Goal: Task Accomplishment & Management: Complete application form

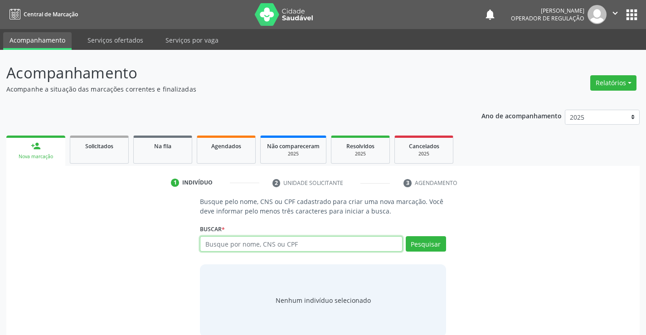
click at [258, 245] on input "text" at bounding box center [301, 243] width 202 height 15
click at [228, 242] on input "text" at bounding box center [301, 243] width 202 height 15
type input "706402657564887"
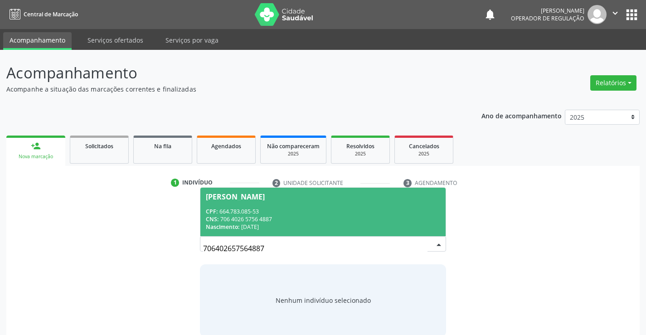
click at [300, 210] on div "CPF: 664.783.085-53" at bounding box center [323, 212] width 234 height 8
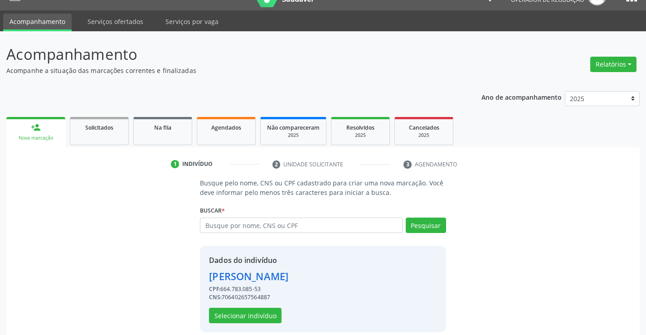
scroll to position [29, 0]
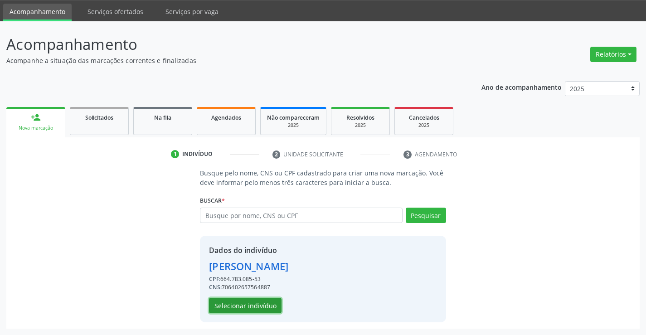
click at [257, 308] on button "Selecionar indivíduo" at bounding box center [245, 305] width 73 height 15
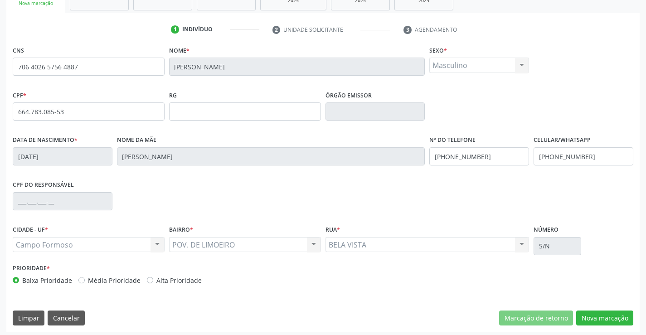
scroll to position [157, 0]
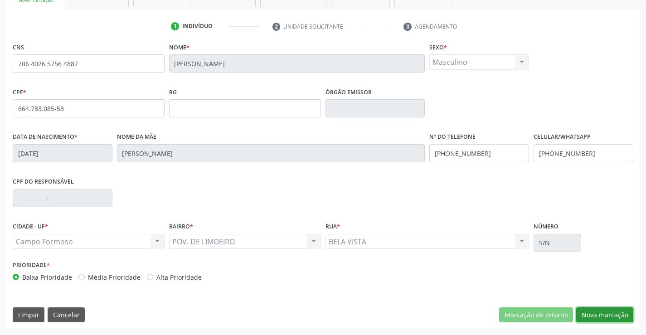
click at [603, 308] on button "Nova marcação" at bounding box center [605, 315] width 57 height 15
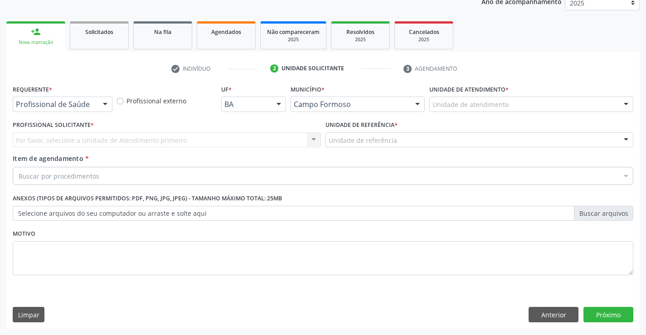
click at [98, 106] on div at bounding box center [105, 104] width 14 height 15
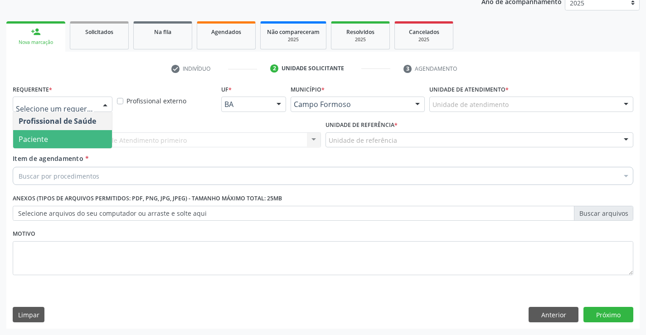
click at [53, 139] on span "Paciente" at bounding box center [62, 139] width 99 height 18
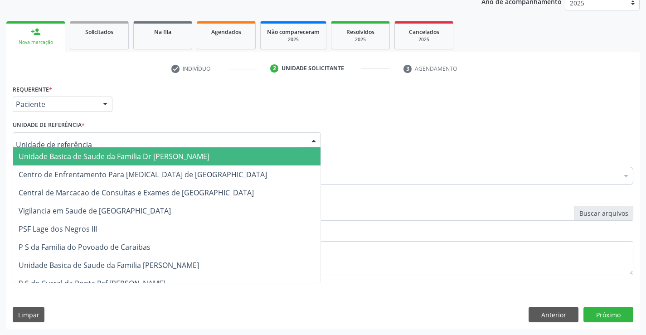
click at [95, 138] on div at bounding box center [167, 139] width 308 height 15
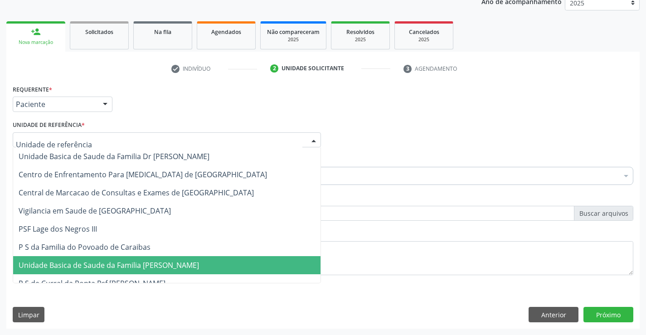
click at [115, 267] on span "Unidade Basica de Saude da Familia [PERSON_NAME]" at bounding box center [109, 265] width 181 height 10
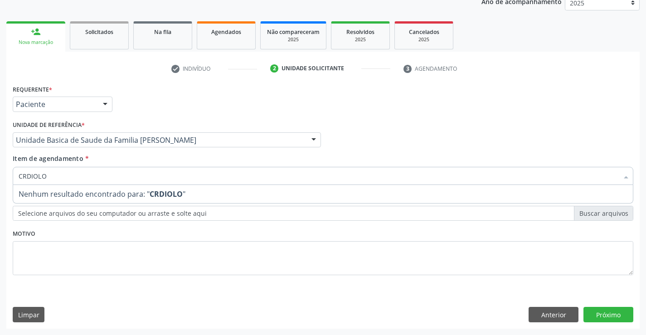
click at [20, 180] on input "CRDIOLO" at bounding box center [319, 176] width 600 height 18
click at [21, 178] on input "CRDIOLO" at bounding box center [319, 176] width 600 height 18
type input "CARDIOLO"
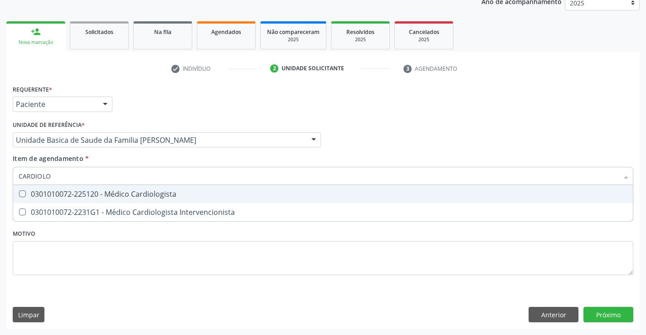
click at [169, 191] on div "0301010072-225120 - Médico Cardiologista" at bounding box center [323, 194] width 609 height 7
checkbox Cardiologista "true"
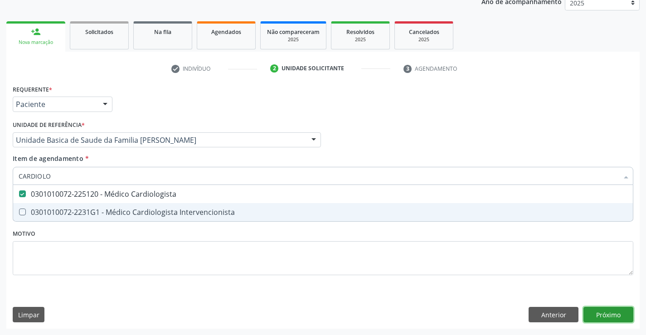
click at [607, 311] on div "Requerente * Paciente Profissional de Saúde Paciente Nenhum resultado encontrad…" at bounding box center [323, 206] width 634 height 246
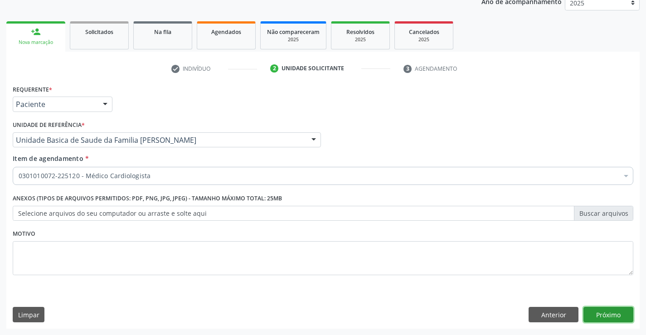
click at [604, 311] on button "Próximo" at bounding box center [609, 314] width 50 height 15
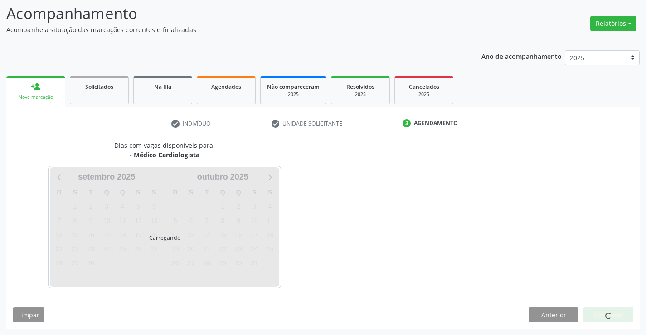
scroll to position [59, 0]
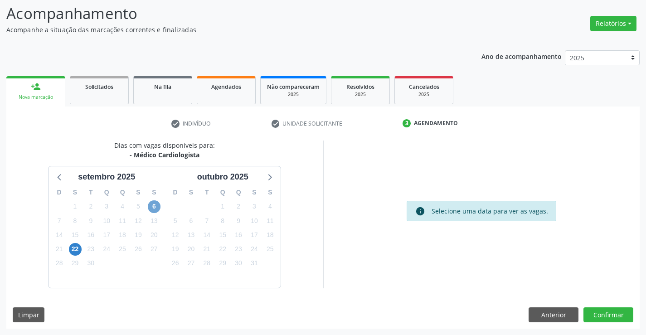
click at [157, 211] on span "6" at bounding box center [154, 207] width 13 height 13
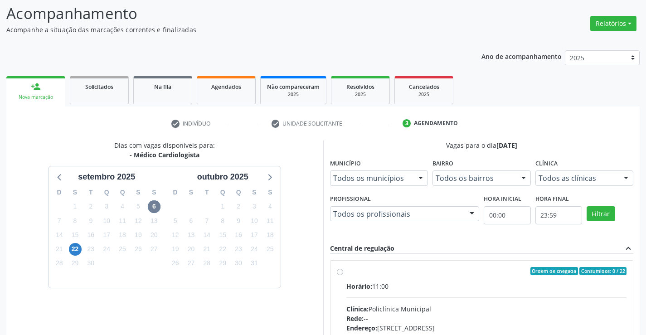
click at [531, 97] on ul "person_add Nova marcação Solicitados Na fila Agendados Não compareceram 2025 Re…" at bounding box center [323, 90] width 634 height 33
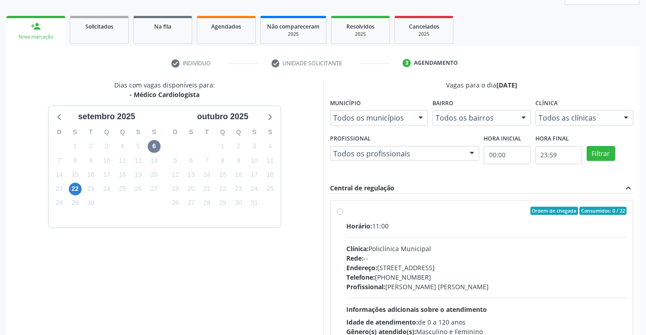
scroll to position [191, 0]
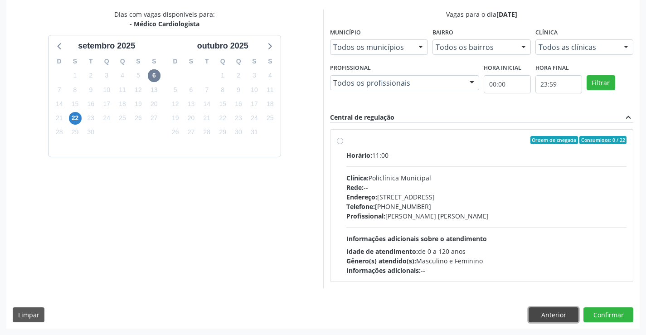
click at [551, 317] on button "Anterior" at bounding box center [554, 315] width 50 height 15
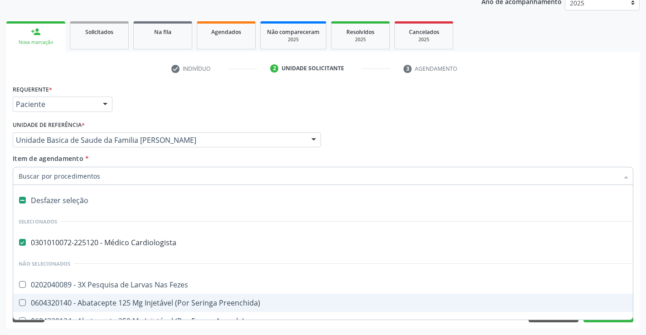
click at [16, 200] on div at bounding box center [16, 200] width 7 height 7
checkbox Cardiologista "false"
click at [36, 177] on input "Item de agendamento *" at bounding box center [319, 176] width 600 height 18
click at [505, 81] on div "check Indivíduo 2 Unidade solicitante 3 Agendamento CNS 706 4026 5756 4887 Nome…" at bounding box center [323, 195] width 634 height 268
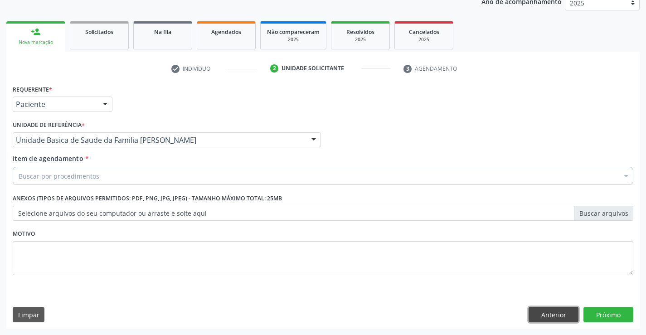
click at [540, 313] on button "Anterior" at bounding box center [554, 314] width 50 height 15
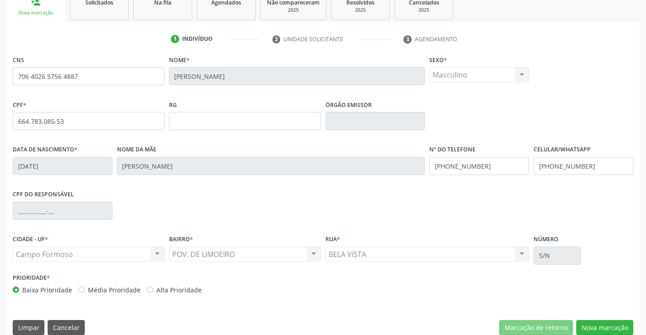
scroll to position [157, 0]
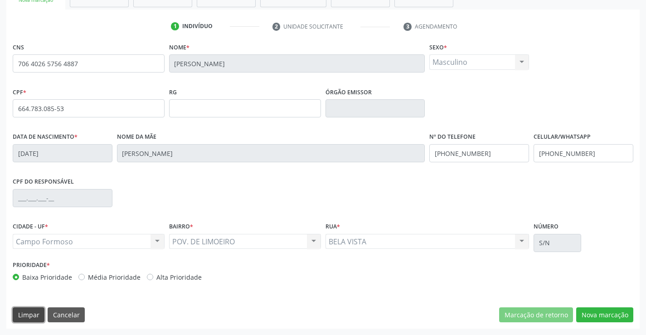
click at [32, 316] on button "Limpar" at bounding box center [29, 315] width 32 height 15
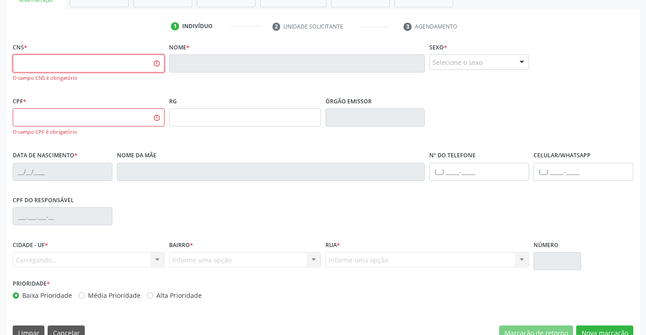
click at [54, 57] on input "text" at bounding box center [89, 63] width 152 height 18
type input "700 0006 9408 5302"
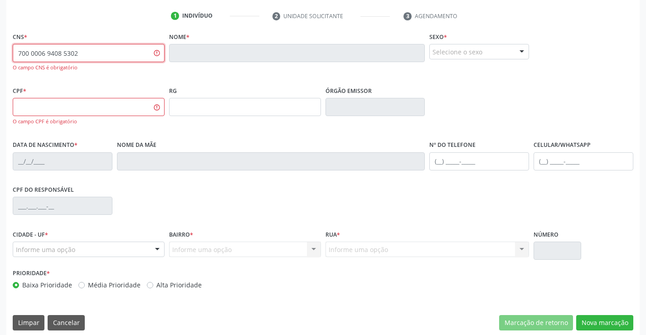
scroll to position [175, 0]
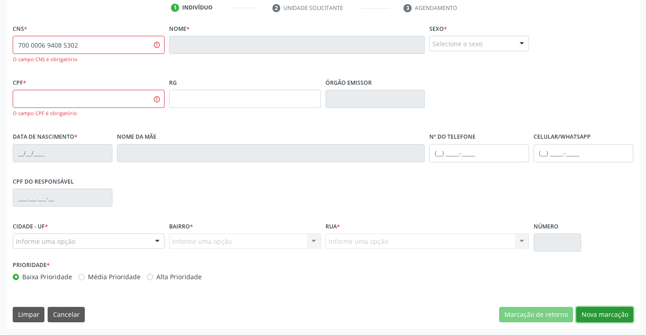
click at [595, 316] on button "Nova marcação" at bounding box center [605, 314] width 57 height 15
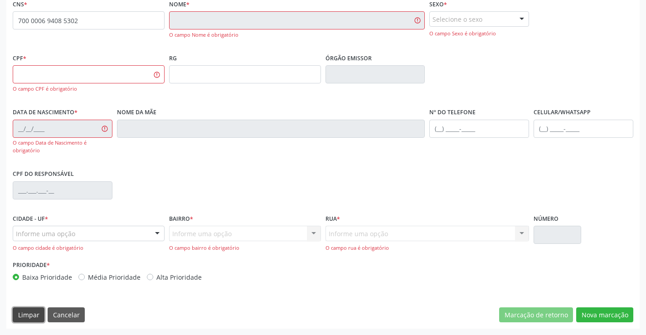
click at [34, 321] on button "Limpar" at bounding box center [29, 315] width 32 height 15
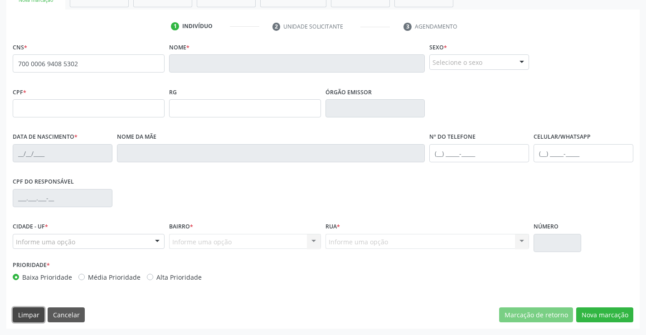
click at [21, 314] on button "Limpar" at bounding box center [29, 315] width 32 height 15
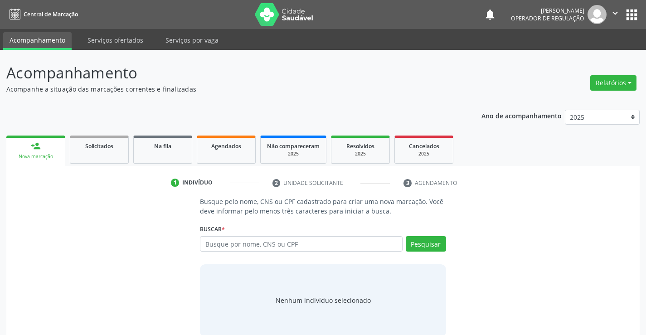
click at [280, 243] on input "text" at bounding box center [301, 243] width 202 height 15
type input "700000694085302"
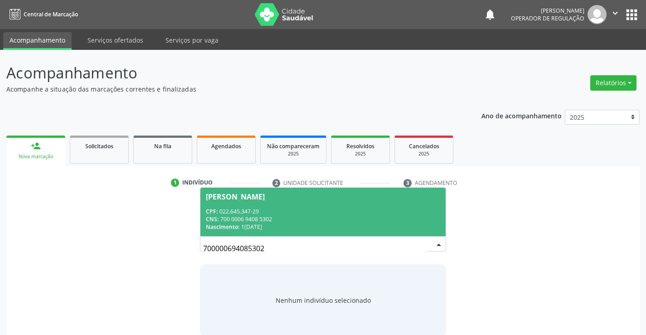
click at [281, 208] on div "CPF: 022.645.347-29" at bounding box center [323, 212] width 234 height 8
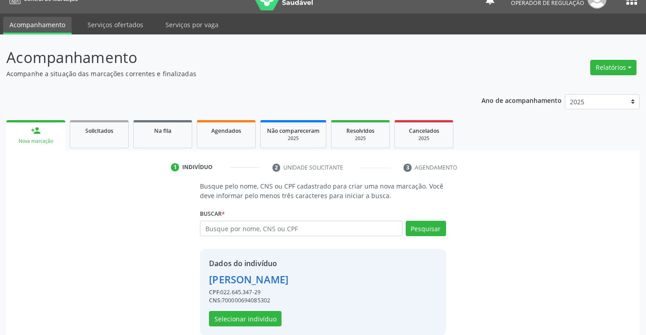
scroll to position [29, 0]
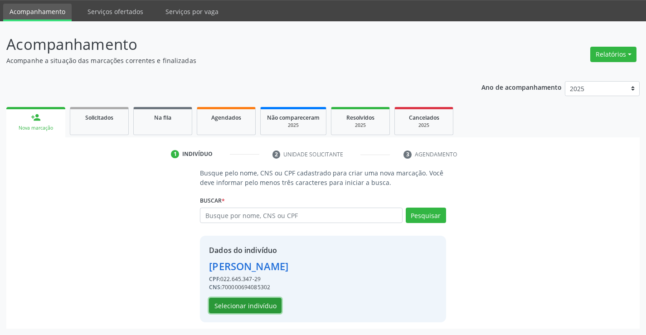
click at [266, 307] on button "Selecionar indivíduo" at bounding box center [245, 305] width 73 height 15
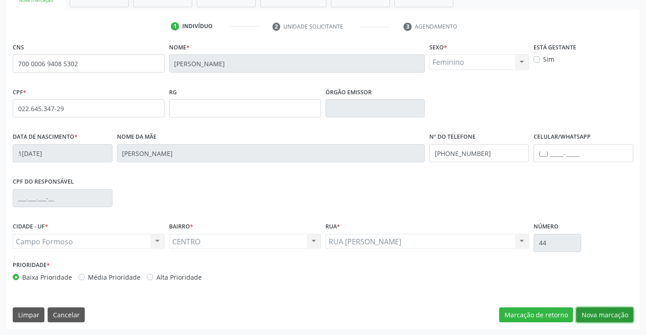
click at [611, 323] on button "Nova marcação" at bounding box center [605, 315] width 57 height 15
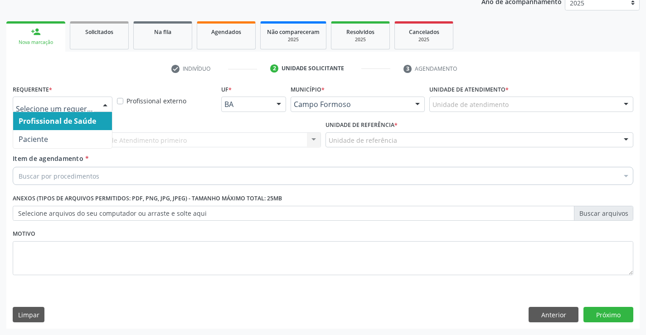
drag, startPoint x: 100, startPoint y: 103, endPoint x: 28, endPoint y: 132, distance: 78.3
click at [99, 104] on div at bounding box center [105, 104] width 14 height 15
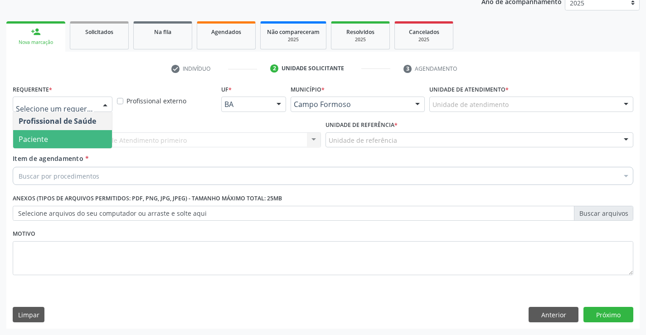
click at [27, 143] on span "Paciente" at bounding box center [33, 139] width 29 height 10
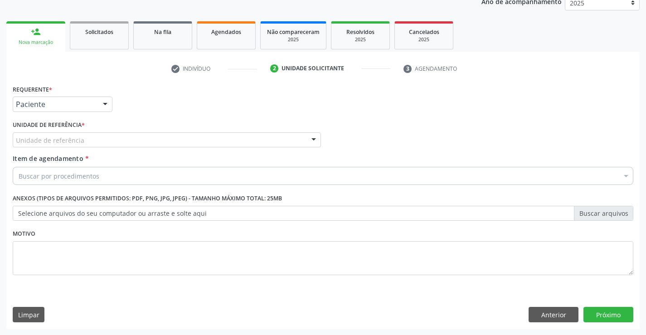
drag, startPoint x: 120, startPoint y: 141, endPoint x: 120, endPoint y: 147, distance: 5.9
click at [120, 143] on div "Unidade de referência" at bounding box center [167, 139] width 308 height 15
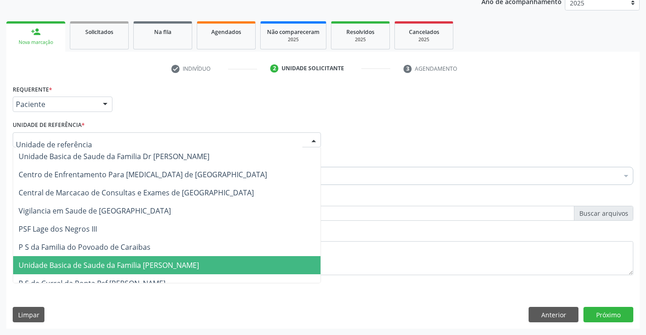
click at [124, 269] on span "Unidade Basica de Saude da Familia [PERSON_NAME]" at bounding box center [109, 265] width 181 height 10
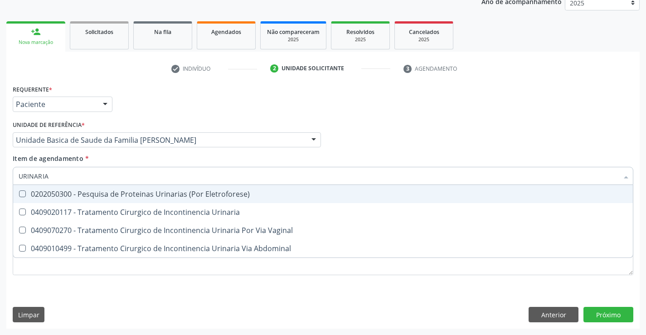
drag, startPoint x: 69, startPoint y: 176, endPoint x: 0, endPoint y: 176, distance: 68.5
click at [0, 176] on div "Acompanhamento Acompanhe a situação das marcações correntes e finalizadas Relat…" at bounding box center [323, 136] width 646 height 400
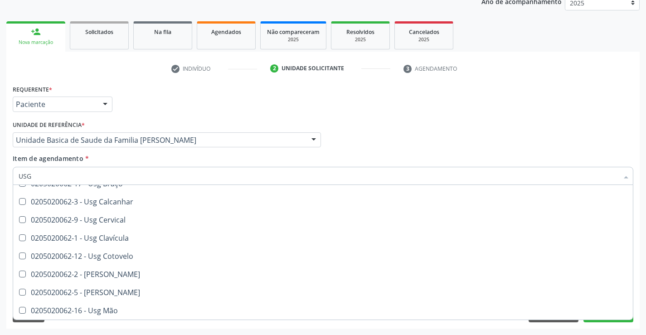
scroll to position [0, 0]
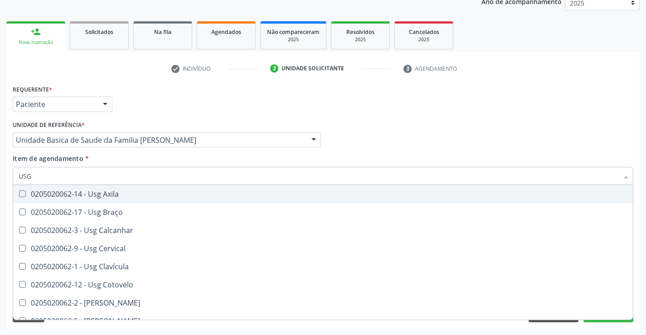
drag, startPoint x: 49, startPoint y: 177, endPoint x: 0, endPoint y: 177, distance: 49.4
click at [0, 177] on div "Acompanhamento Acompanhe a situação das marcações correntes e finalizadas Relat…" at bounding box center [323, 136] width 646 height 400
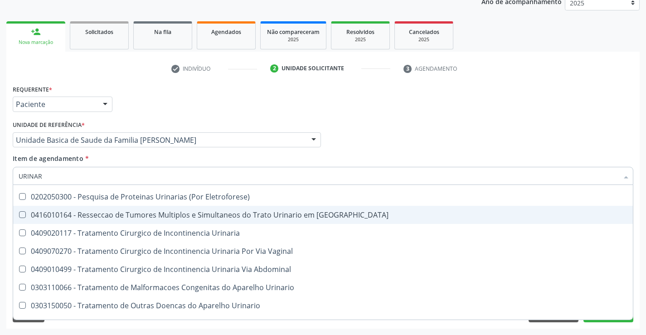
scroll to position [29, 0]
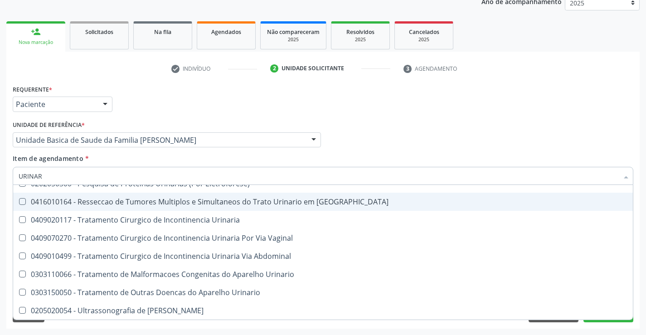
drag, startPoint x: 53, startPoint y: 172, endPoint x: 0, endPoint y: 175, distance: 52.7
click at [0, 175] on div "Acompanhamento Acompanhe a situação das marcações correntes e finalizadas Relat…" at bounding box center [323, 136] width 646 height 400
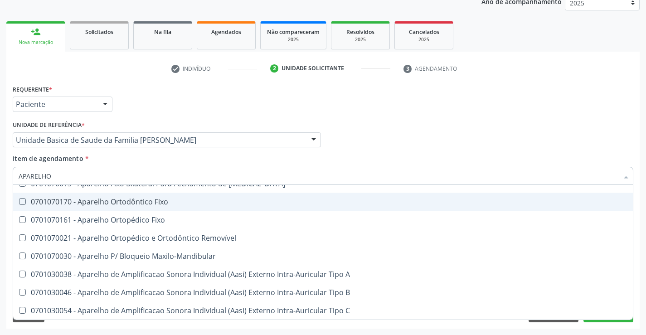
type input "APARELHO U"
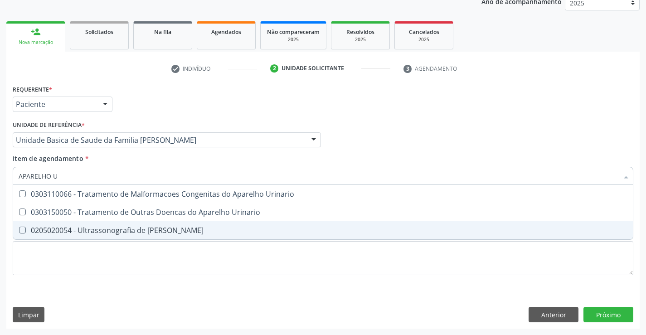
scroll to position [0, 0]
click at [183, 228] on div "0205020054 - Ultrassonografia de Aparelho Urinario" at bounding box center [323, 230] width 609 height 7
checkbox Urinario "true"
click at [620, 323] on div "Requerente * Paciente Profissional de Saúde Paciente Nenhum resultado encontrad…" at bounding box center [323, 206] width 634 height 246
checkbox Urinario "true"
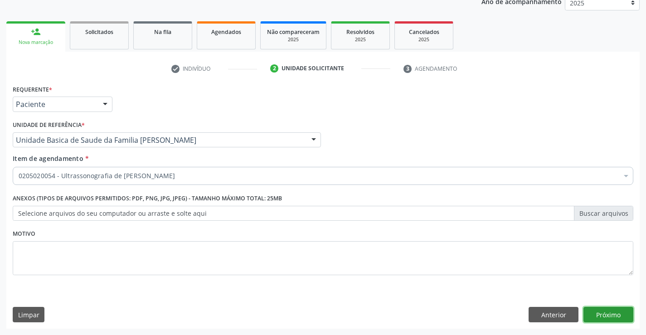
click at [617, 317] on button "Próximo" at bounding box center [609, 314] width 50 height 15
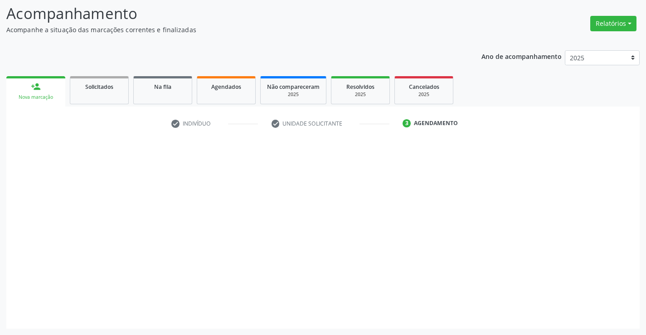
scroll to position [59, 0]
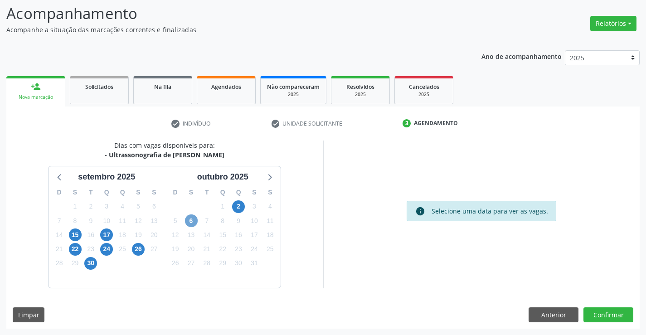
click at [192, 223] on span "6" at bounding box center [191, 221] width 13 height 13
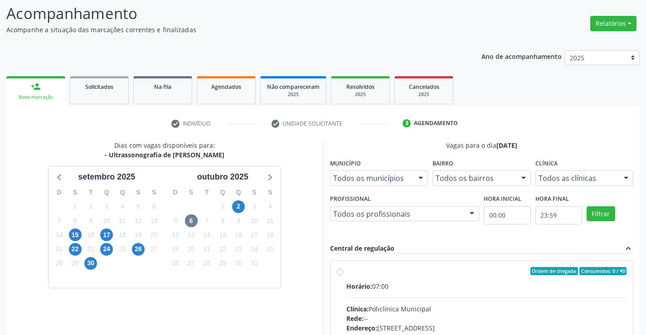
click at [372, 290] on span "Horário:" at bounding box center [360, 286] width 26 height 9
click at [343, 275] on input "Ordem de chegada Consumidos: 0 / 40 Horário: 07:00 Clínica: Policlínica Municip…" at bounding box center [340, 271] width 6 height 8
radio input "true"
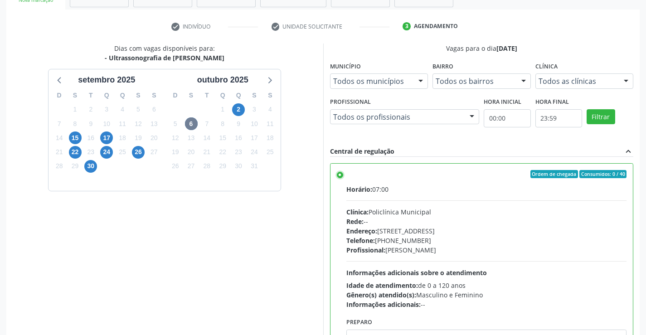
scroll to position [207, 0]
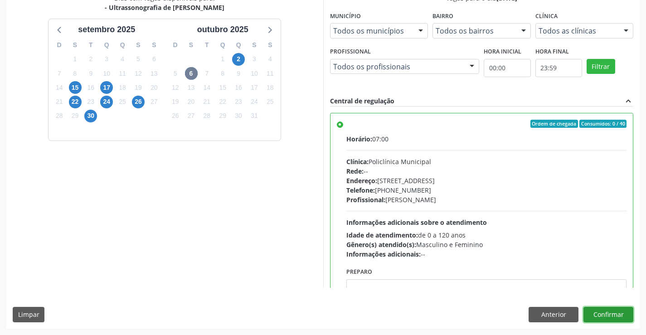
click at [611, 314] on button "Confirmar" at bounding box center [609, 314] width 50 height 15
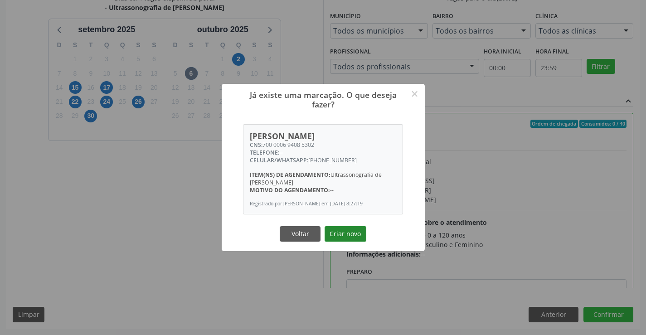
click at [343, 240] on button "Criar novo" at bounding box center [346, 233] width 42 height 15
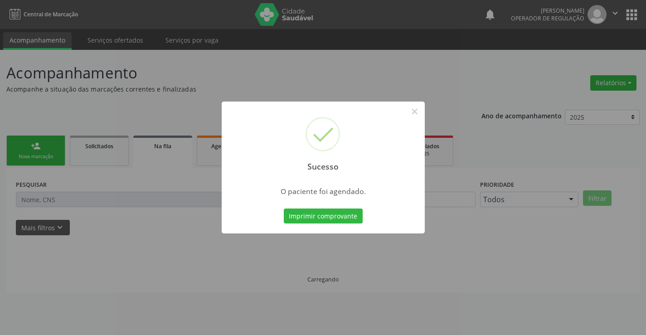
scroll to position [0, 0]
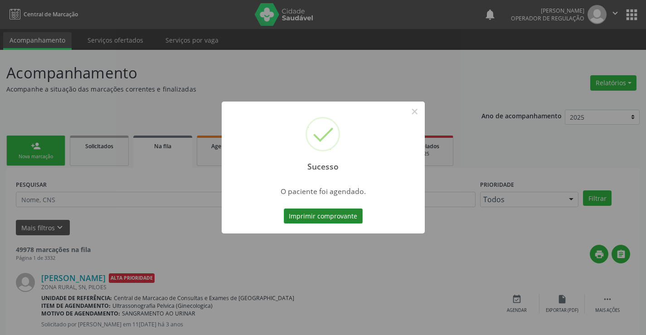
click at [343, 216] on button "Imprimir comprovante" at bounding box center [323, 216] width 79 height 15
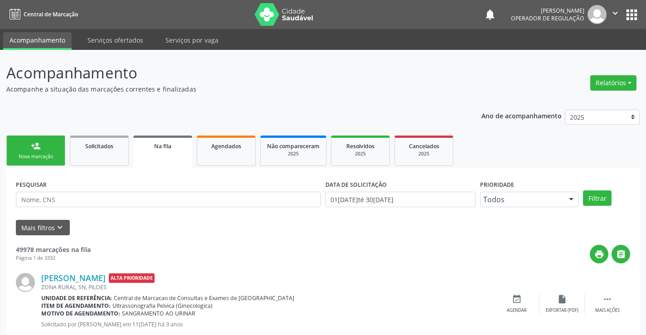
click at [50, 150] on link "person_add Nova marcação" at bounding box center [35, 151] width 59 height 30
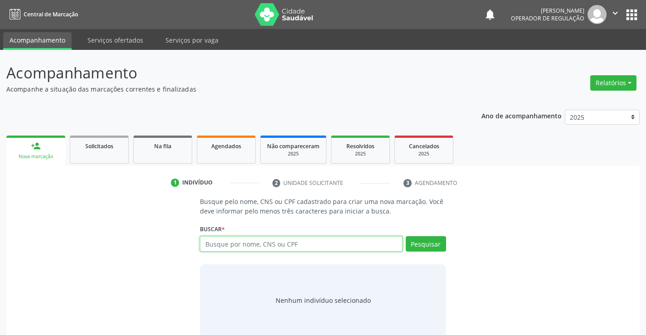
click at [223, 245] on input "text" at bounding box center [301, 243] width 202 height 15
type input "0207724441499"
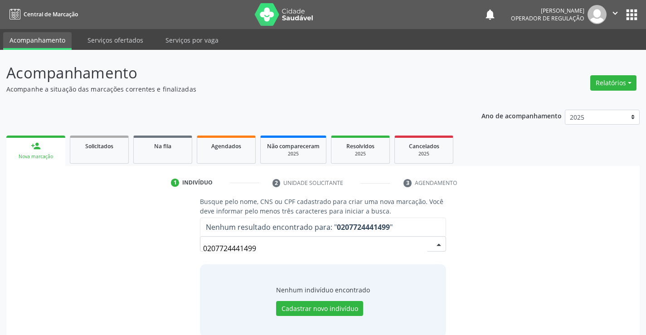
click at [204, 250] on input "0207724441499" at bounding box center [315, 249] width 224 height 18
type input "70207724441499"
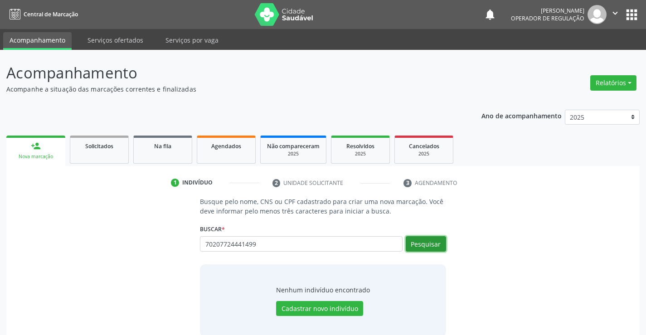
click at [425, 242] on button "Pesquisar" at bounding box center [426, 243] width 40 height 15
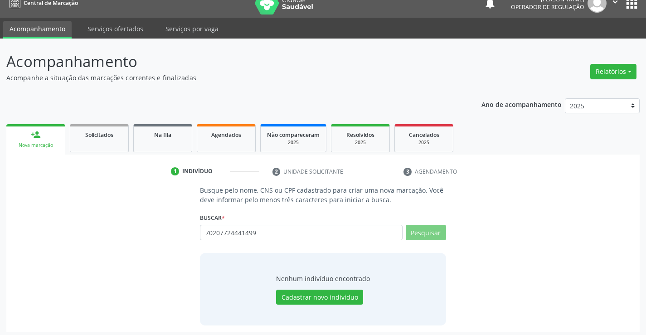
scroll to position [15, 0]
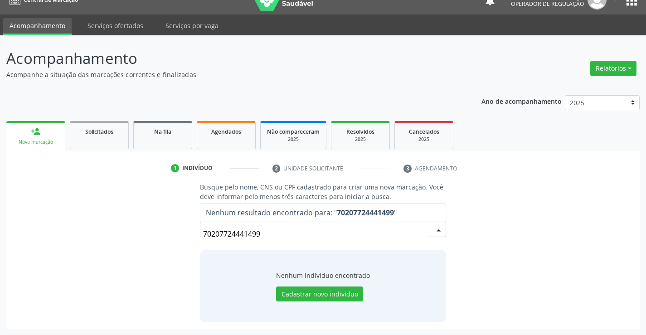
drag, startPoint x: 286, startPoint y: 235, endPoint x: 103, endPoint y: 236, distance: 182.4
click at [103, 236] on div "Busque pelo nome, CNS ou CPF cadastrado para criar uma nova marcação. Você deve…" at bounding box center [323, 252] width 621 height 140
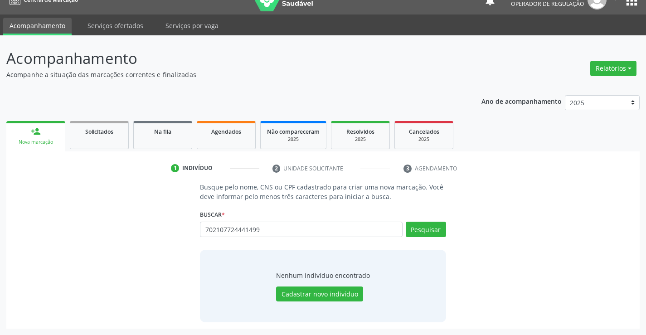
type input "702107724441499"
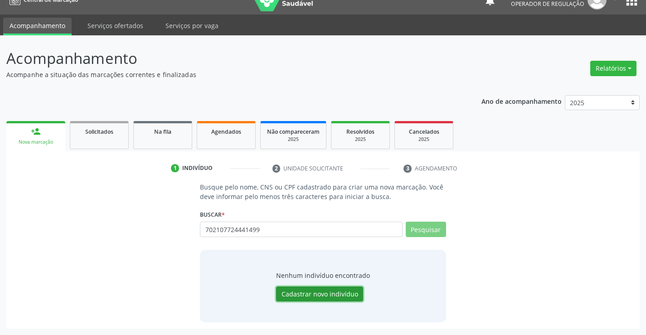
click at [335, 297] on button "Cadastrar novo indivíduo" at bounding box center [319, 294] width 87 height 15
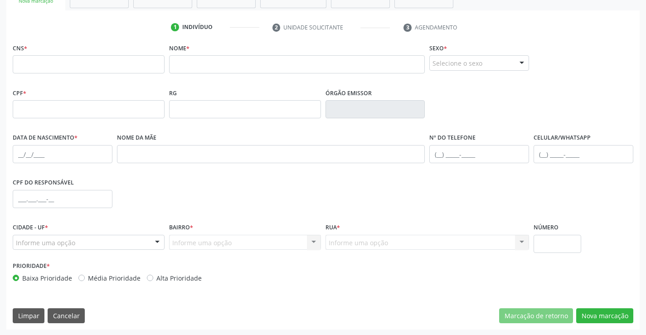
scroll to position [157, 0]
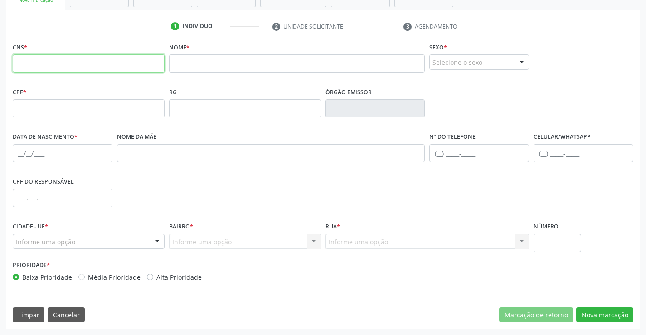
click at [87, 65] on input "text" at bounding box center [89, 63] width 152 height 18
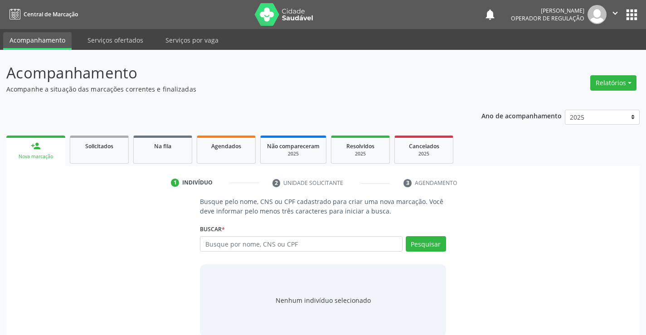
click at [256, 241] on input "text" at bounding box center [301, 243] width 202 height 15
type input "08948236555"
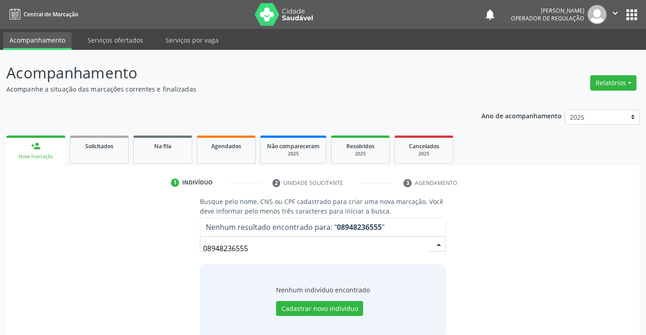
click at [184, 256] on div "Busque pelo nome, CNS ou CPF cadastrado para criar uma nova marcação. Você deve…" at bounding box center [323, 267] width 621 height 140
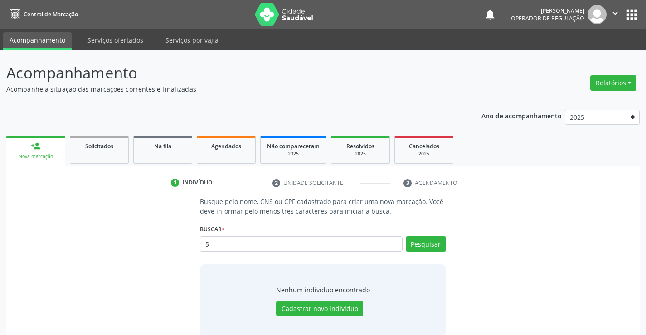
click at [245, 247] on input "5" at bounding box center [301, 243] width 202 height 15
type input "JORGE VAGNER RIOS"
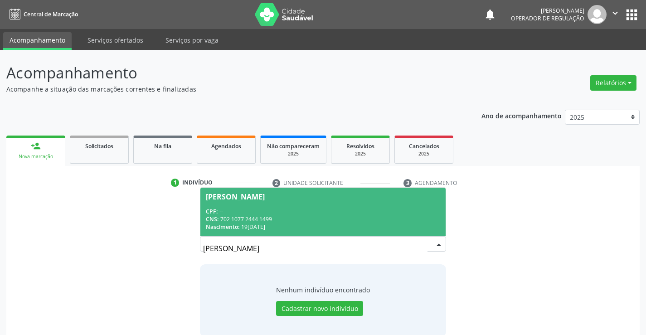
click at [267, 208] on div "CPF: --" at bounding box center [323, 212] width 234 height 8
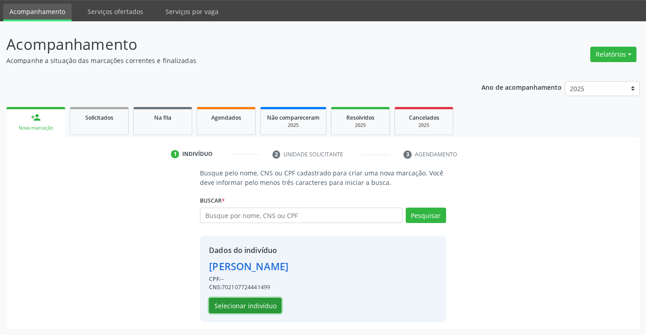
click at [262, 307] on button "Selecionar indivíduo" at bounding box center [245, 305] width 73 height 15
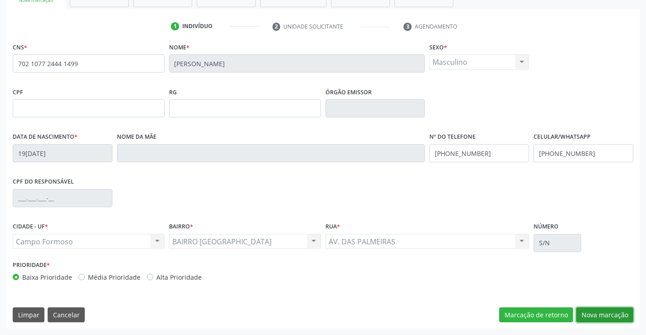
click at [612, 315] on button "Nova marcação" at bounding box center [605, 315] width 57 height 15
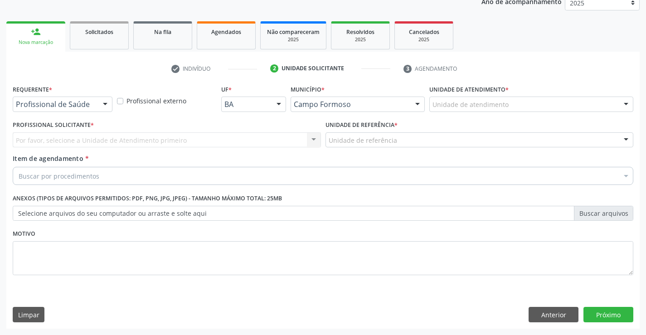
drag, startPoint x: 108, startPoint y: 103, endPoint x: 76, endPoint y: 115, distance: 34.0
click at [107, 103] on div at bounding box center [105, 104] width 14 height 15
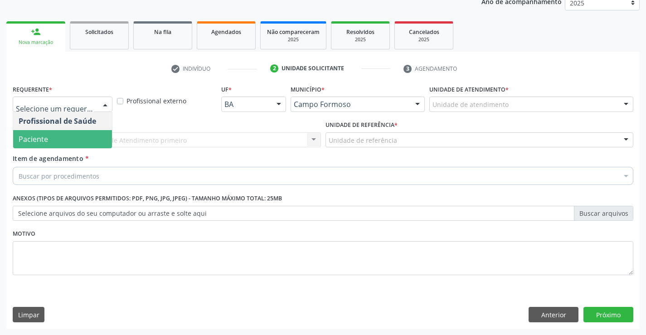
click at [56, 139] on span "Paciente" at bounding box center [62, 139] width 99 height 18
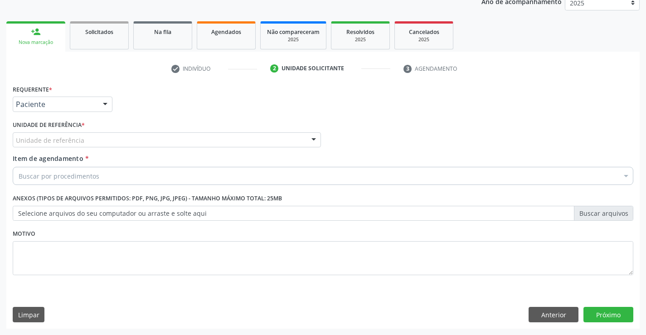
click at [96, 137] on div "Unidade de referência" at bounding box center [167, 139] width 308 height 15
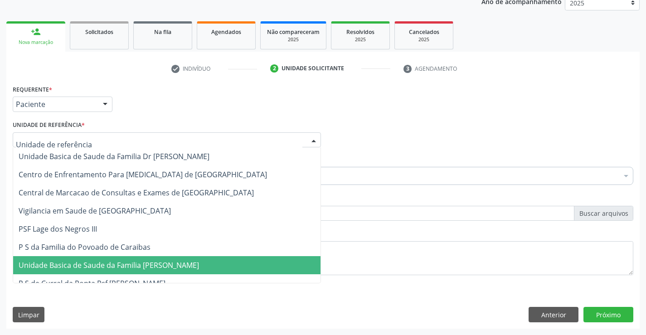
click at [111, 268] on span "Unidade Basica de Saude da Familia [PERSON_NAME]" at bounding box center [109, 265] width 181 height 10
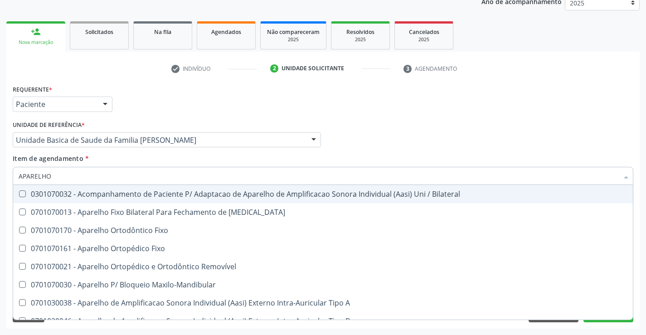
type input "APARELHO U"
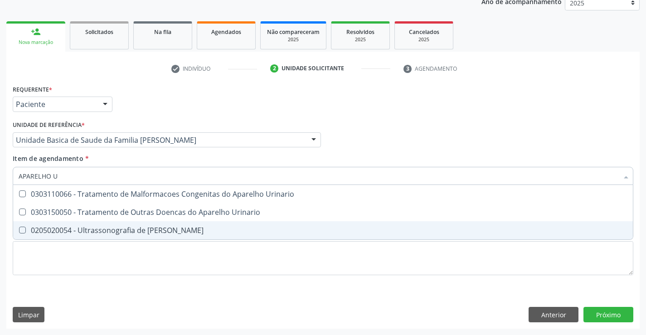
click at [84, 228] on div "0205020054 - Ultrassonografia de Aparelho Urinario" at bounding box center [323, 230] width 609 height 7
checkbox Urinario "true"
click at [603, 317] on div "Requerente * Paciente Profissional de Saúde Paciente Nenhum resultado encontrad…" at bounding box center [323, 206] width 634 height 246
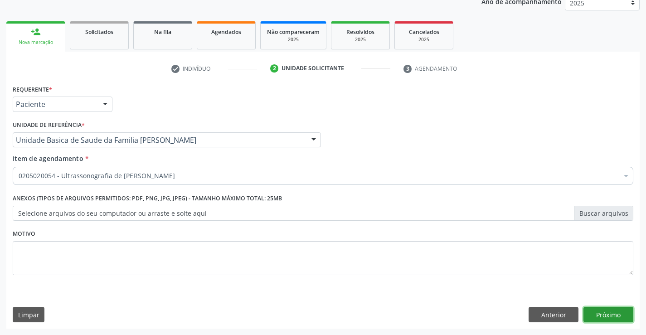
checkbox Urinario "true"
click at [598, 320] on button "Próximo" at bounding box center [609, 314] width 50 height 15
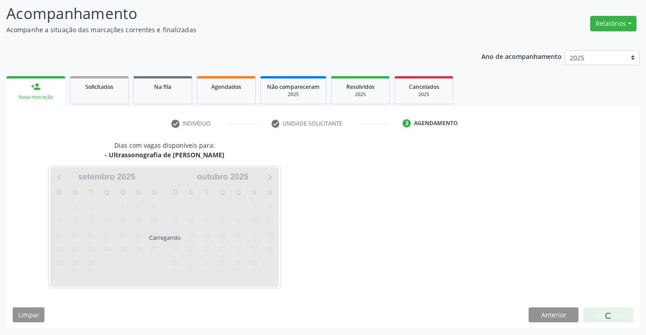
scroll to position [59, 0]
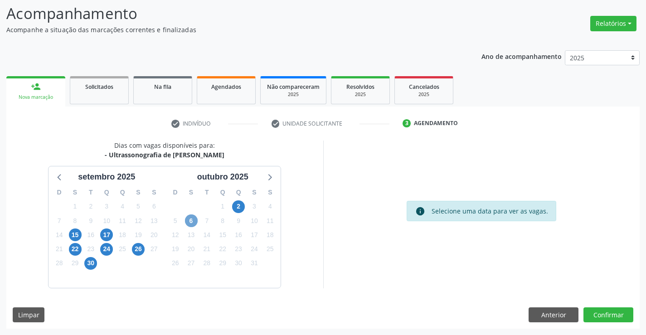
click at [188, 221] on span "6" at bounding box center [191, 221] width 13 height 13
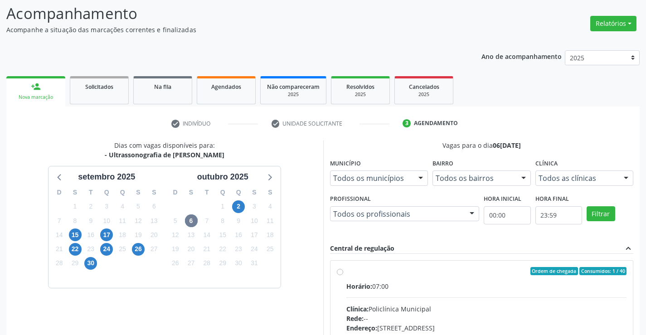
drag, startPoint x: 388, startPoint y: 303, endPoint x: 582, endPoint y: 272, distance: 196.2
click at [343, 275] on input "Ordem de chegada Consumidos: 1 / 40 Horário: 07:00 Clínica: Policlínica Municip…" at bounding box center [340, 271] width 6 height 8
radio input "true"
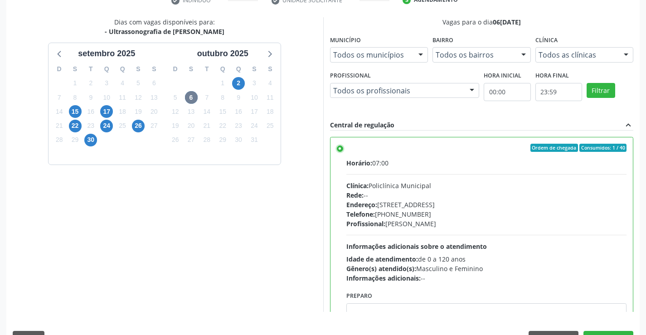
scroll to position [207, 0]
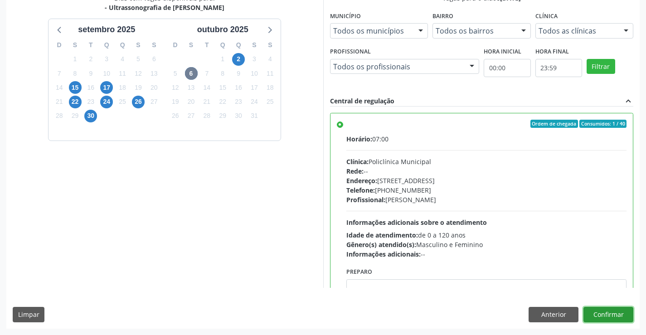
click at [597, 311] on button "Confirmar" at bounding box center [609, 314] width 50 height 15
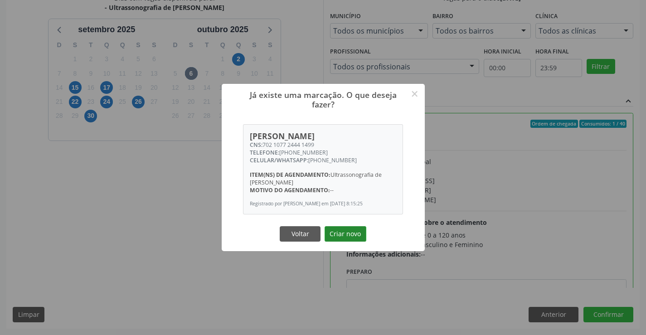
click at [347, 231] on button "Criar novo" at bounding box center [346, 233] width 42 height 15
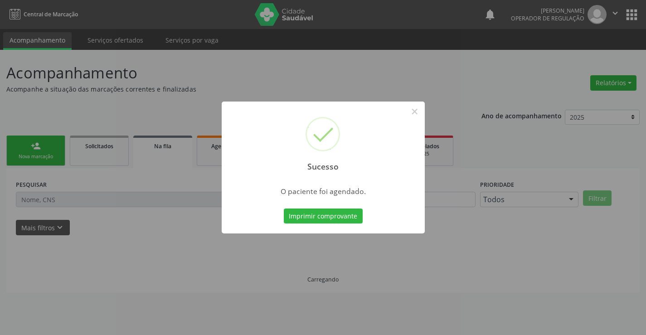
scroll to position [0, 0]
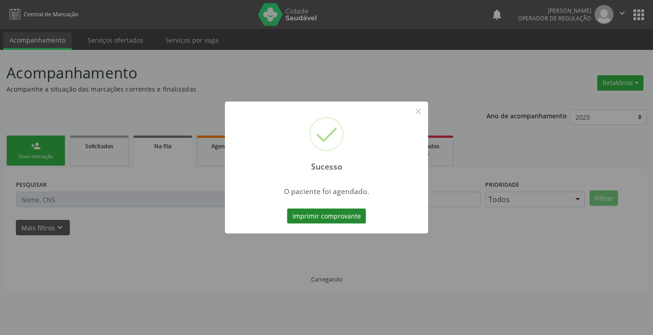
click at [344, 219] on button "Imprimir comprovante" at bounding box center [326, 216] width 79 height 15
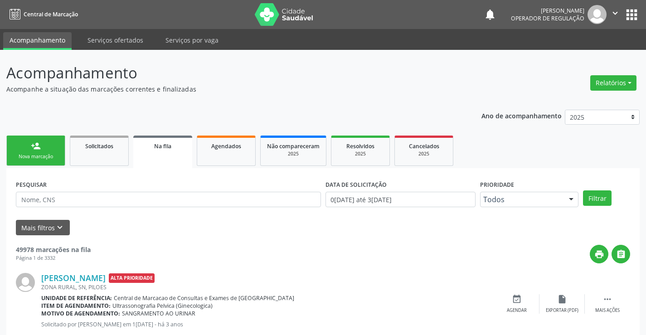
click at [43, 156] on div "Nova marcação" at bounding box center [35, 156] width 45 height 7
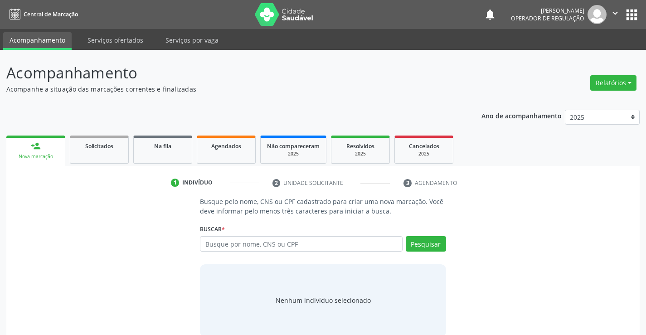
click at [6, 136] on link "person_add Nova marcação" at bounding box center [35, 151] width 59 height 30
click at [307, 246] on input "text" at bounding box center [301, 243] width 202 height 15
type input "MAOEL OSMA"
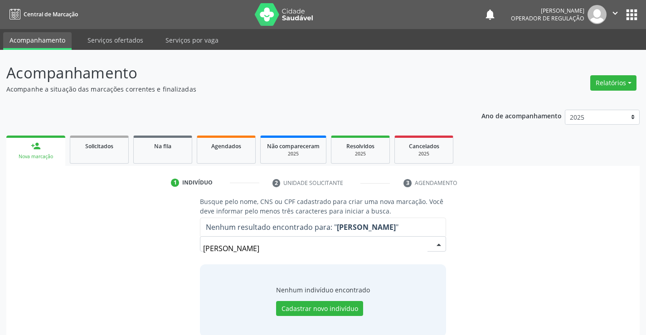
click at [215, 252] on input "MAOEL OSMA" at bounding box center [315, 249] width 224 height 18
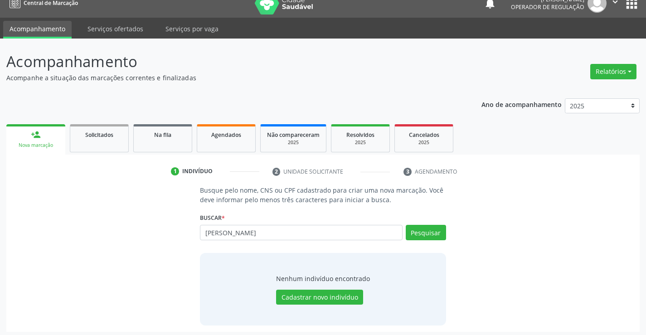
scroll to position [15, 0]
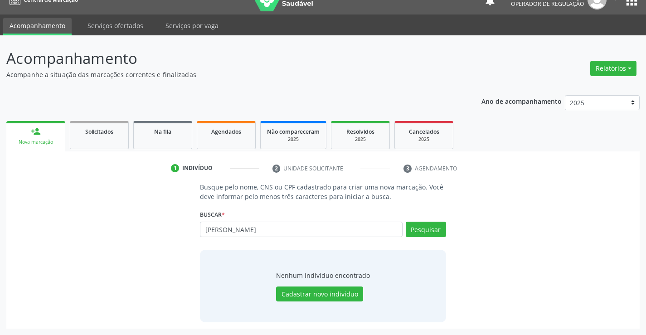
click at [265, 231] on input "MANOEL OSMA" at bounding box center [301, 229] width 202 height 15
drag, startPoint x: 262, startPoint y: 228, endPoint x: 235, endPoint y: 230, distance: 26.8
click at [235, 230] on input "MANOEL OSMA" at bounding box center [301, 229] width 202 height 15
click at [235, 232] on input "MANOEL SMARIO" at bounding box center [301, 229] width 202 height 15
type input "MANOEL OSMARIO"
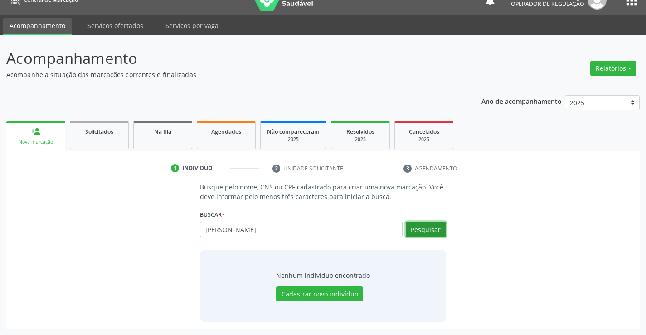
click at [437, 230] on button "Pesquisar" at bounding box center [426, 229] width 40 height 15
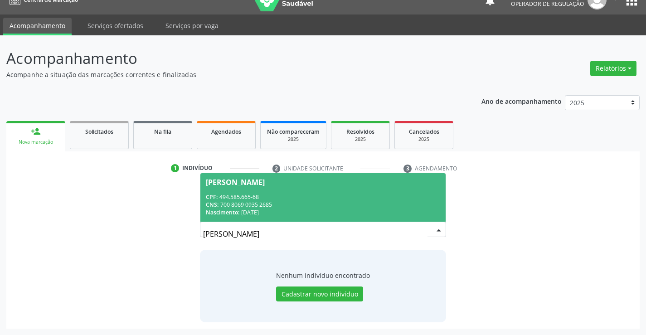
click at [254, 191] on span "Manoel Osmario Nascimento Jatoba CPF: 494.585.665-68 CNS: 700 8069 0935 2685 Na…" at bounding box center [323, 197] width 245 height 49
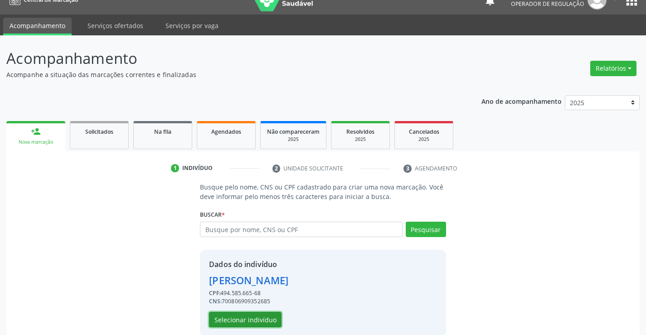
click at [268, 317] on button "Selecionar indivíduo" at bounding box center [245, 319] width 73 height 15
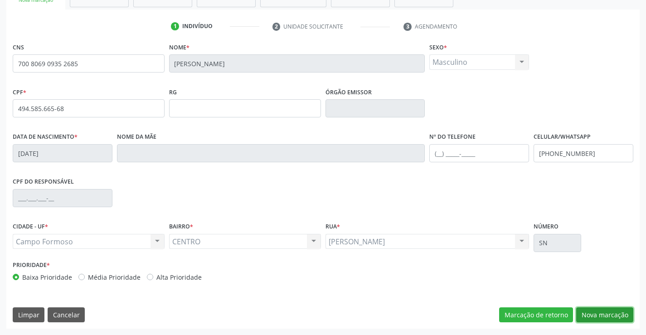
click at [606, 315] on button "Nova marcação" at bounding box center [605, 315] width 57 height 15
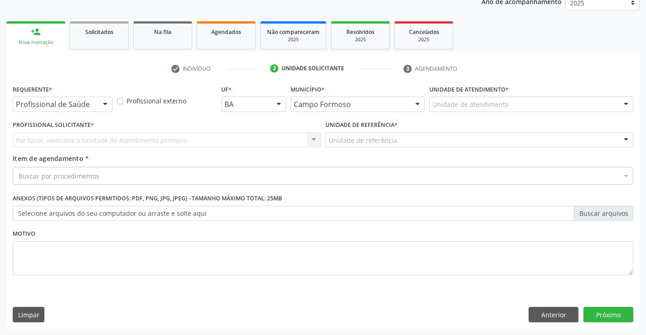
scroll to position [114, 0]
drag, startPoint x: 101, startPoint y: 108, endPoint x: 61, endPoint y: 125, distance: 43.7
click at [101, 107] on div at bounding box center [105, 104] width 14 height 15
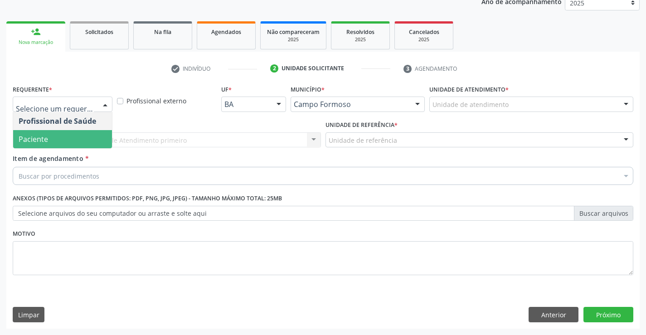
click at [56, 142] on span "Paciente" at bounding box center [62, 139] width 99 height 18
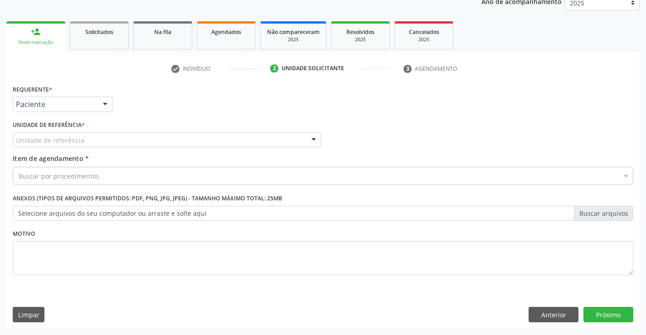
click at [138, 136] on div "Unidade de referência" at bounding box center [167, 139] width 308 height 15
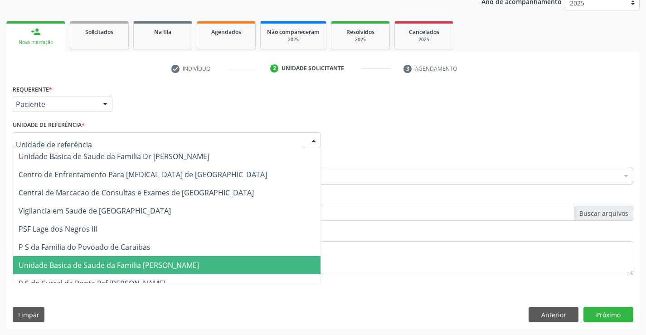
click at [160, 269] on span "Unidade Basica de Saude da Familia [PERSON_NAME]" at bounding box center [109, 265] width 181 height 10
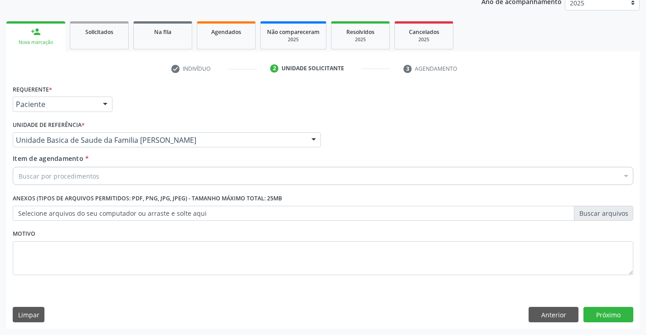
click at [142, 180] on div "Buscar por procedimentos" at bounding box center [323, 176] width 621 height 18
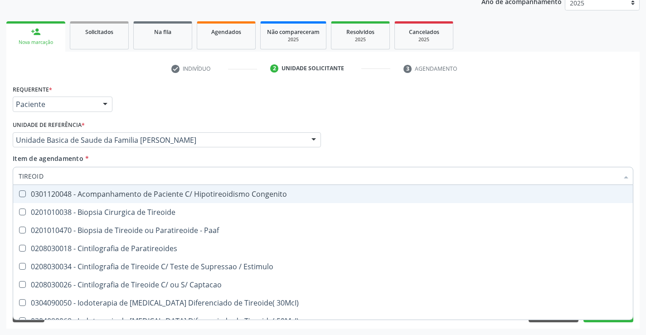
type input "TIREOIDE"
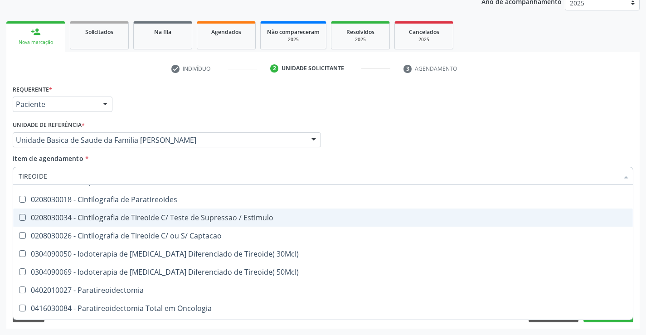
scroll to position [174, 0]
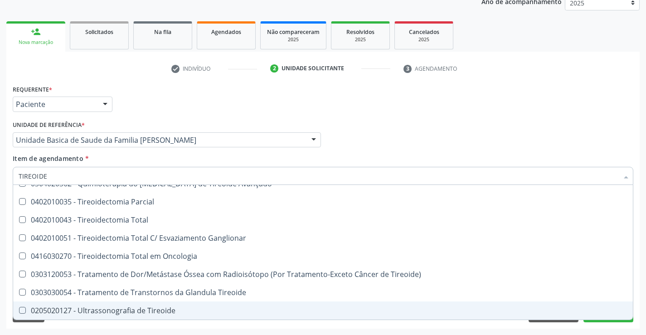
click at [136, 314] on div "0205020127 - Ultrassonografia de Tireoide" at bounding box center [323, 310] width 609 height 7
checkbox Tireoide "true"
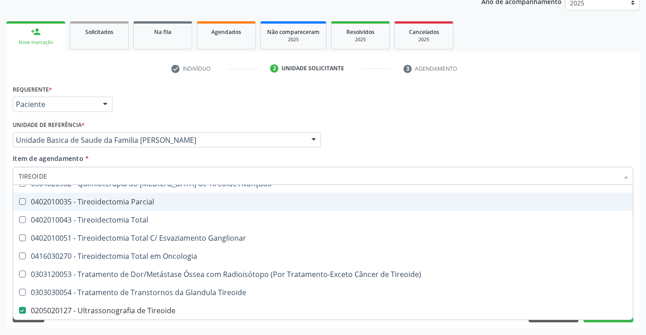
click at [430, 141] on div "Profissional Solicitante Por favor, selecione a Unidade de Atendimento primeiro…" at bounding box center [323, 135] width 626 height 35
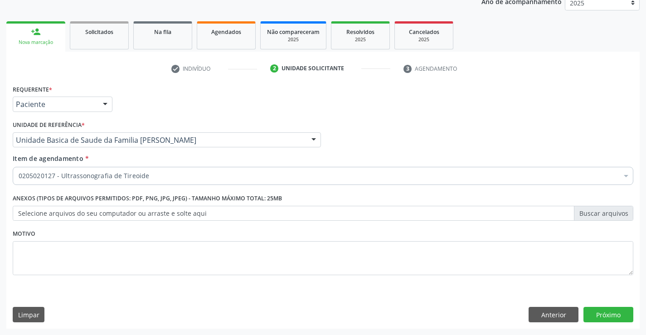
scroll to position [0, 0]
click at [614, 308] on button "Próximo" at bounding box center [609, 314] width 50 height 15
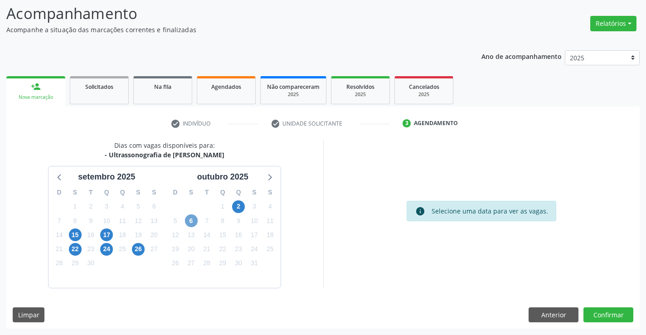
click at [193, 221] on span "6" at bounding box center [191, 221] width 13 height 13
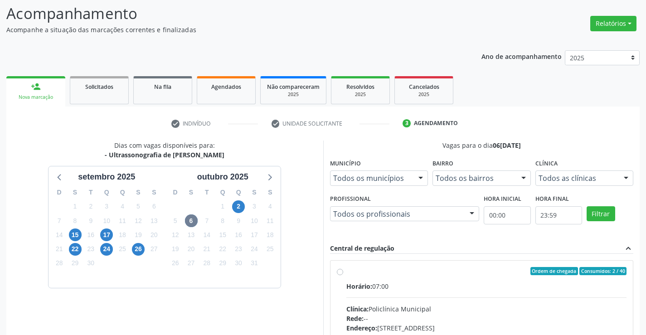
click at [385, 289] on div "Horário: 07:00" at bounding box center [487, 287] width 281 height 10
click at [343, 275] on input "Ordem de chegada Consumidos: 2 / 40 Horário: 07:00 Clínica: Policlínica Municip…" at bounding box center [340, 271] width 6 height 8
radio input "true"
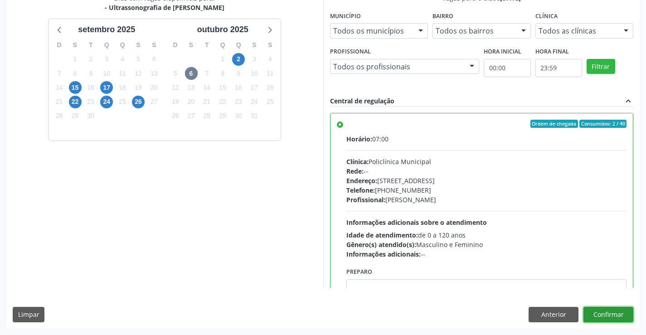
click at [606, 317] on button "Confirmar" at bounding box center [609, 314] width 50 height 15
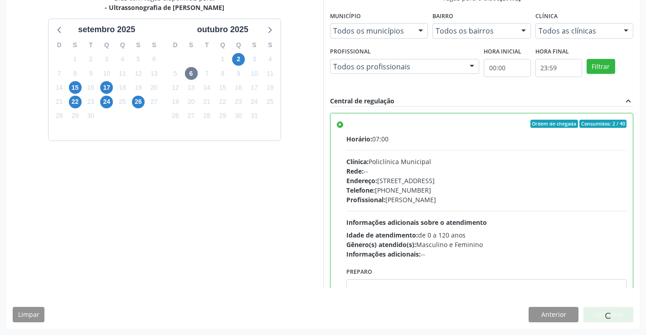
scroll to position [0, 0]
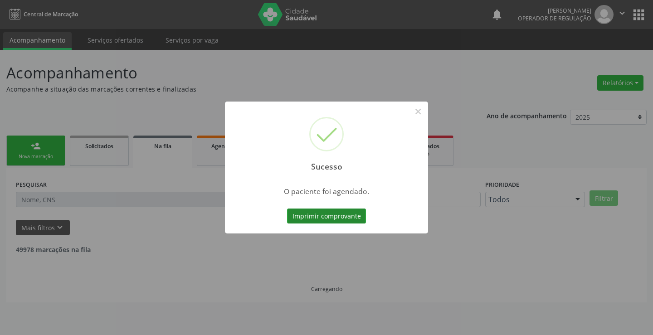
click at [333, 213] on button "Imprimir comprovante" at bounding box center [326, 216] width 79 height 15
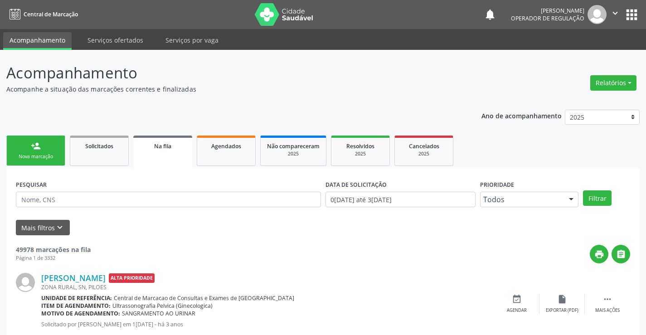
click at [51, 154] on div "Nova marcação" at bounding box center [35, 156] width 45 height 7
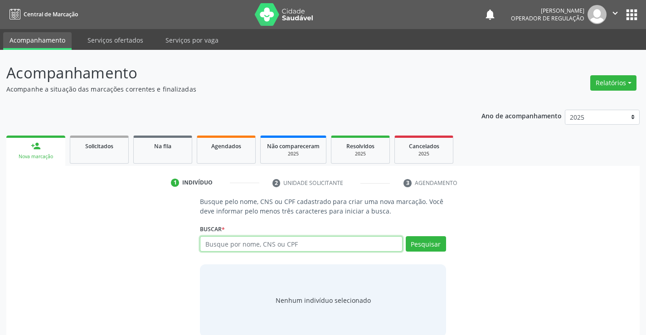
click at [232, 243] on input "text" at bounding box center [301, 243] width 202 height 15
type input "706908113707137"
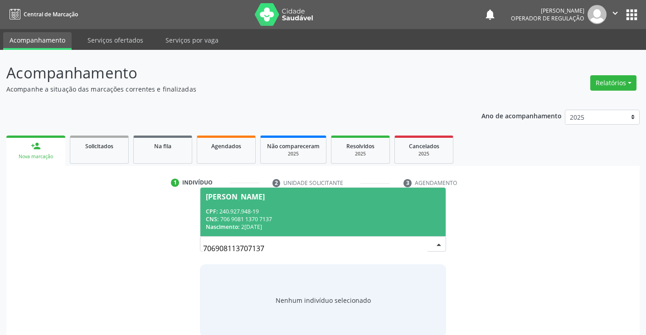
click at [280, 215] on div "CNS: 706 9081 1370 7137" at bounding box center [323, 219] width 234 height 8
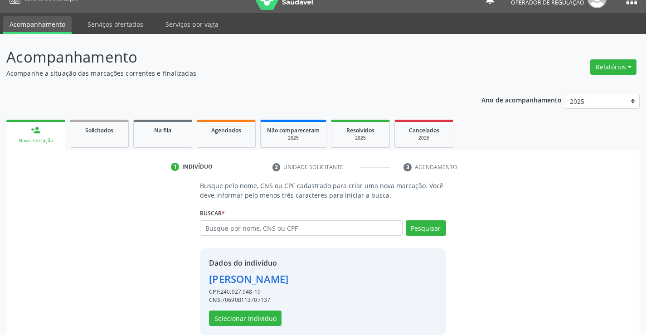
scroll to position [29, 0]
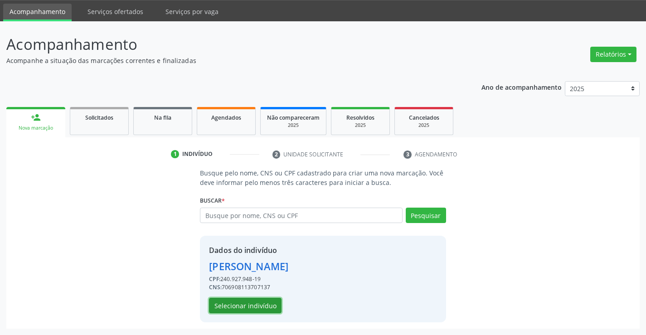
click at [250, 298] on button "Selecionar indivíduo" at bounding box center [245, 305] width 73 height 15
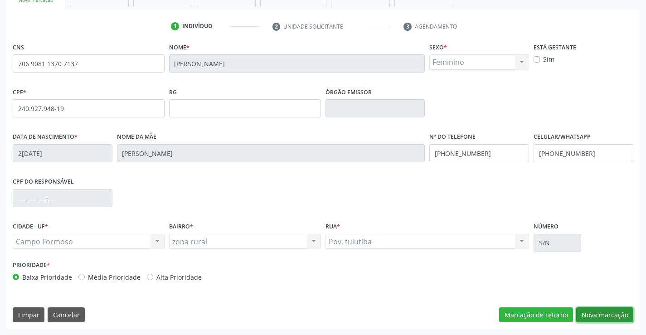
click at [590, 312] on button "Nova marcação" at bounding box center [605, 315] width 57 height 15
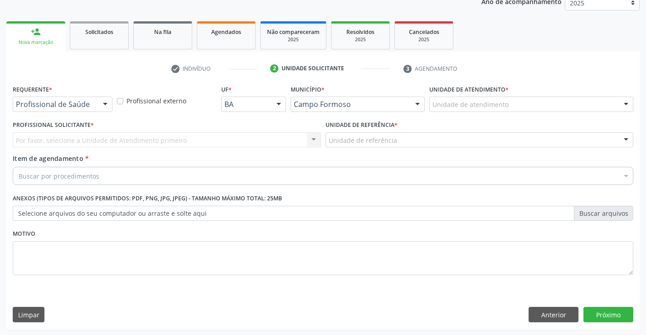
click at [109, 103] on div at bounding box center [105, 104] width 14 height 15
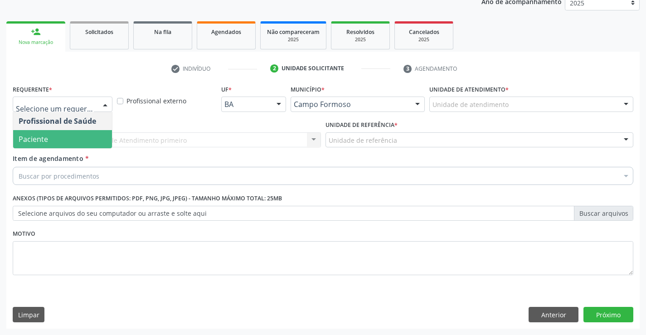
click at [49, 141] on span "Paciente" at bounding box center [62, 139] width 99 height 18
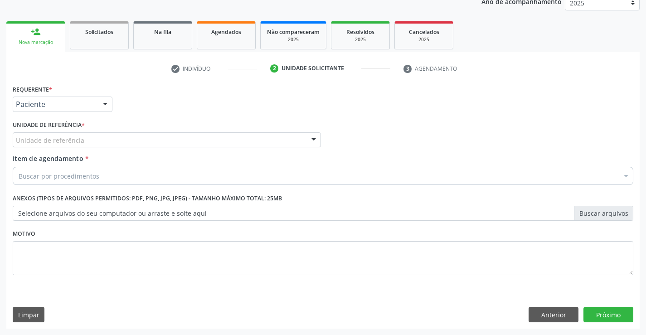
click at [97, 138] on div "Unidade de referência" at bounding box center [167, 139] width 308 height 15
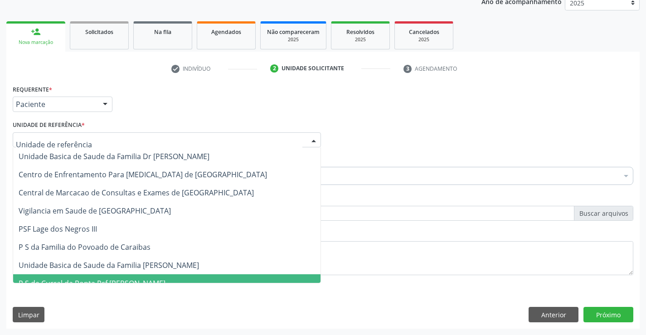
click at [148, 277] on span "P S de Curral da Ponta Psf [PERSON_NAME]" at bounding box center [167, 283] width 308 height 18
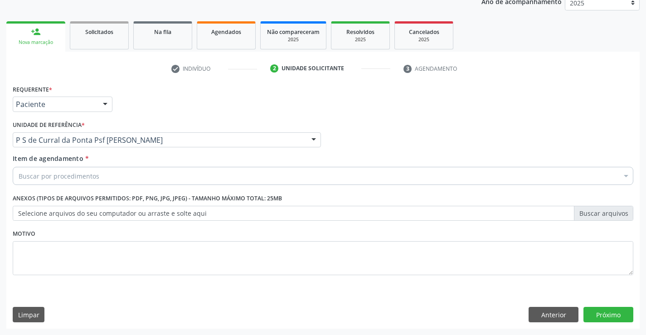
click at [110, 174] on div "Buscar por procedimentos" at bounding box center [323, 176] width 621 height 18
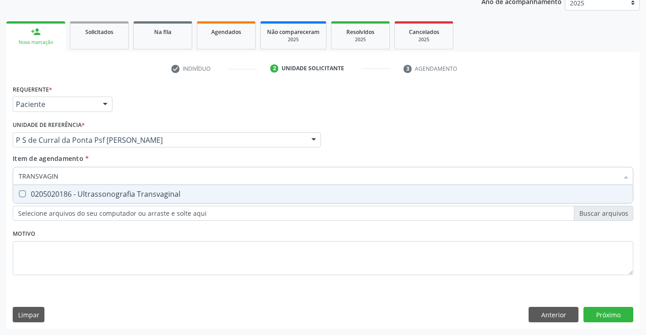
type input "TRANSVAGINA"
click at [113, 201] on span "0205020186 - Ultrassonografia Transvaginal" at bounding box center [323, 194] width 620 height 18
checkbox Transvaginal "true"
click at [610, 314] on div "Requerente * Paciente Profissional de Saúde Paciente Nenhum resultado encontrad…" at bounding box center [323, 206] width 634 height 246
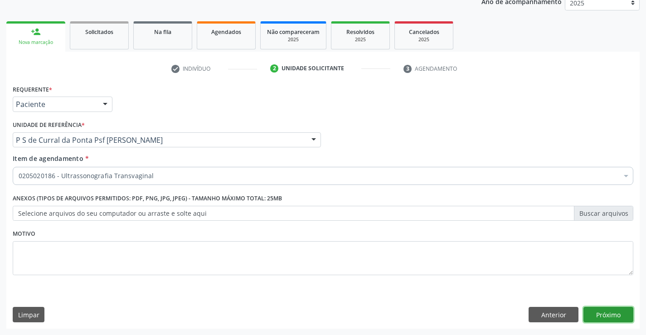
click at [616, 312] on button "Próximo" at bounding box center [609, 314] width 50 height 15
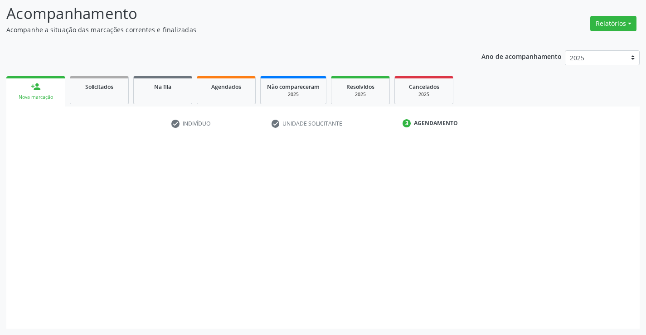
scroll to position [59, 0]
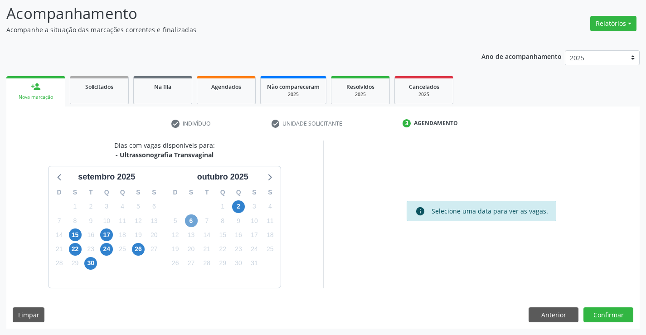
click at [192, 222] on span "6" at bounding box center [191, 221] width 13 height 13
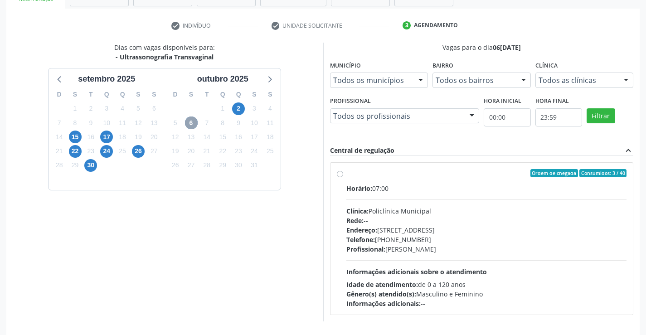
scroll to position [191, 0]
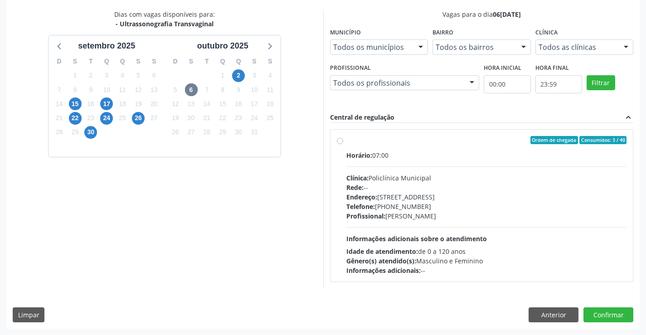
click at [423, 244] on div "Horário: 07:00 Clínica: Policlínica Municipal Rede: -- Endereço: Predio, nº 386…" at bounding box center [487, 213] width 281 height 125
click at [343, 144] on input "Ordem de chegada Consumidos: 3 / 40 Horário: 07:00 Clínica: Policlínica Municip…" at bounding box center [340, 140] width 6 height 8
radio input "true"
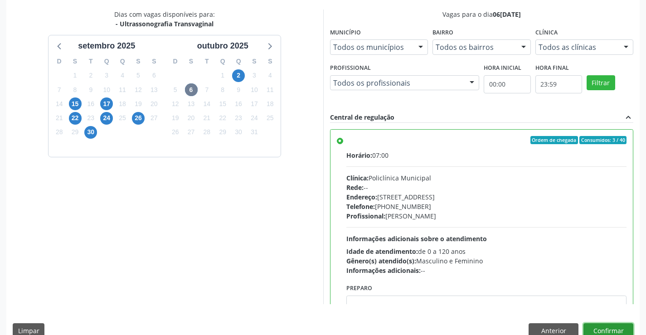
click at [592, 325] on button "Confirmar" at bounding box center [609, 330] width 50 height 15
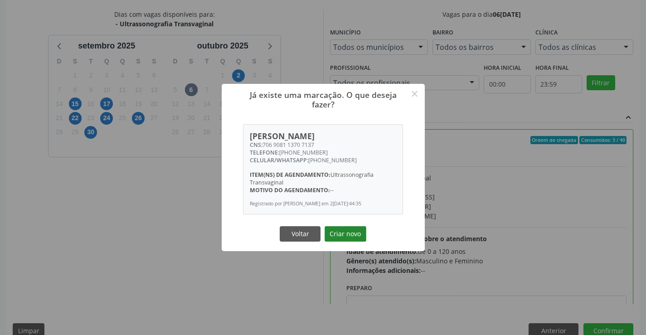
click at [351, 236] on button "Criar novo" at bounding box center [346, 233] width 42 height 15
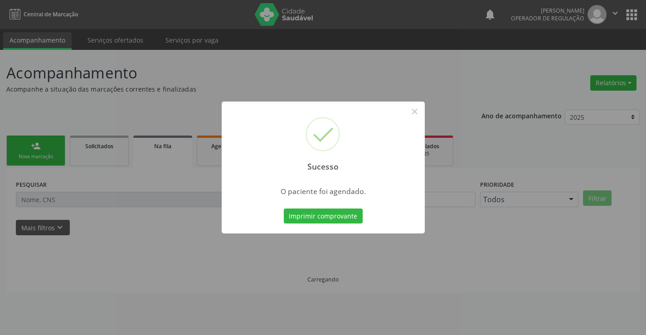
scroll to position [0, 0]
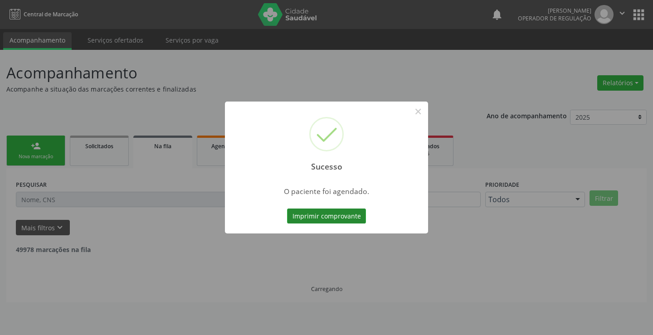
click at [349, 215] on button "Imprimir comprovante" at bounding box center [326, 216] width 79 height 15
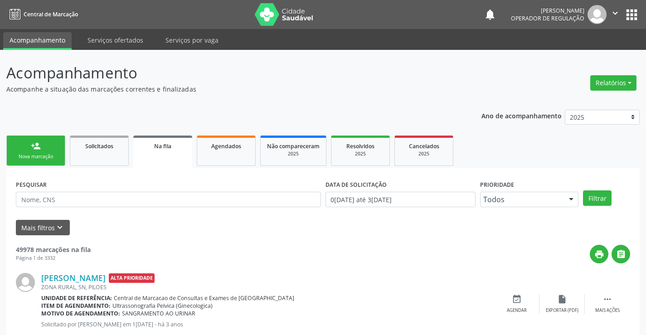
click at [39, 147] on div "person_add" at bounding box center [36, 146] width 10 height 10
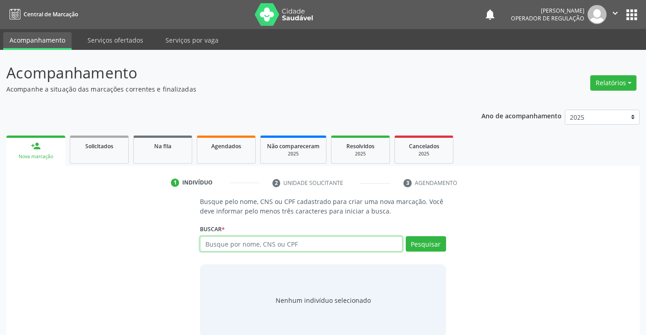
click at [237, 243] on input "text" at bounding box center [301, 243] width 202 height 15
type input "706804220836620"
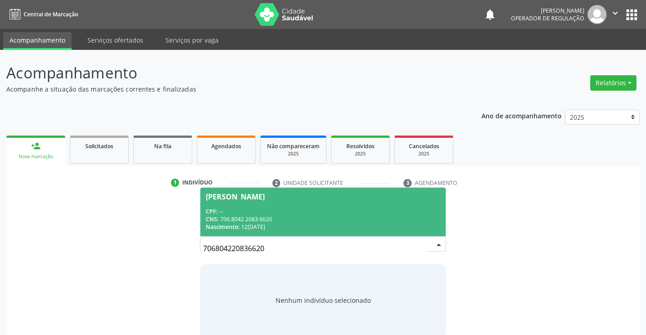
click at [296, 215] on div "CPF: --" at bounding box center [323, 212] width 234 height 8
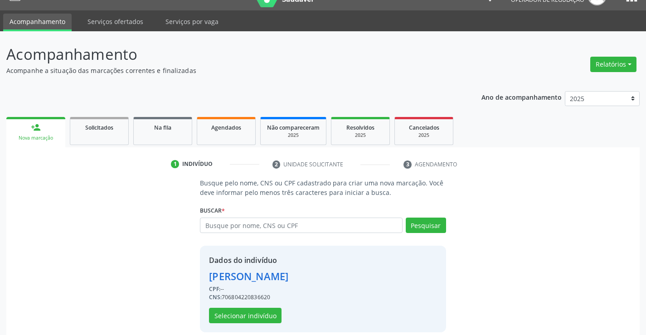
scroll to position [29, 0]
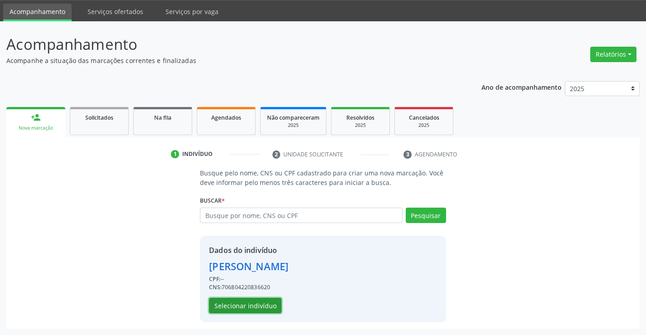
click at [271, 308] on button "Selecionar indivíduo" at bounding box center [245, 305] width 73 height 15
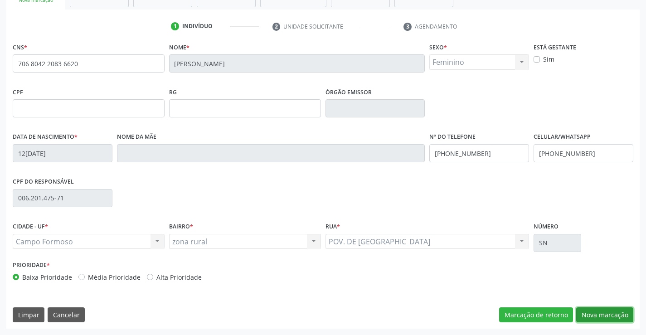
click at [607, 316] on button "Nova marcação" at bounding box center [605, 315] width 57 height 15
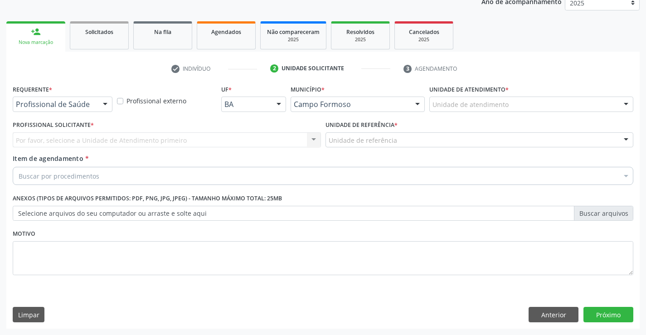
scroll to position [114, 0]
click at [105, 104] on div at bounding box center [105, 104] width 14 height 15
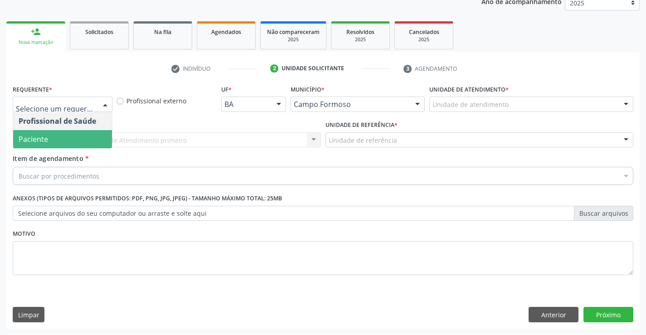
click at [61, 141] on span "Paciente" at bounding box center [62, 139] width 99 height 18
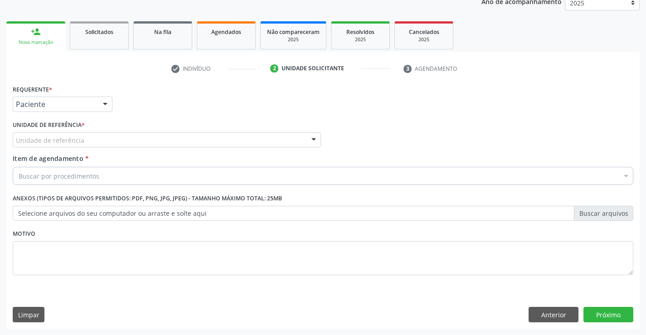
drag, startPoint x: 157, startPoint y: 138, endPoint x: 156, endPoint y: 153, distance: 14.6
click at [158, 138] on div "Unidade de referência" at bounding box center [167, 139] width 308 height 15
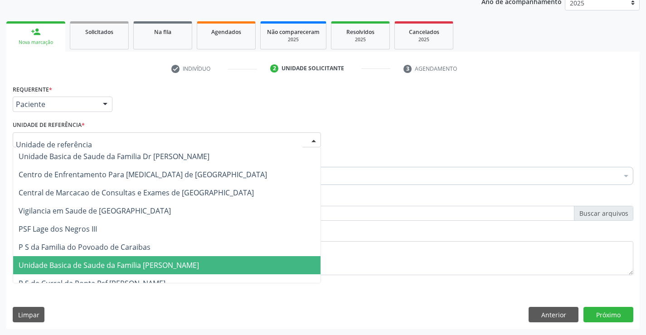
click at [158, 269] on span "Unidade Basica de Saude da Familia [PERSON_NAME]" at bounding box center [109, 265] width 181 height 10
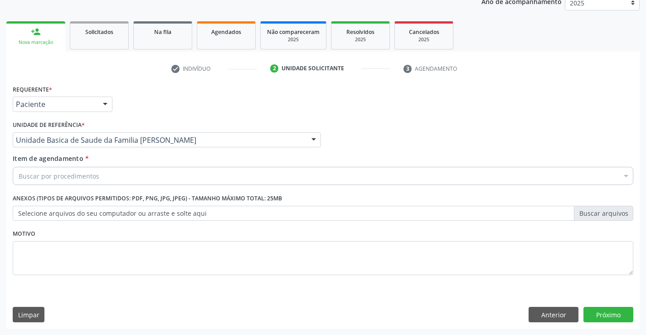
click at [123, 176] on div "Buscar por procedimentos" at bounding box center [323, 176] width 621 height 18
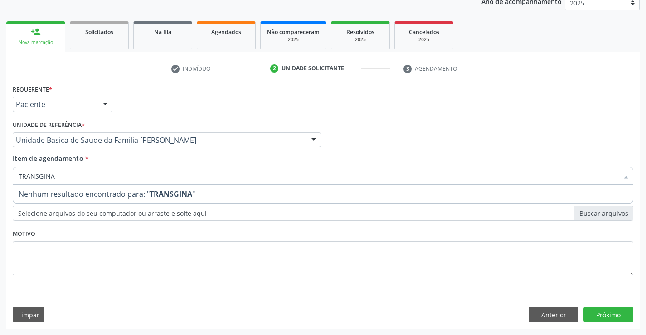
drag, startPoint x: 74, startPoint y: 178, endPoint x: 0, endPoint y: 179, distance: 74.4
click at [0, 179] on div "Acompanhamento Acompanhe a situação das marcações correntes e finalizadas Relat…" at bounding box center [323, 136] width 646 height 400
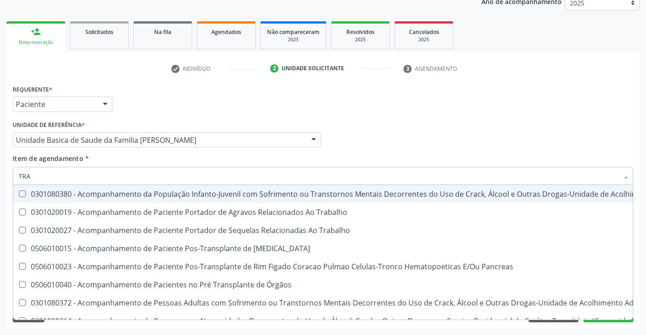
type input "TRANSVAG"
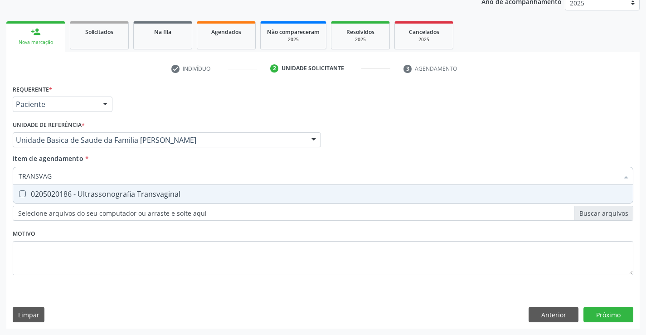
click at [167, 197] on div "0205020186 - Ultrassonografia Transvaginal" at bounding box center [323, 194] width 609 height 7
checkbox Transvaginal "true"
click at [618, 317] on div "Requerente * Paciente Profissional de Saúde Paciente Nenhum resultado encontrad…" at bounding box center [323, 206] width 634 height 246
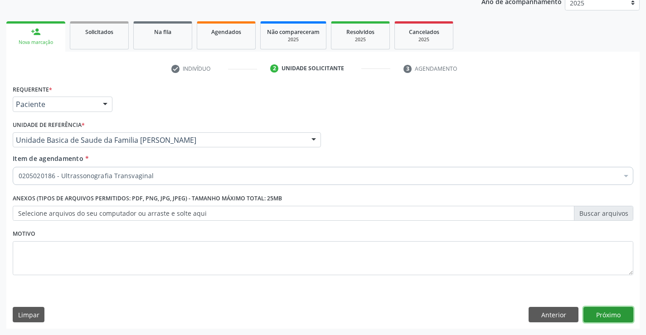
click at [607, 312] on button "Próximo" at bounding box center [609, 314] width 50 height 15
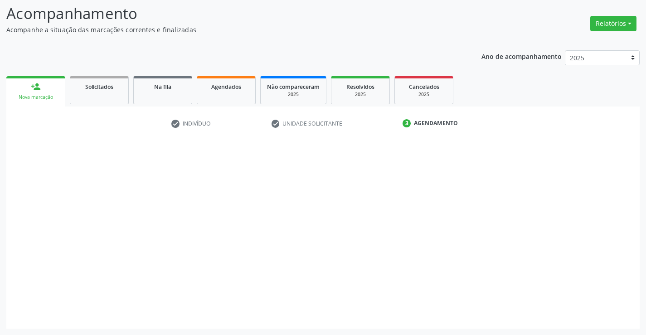
scroll to position [59, 0]
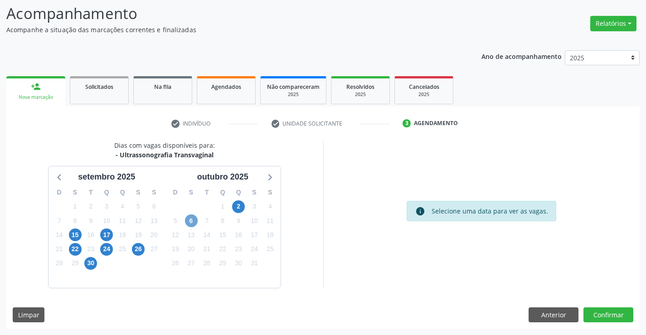
click at [190, 224] on span "6" at bounding box center [191, 221] width 13 height 13
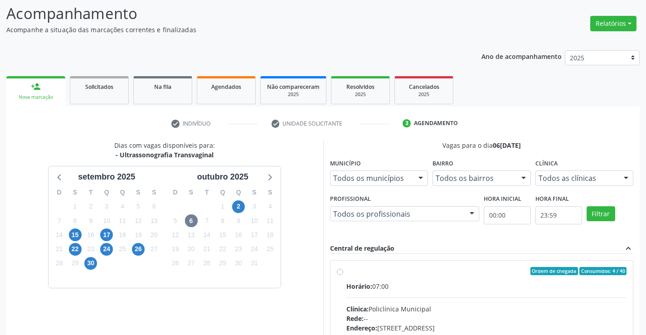
click at [343, 275] on input "Ordem de chegada Consumidos: 4 / 40 Horário: 07:00 Clínica: Policlínica Municip…" at bounding box center [340, 271] width 6 height 8
radio input "true"
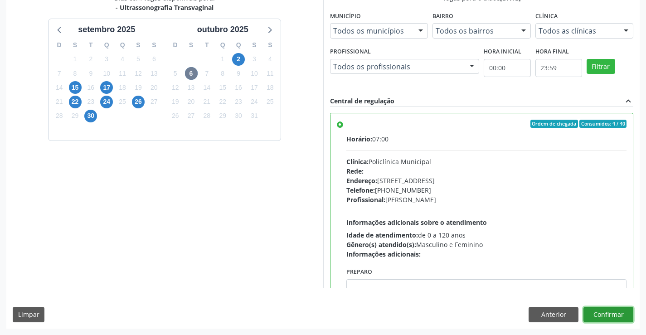
click at [604, 313] on button "Confirmar" at bounding box center [609, 314] width 50 height 15
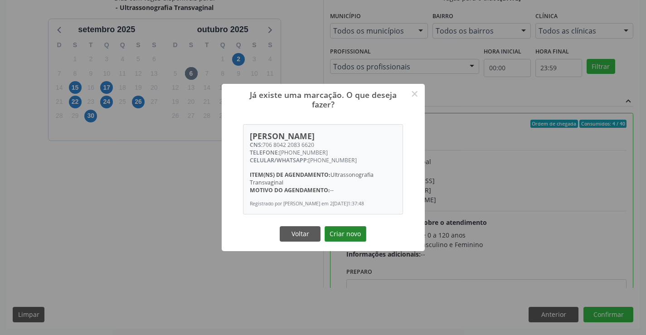
click at [352, 235] on button "Criar novo" at bounding box center [346, 233] width 42 height 15
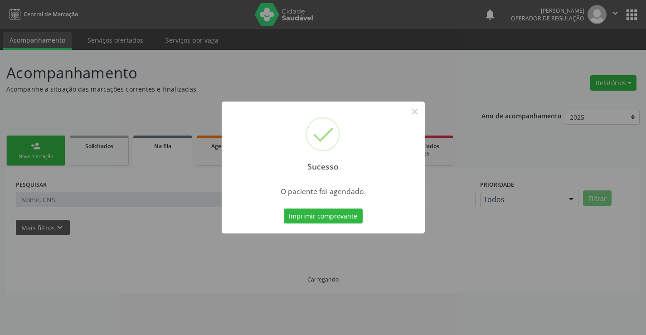
scroll to position [0, 0]
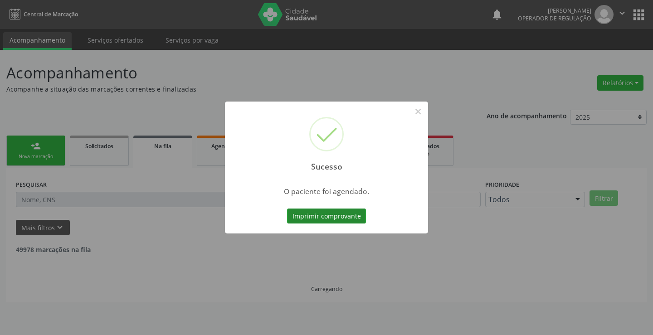
click at [343, 218] on button "Imprimir comprovante" at bounding box center [326, 216] width 79 height 15
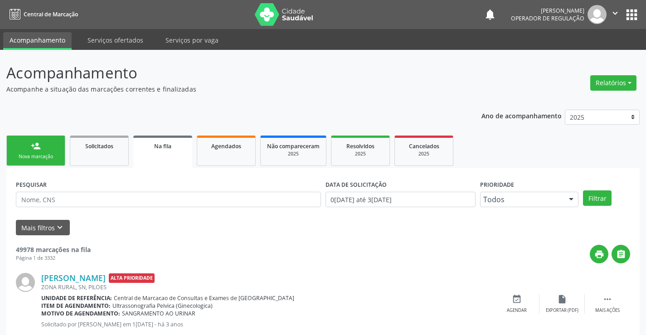
click at [39, 147] on div "person_add" at bounding box center [36, 146] width 10 height 10
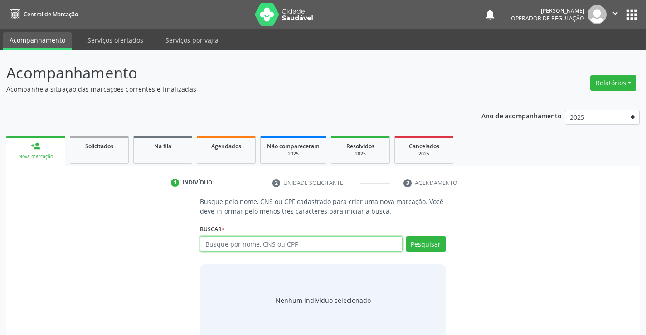
click at [241, 244] on input "text" at bounding box center [301, 243] width 202 height 15
type input "700802990603686"
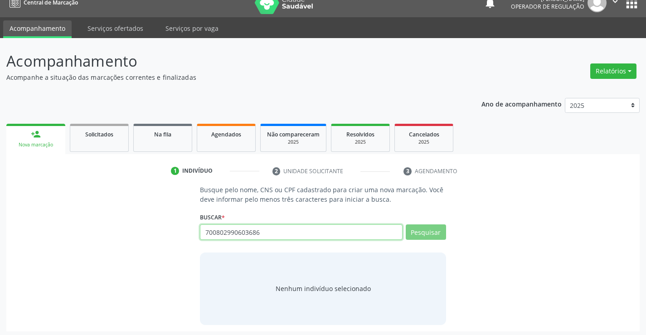
scroll to position [15, 0]
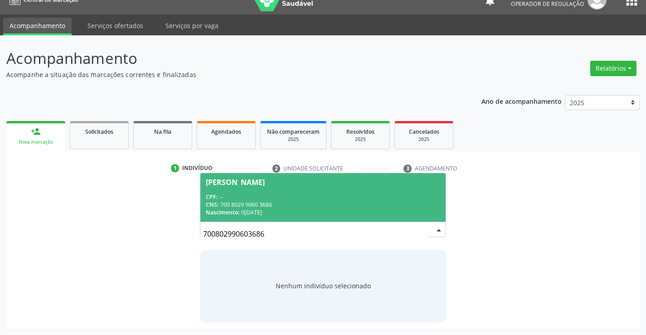
click at [247, 208] on div "CNS: 700 8029 9060 3686" at bounding box center [323, 205] width 234 height 8
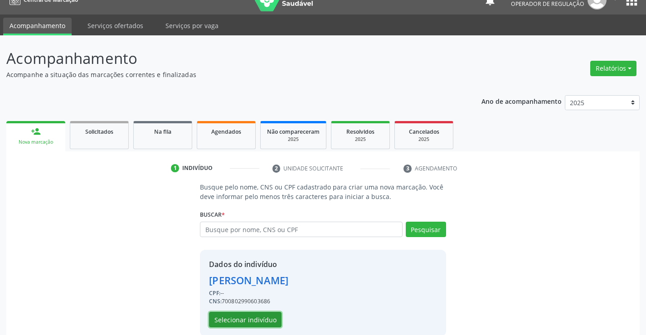
click at [251, 326] on button "Selecionar indivíduo" at bounding box center [245, 319] width 73 height 15
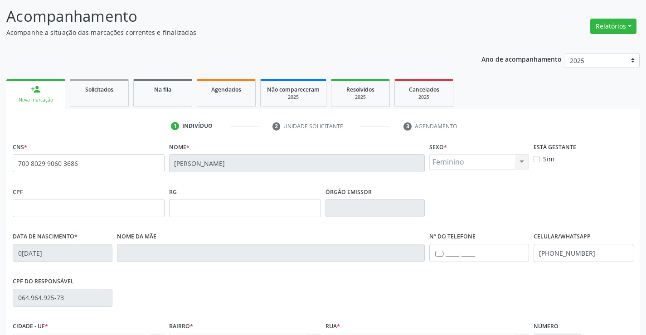
scroll to position [157, 0]
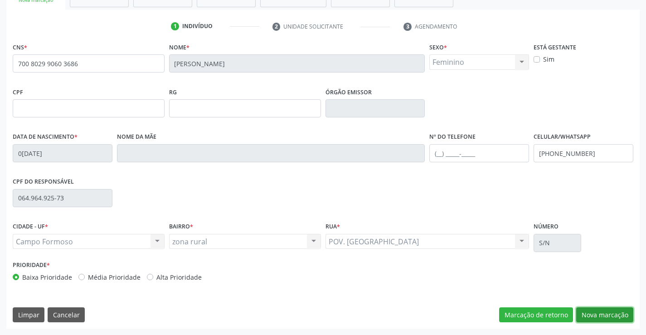
click at [596, 318] on button "Nova marcação" at bounding box center [605, 315] width 57 height 15
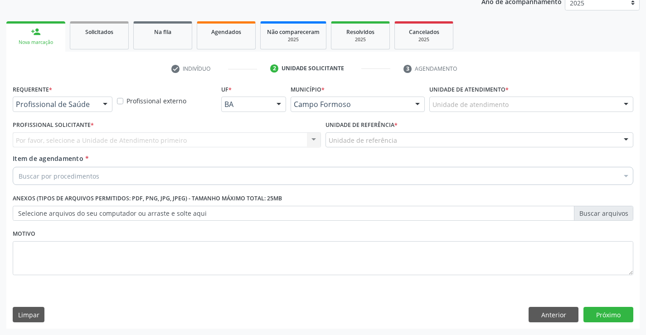
scroll to position [114, 0]
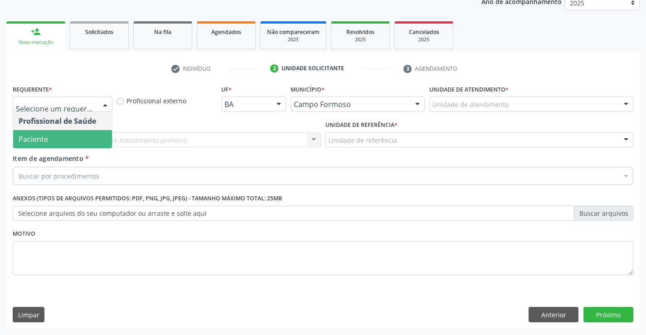
click at [45, 139] on span "Paciente" at bounding box center [33, 139] width 29 height 10
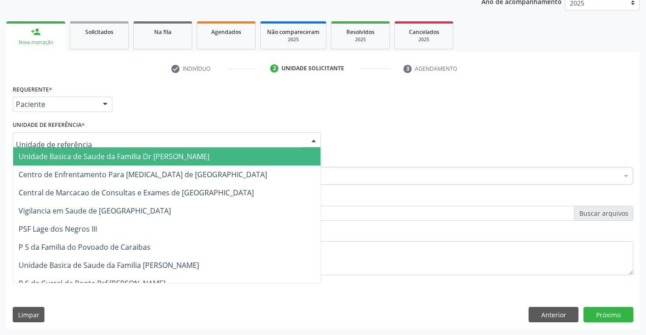
click at [124, 142] on div at bounding box center [167, 139] width 308 height 15
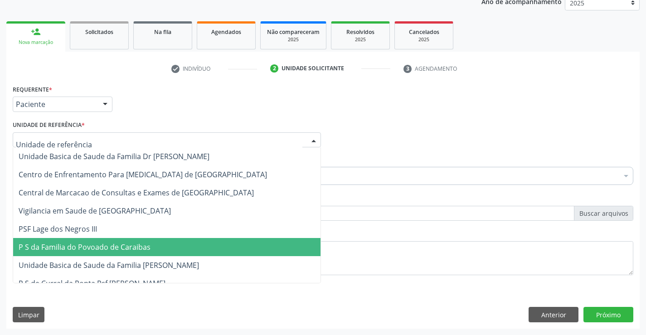
click at [134, 245] on span "P S da Familia do Povoado de Caraibas" at bounding box center [85, 247] width 132 height 10
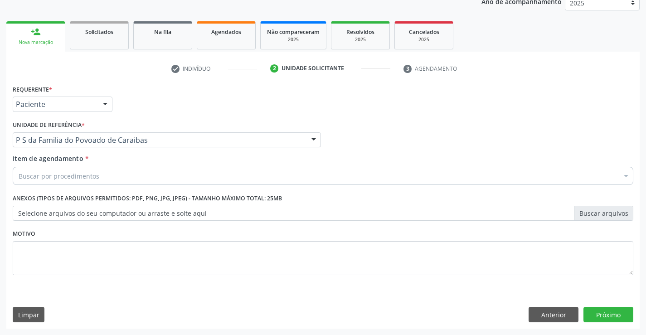
click at [109, 177] on div "Buscar por procedimentos" at bounding box center [323, 176] width 621 height 18
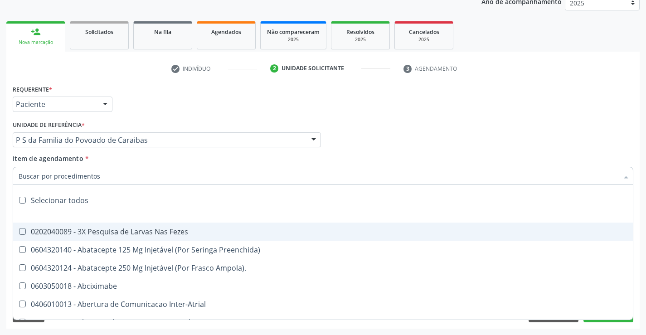
type input "T"
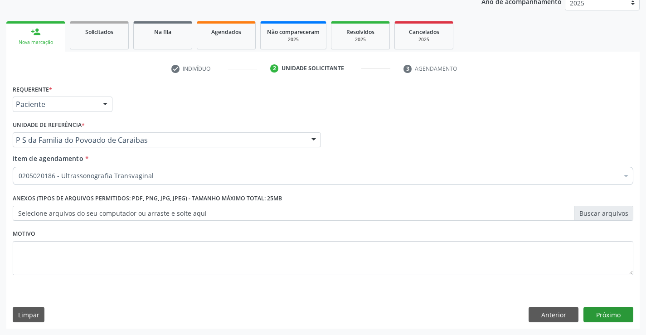
click at [613, 317] on button "Próximo" at bounding box center [609, 314] width 50 height 15
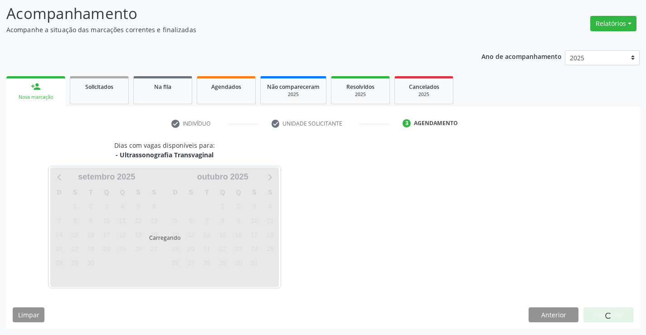
scroll to position [59, 0]
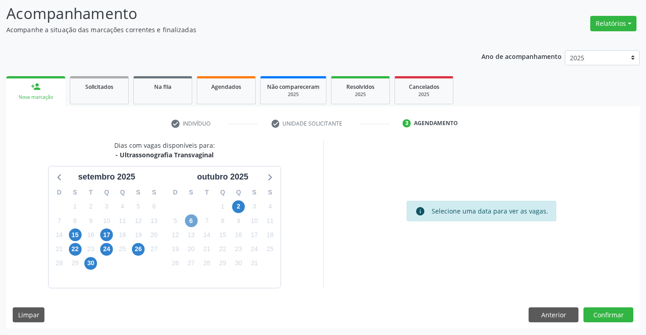
click at [187, 223] on span "6" at bounding box center [191, 221] width 13 height 13
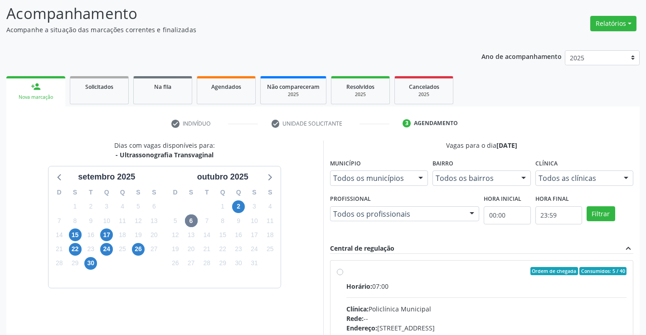
click at [412, 298] on hr at bounding box center [487, 298] width 281 height 0
click at [343, 275] on input "Ordem de chegada Consumidos: 5 / 40 Horário: 07:00 Clínica: Policlínica Municip…" at bounding box center [340, 271] width 6 height 8
radio input "true"
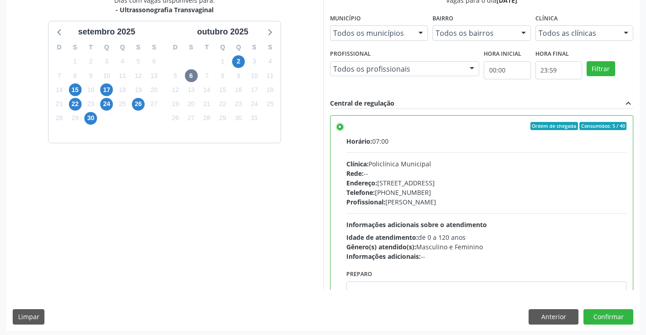
scroll to position [207, 0]
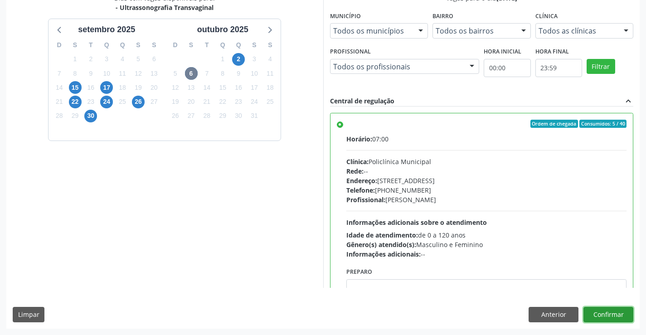
click at [600, 313] on button "Confirmar" at bounding box center [609, 314] width 50 height 15
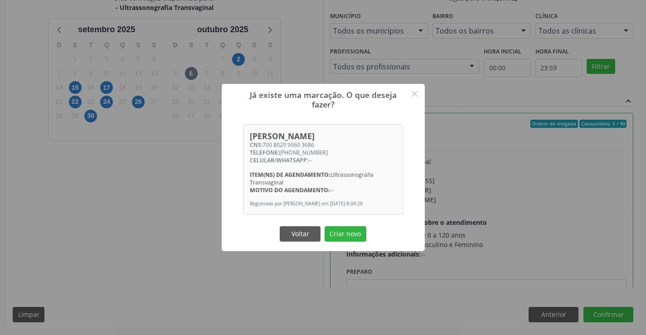
drag, startPoint x: 352, startPoint y: 235, endPoint x: 480, endPoint y: 258, distance: 130.1
click at [357, 235] on button "Criar novo" at bounding box center [346, 233] width 42 height 15
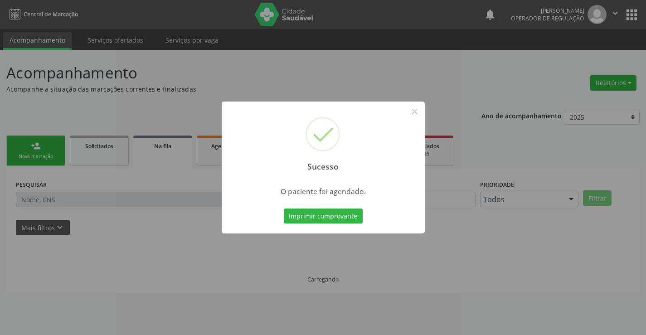
scroll to position [0, 0]
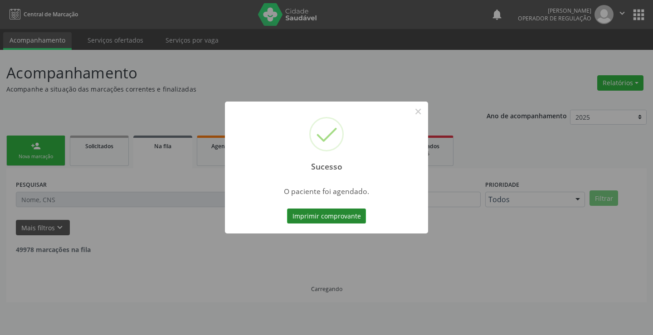
click at [351, 218] on button "Imprimir comprovante" at bounding box center [326, 216] width 79 height 15
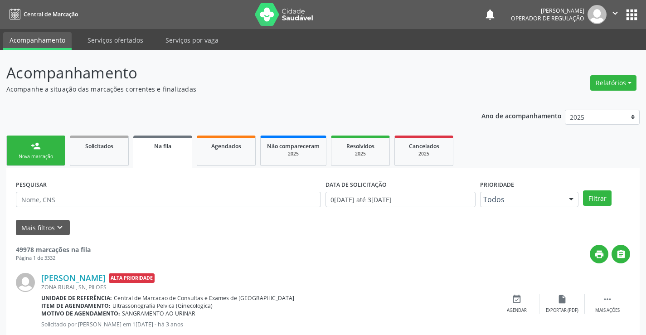
click at [33, 155] on div "Nova marcação" at bounding box center [35, 156] width 45 height 7
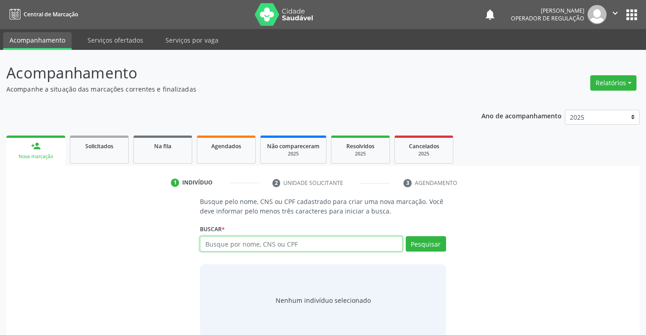
click at [241, 244] on input "text" at bounding box center [301, 243] width 202 height 15
type input "701203059717711"
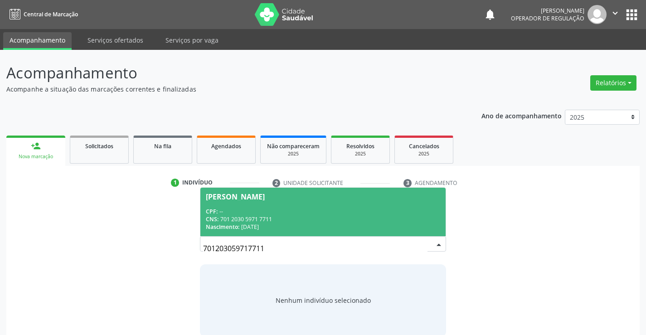
scroll to position [15, 0]
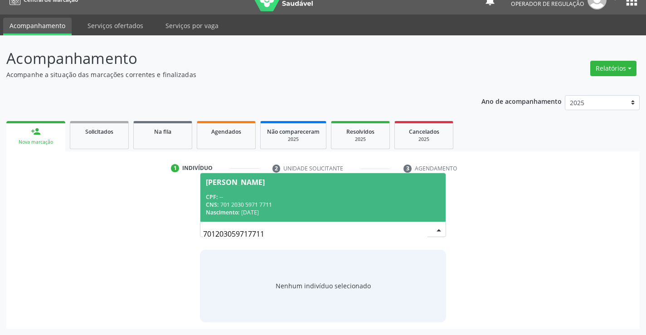
click at [290, 208] on div "CNS: 701 2030 5971 7711" at bounding box center [323, 205] width 234 height 8
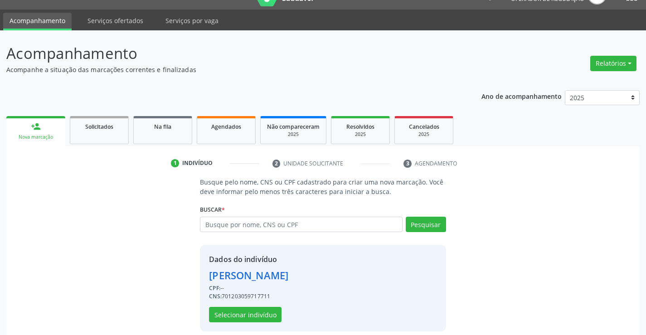
scroll to position [29, 0]
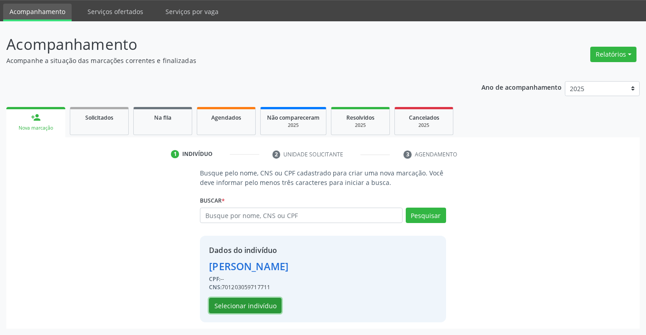
click at [246, 305] on button "Selecionar indivíduo" at bounding box center [245, 305] width 73 height 15
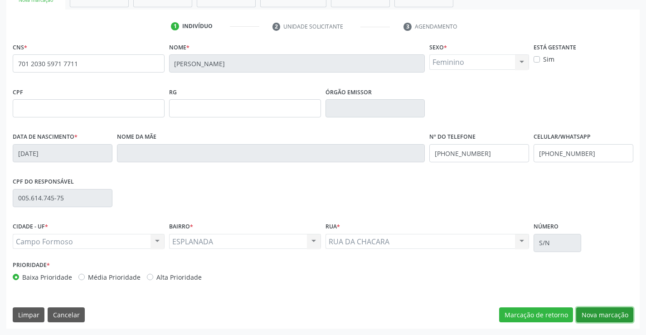
click at [601, 315] on button "Nova marcação" at bounding box center [605, 315] width 57 height 15
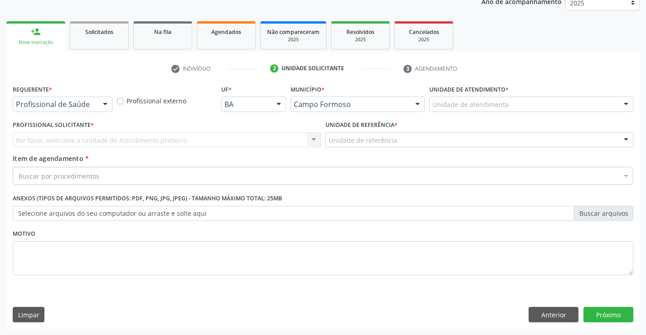
click at [101, 102] on div at bounding box center [105, 104] width 14 height 15
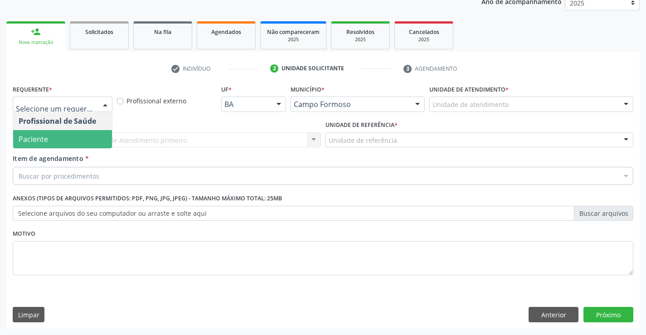
click at [65, 145] on span "Paciente" at bounding box center [62, 139] width 99 height 18
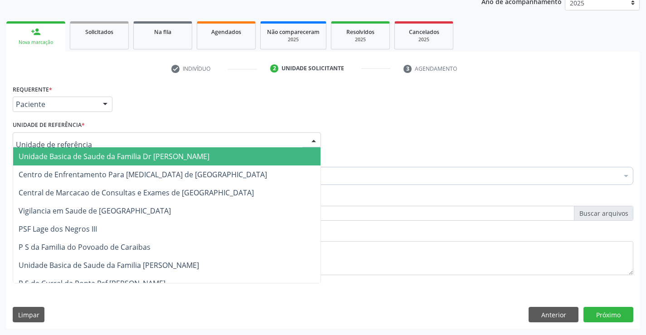
click at [142, 140] on div at bounding box center [167, 139] width 308 height 15
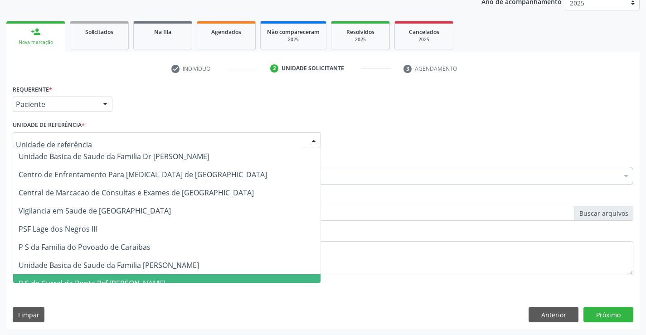
click at [182, 275] on span "P S de Curral da Ponta Psf [PERSON_NAME]" at bounding box center [167, 283] width 308 height 18
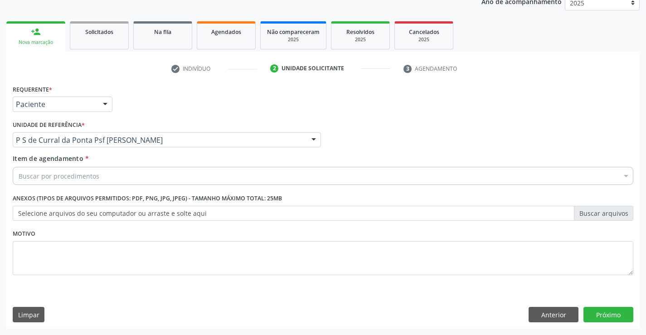
click at [148, 178] on div "Buscar por procedimentos" at bounding box center [323, 176] width 621 height 18
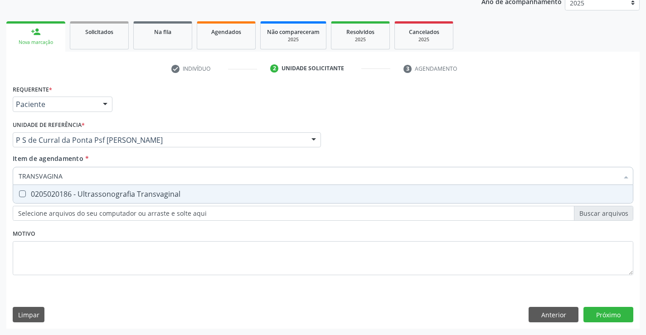
type input "TRANSVAGINAL"
click at [143, 192] on div "0205020186 - Ultrassonografia Transvaginal" at bounding box center [323, 194] width 609 height 7
checkbox Transvaginal "true"
click at [595, 314] on div "Requerente * Paciente Profissional de Saúde Paciente Nenhum resultado encontrad…" at bounding box center [323, 206] width 634 height 246
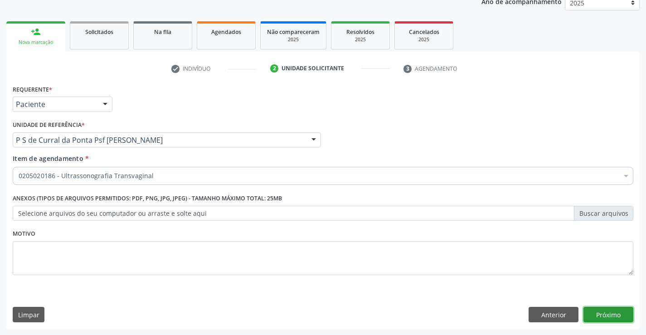
click at [604, 320] on button "Próximo" at bounding box center [609, 314] width 50 height 15
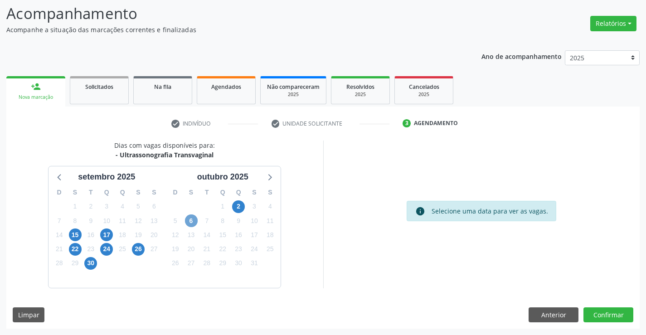
click at [191, 224] on span "6" at bounding box center [191, 221] width 13 height 13
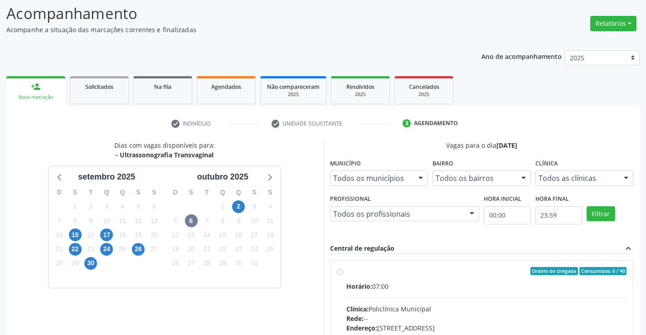
click at [343, 275] on input "Ordem de chegada Consumidos: 6 / 40 Horário: 07:00 Clínica: Policlínica Municip…" at bounding box center [340, 271] width 6 height 8
radio input "true"
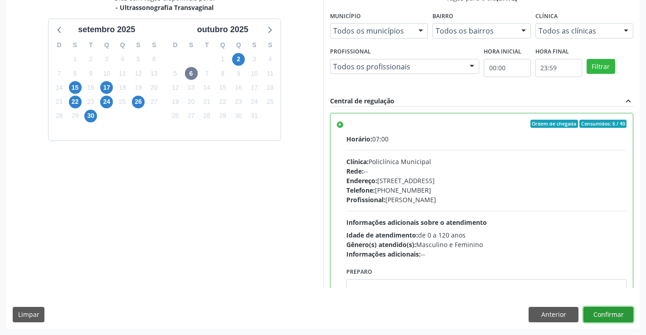
click at [596, 315] on button "Confirmar" at bounding box center [609, 314] width 50 height 15
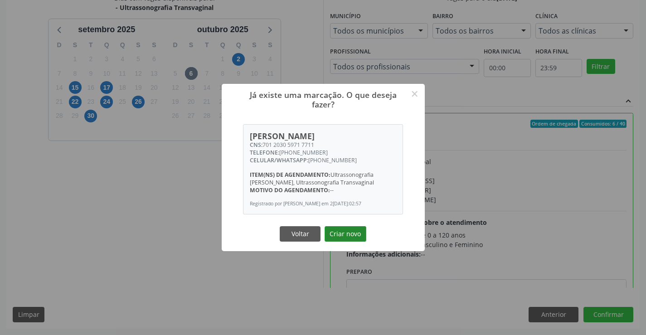
click at [335, 242] on button "Criar novo" at bounding box center [346, 233] width 42 height 15
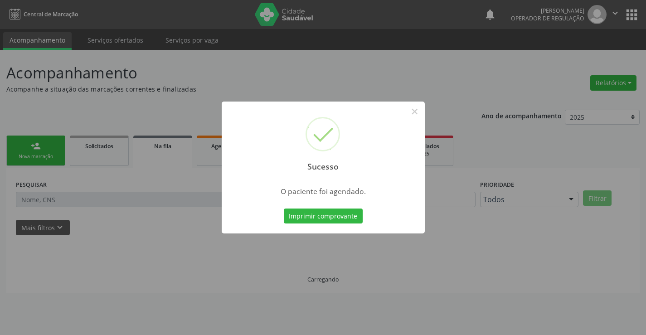
scroll to position [0, 0]
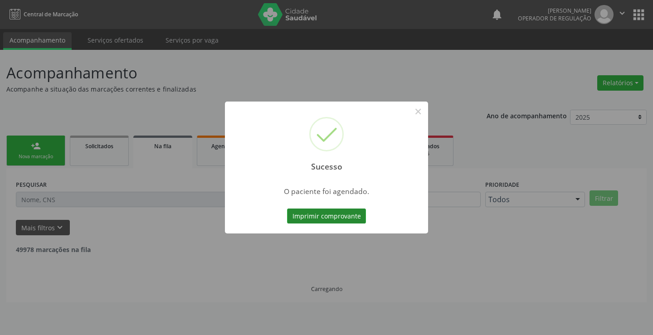
click at [324, 216] on button "Imprimir comprovante" at bounding box center [326, 216] width 79 height 15
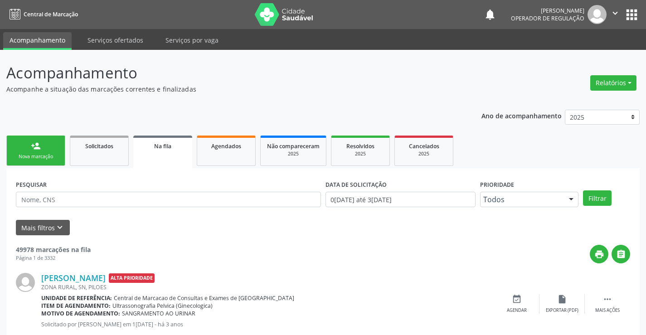
click at [44, 156] on div "Nova marcação" at bounding box center [35, 156] width 45 height 7
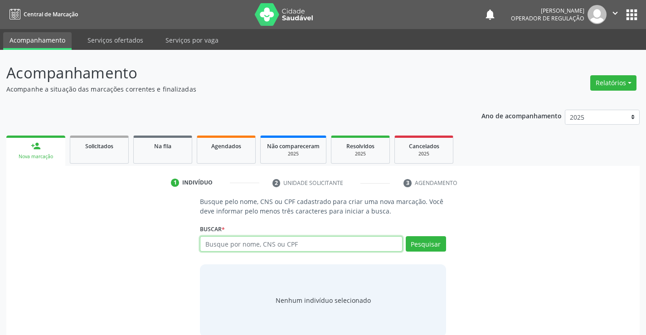
click at [230, 241] on input "text" at bounding box center [301, 243] width 202 height 15
type input "701004856283491"
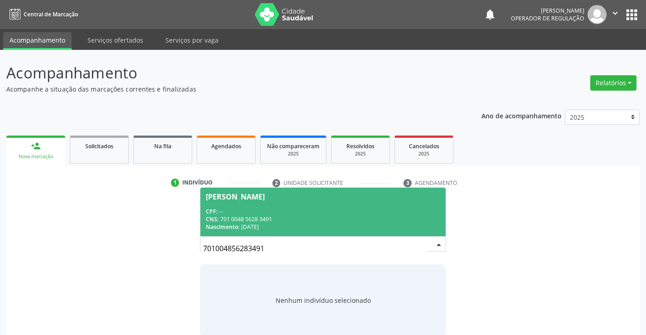
drag, startPoint x: 258, startPoint y: 225, endPoint x: 280, endPoint y: 215, distance: 24.6
click at [258, 225] on div "Nascimento: 03/08/1977" at bounding box center [323, 227] width 234 height 8
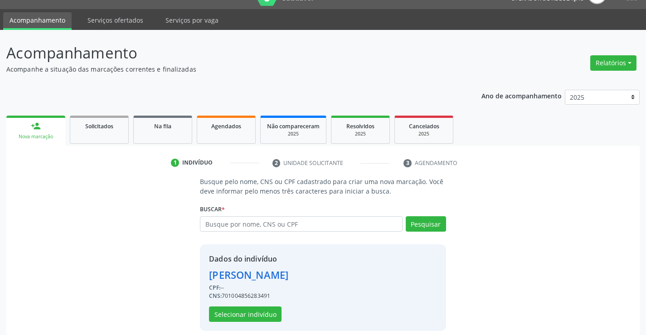
scroll to position [29, 0]
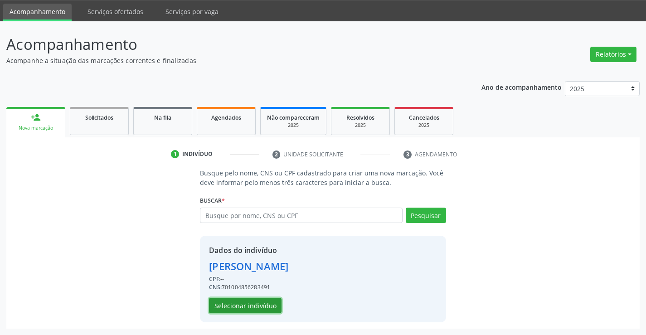
click at [260, 307] on button "Selecionar indivíduo" at bounding box center [245, 305] width 73 height 15
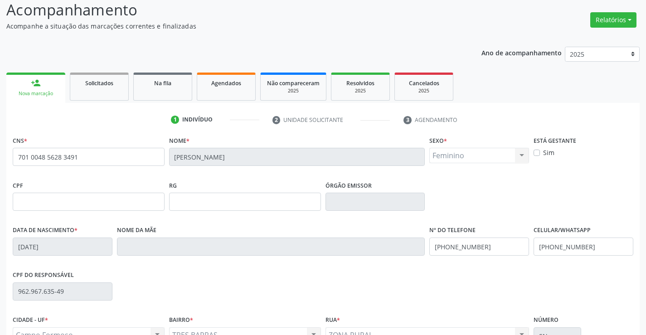
scroll to position [157, 0]
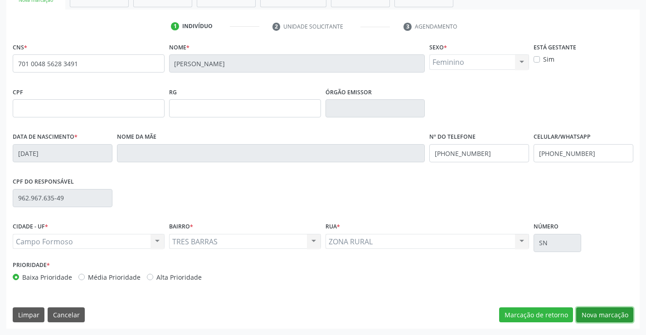
click at [619, 316] on button "Nova marcação" at bounding box center [605, 315] width 57 height 15
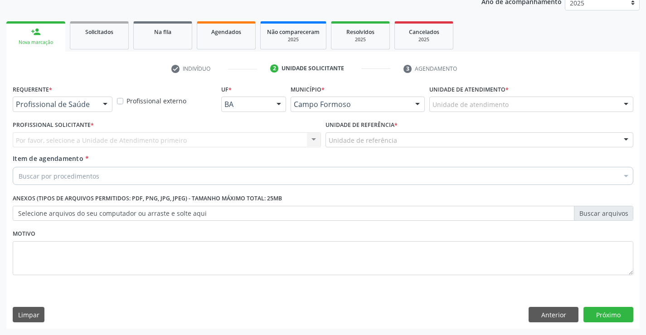
click at [100, 105] on div at bounding box center [105, 104] width 14 height 15
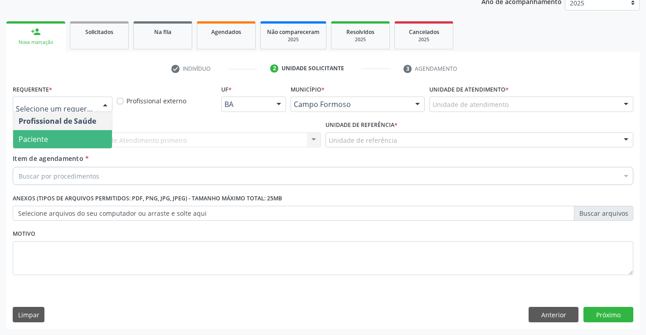
click at [54, 143] on span "Paciente" at bounding box center [62, 139] width 99 height 18
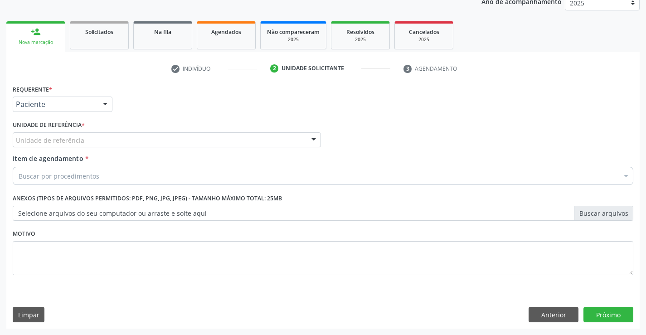
click at [124, 141] on div "Unidade de referência" at bounding box center [167, 139] width 308 height 15
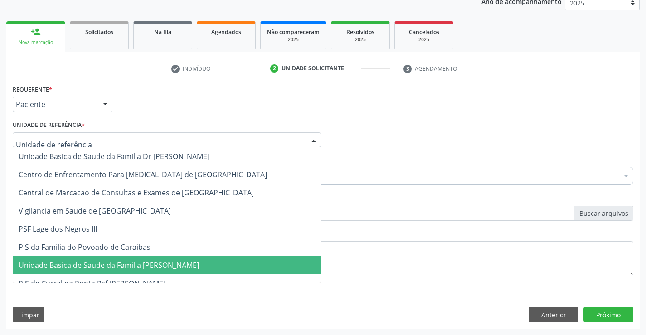
click at [134, 268] on span "Unidade Basica de Saude da Familia [PERSON_NAME]" at bounding box center [109, 265] width 181 height 10
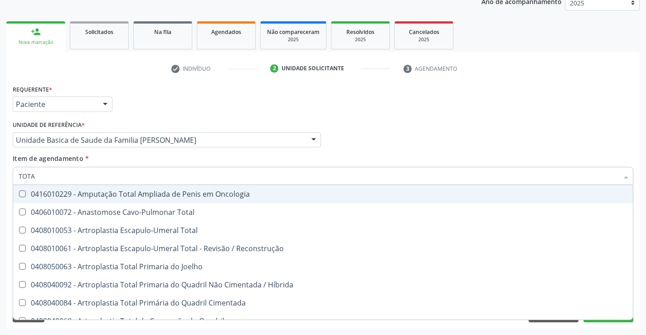
type input "TOTAL"
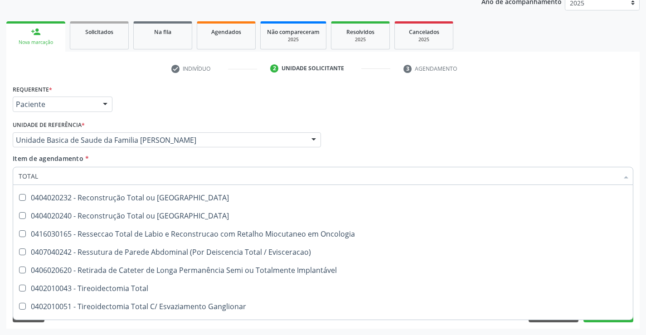
scroll to position [1480, 0]
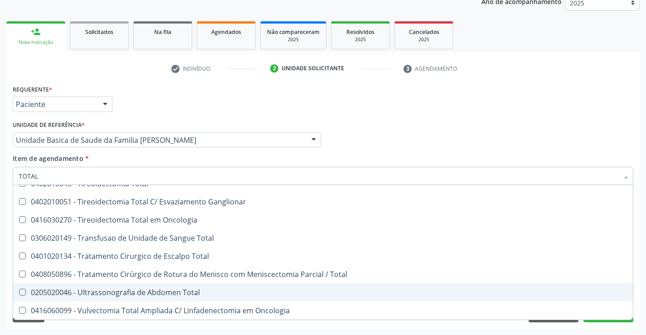
click at [153, 292] on div "0205020046 - Ultrassonografia de Abdomen Total" at bounding box center [323, 292] width 609 height 7
checkbox Total "true"
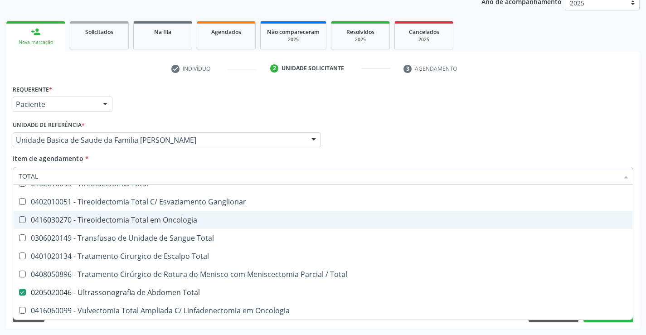
click at [523, 122] on div "Profissional Solicitante Por favor, selecione a Unidade de Atendimento primeiro…" at bounding box center [323, 135] width 626 height 35
checkbox Total "true"
checkbox Total "false"
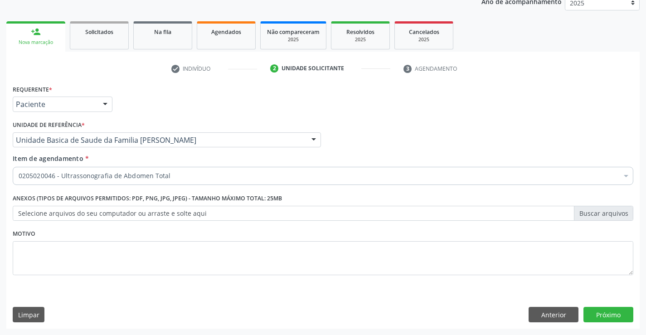
scroll to position [0, 0]
click at [594, 320] on button "Próximo" at bounding box center [609, 314] width 50 height 15
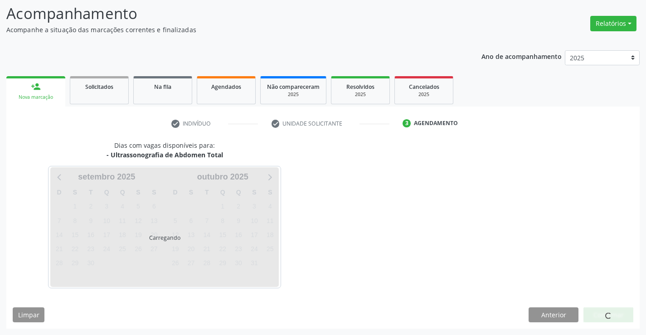
scroll to position [59, 0]
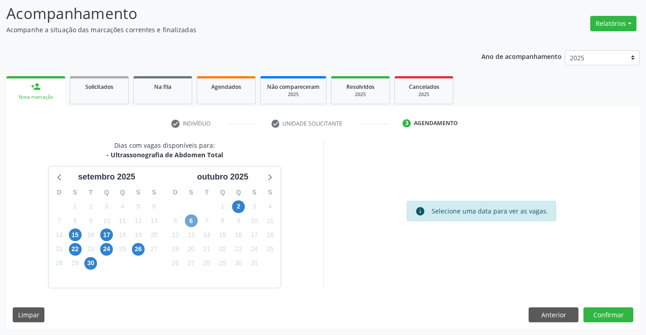
click at [192, 223] on span "6" at bounding box center [191, 221] width 13 height 13
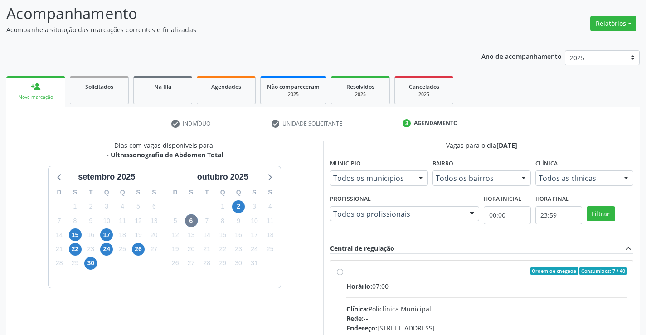
click at [421, 289] on div "Horário: 07:00" at bounding box center [487, 287] width 281 height 10
click at [343, 275] on input "Ordem de chegada Consumidos: 7 / 40 Horário: 07:00 Clínica: Policlínica Municip…" at bounding box center [340, 271] width 6 height 8
radio input "true"
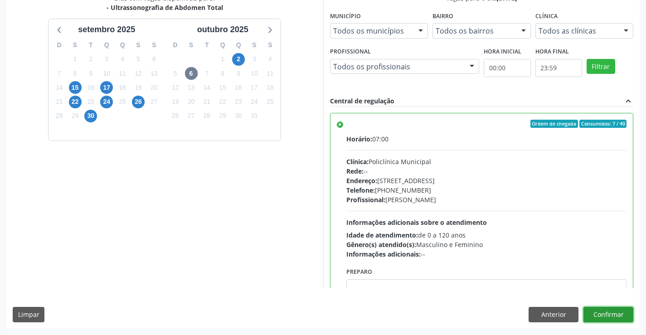
click at [599, 310] on button "Confirmar" at bounding box center [609, 314] width 50 height 15
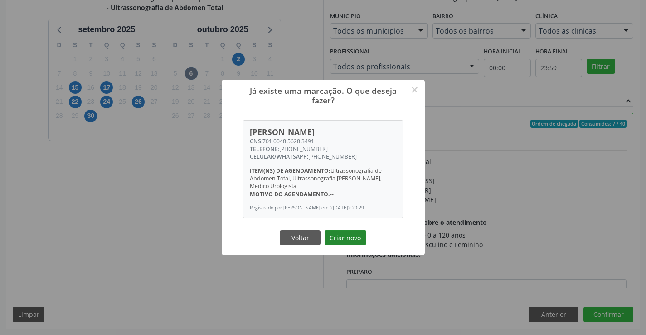
click at [357, 240] on button "Criar novo" at bounding box center [346, 237] width 42 height 15
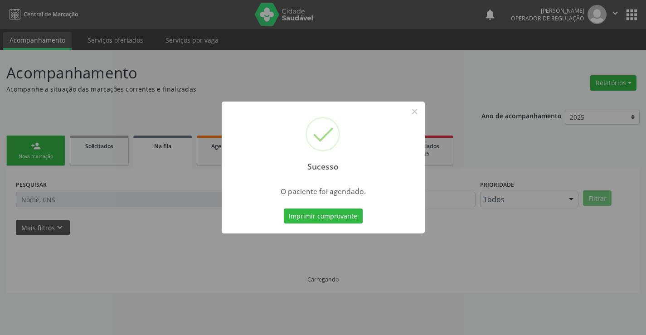
scroll to position [0, 0]
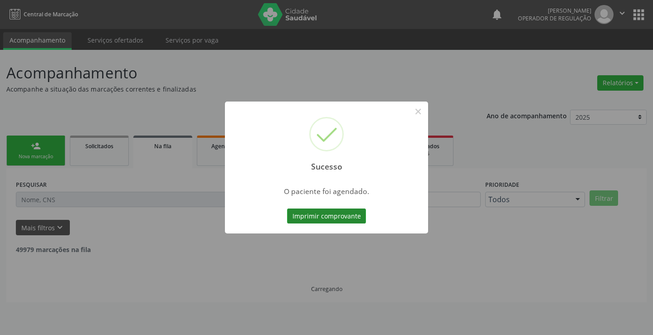
click at [315, 217] on button "Imprimir comprovante" at bounding box center [326, 216] width 79 height 15
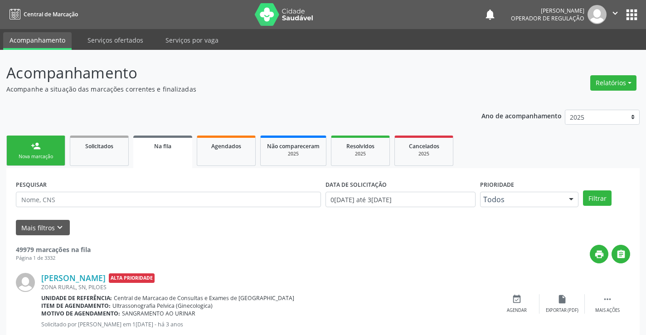
click at [43, 153] on link "person_add Nova marcação" at bounding box center [35, 151] width 59 height 30
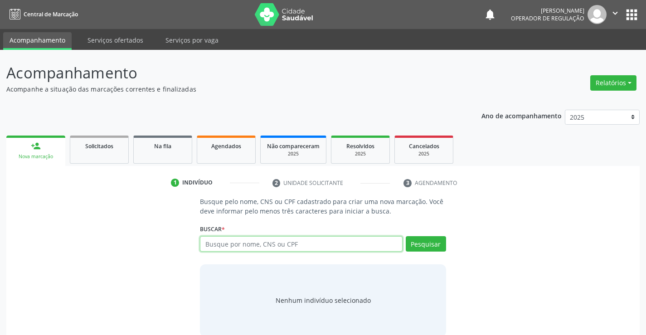
click at [254, 241] on input "text" at bounding box center [301, 243] width 202 height 15
type input "704006359706862"
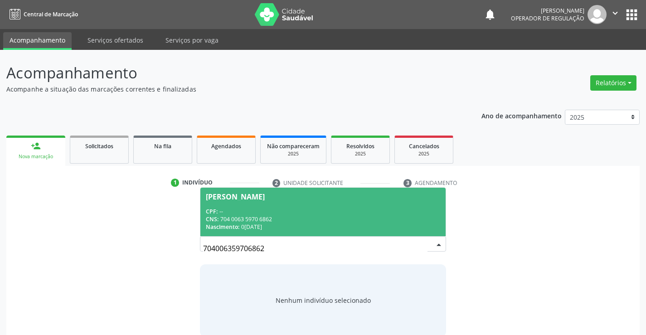
drag, startPoint x: 268, startPoint y: 204, endPoint x: 424, endPoint y: 201, distance: 156.5
click at [268, 204] on span "Euda Maris da Silva Ferreira CPF: -- CNS: 704 0063 5970 6862 Nascimento: 04/02/…" at bounding box center [323, 212] width 245 height 49
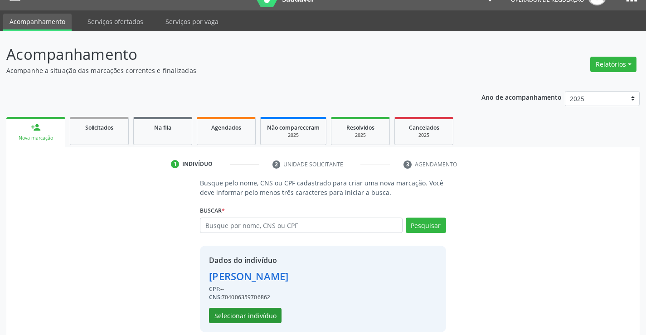
scroll to position [29, 0]
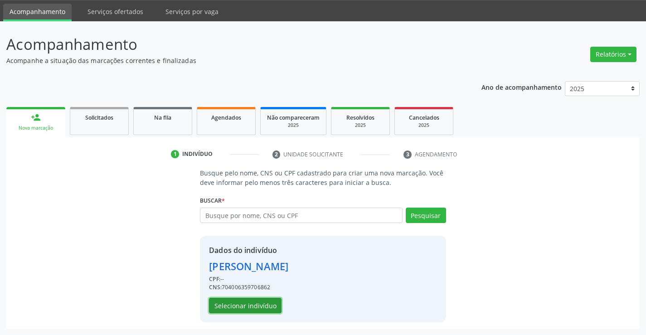
click at [264, 307] on button "Selecionar indivíduo" at bounding box center [245, 305] width 73 height 15
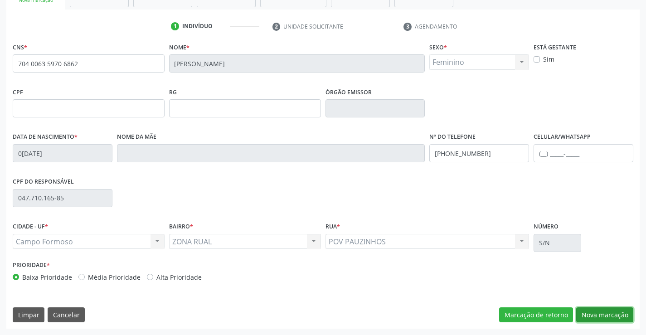
drag, startPoint x: 597, startPoint y: 314, endPoint x: 653, endPoint y: 291, distance: 60.8
click at [599, 315] on button "Nova marcação" at bounding box center [605, 315] width 57 height 15
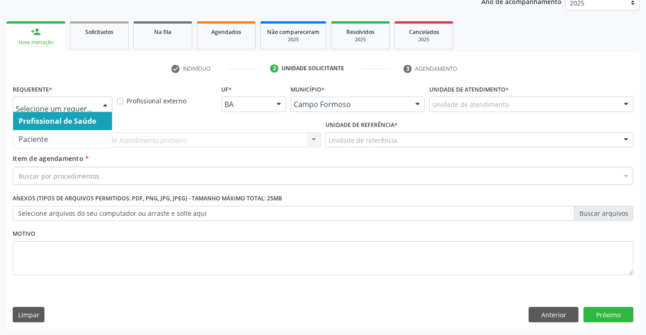
click at [107, 101] on div at bounding box center [105, 104] width 14 height 15
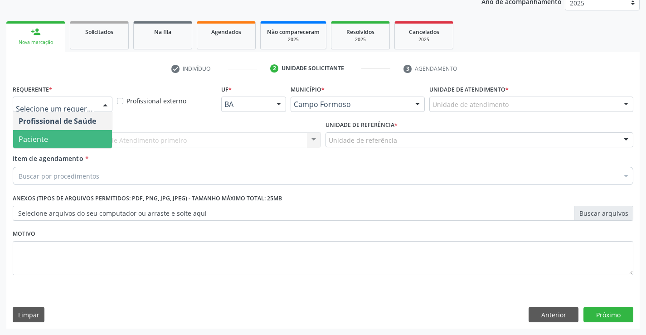
click at [33, 143] on span "Paciente" at bounding box center [33, 139] width 29 height 10
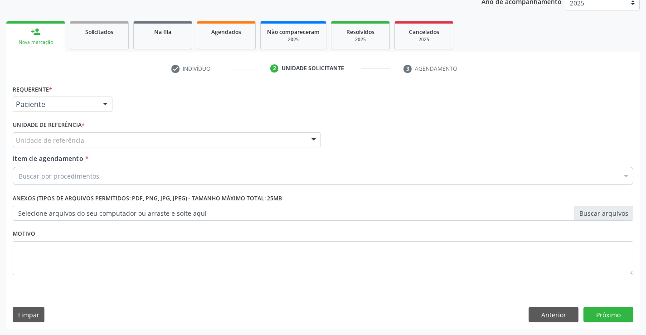
click at [122, 137] on div "Unidade de referência" at bounding box center [167, 139] width 308 height 15
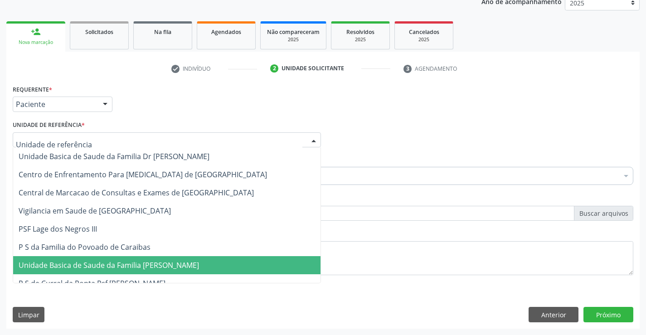
click at [137, 269] on span "Unidade Basica de Saude da Familia [PERSON_NAME]" at bounding box center [109, 265] width 181 height 10
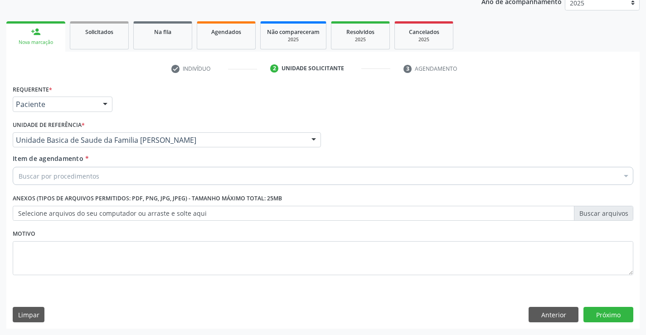
click at [105, 176] on div "Buscar por procedimentos" at bounding box center [323, 176] width 621 height 18
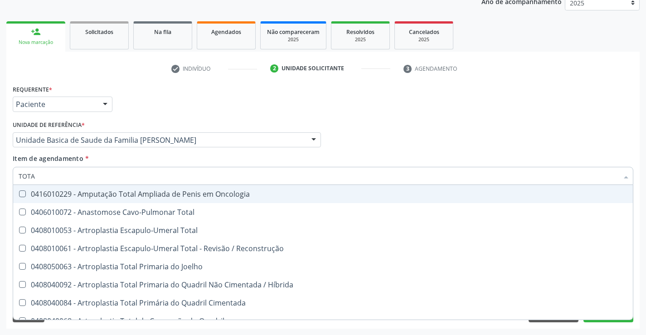
type input "TOTAL"
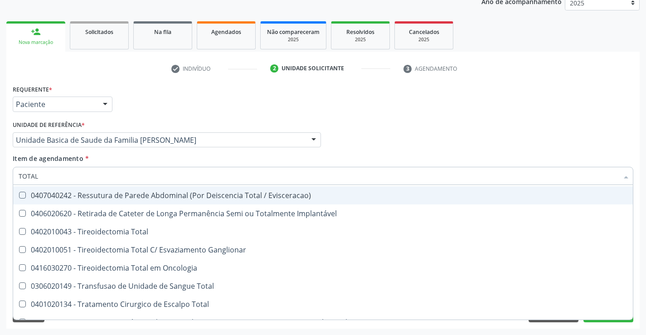
scroll to position [1480, 0]
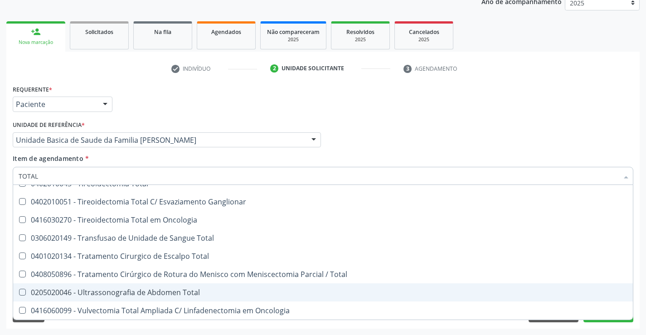
click at [176, 292] on div "0205020046 - Ultrassonografia de Abdomen Total" at bounding box center [323, 292] width 609 height 7
checkbox Total "true"
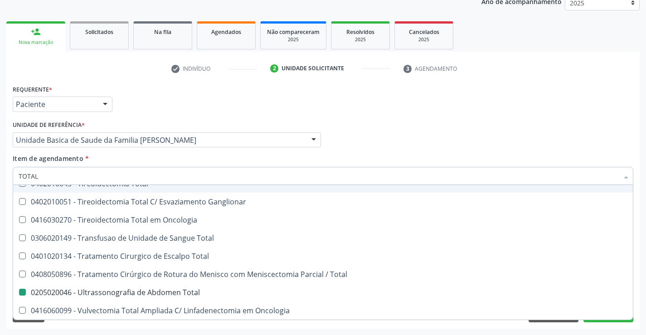
click at [465, 136] on div "Profissional Solicitante Por favor, selecione a Unidade de Atendimento primeiro…" at bounding box center [323, 135] width 626 height 35
checkbox Total "true"
checkbox Total "false"
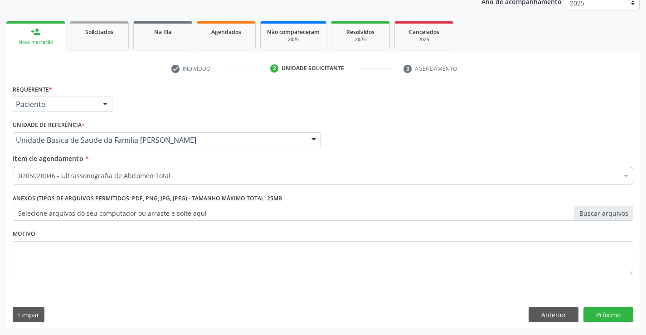
scroll to position [0, 0]
click at [604, 313] on button "Próximo" at bounding box center [609, 314] width 50 height 15
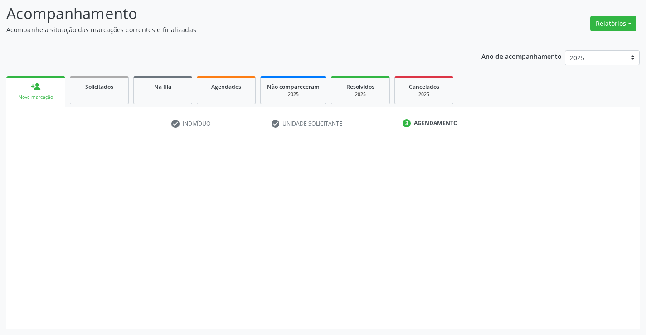
scroll to position [59, 0]
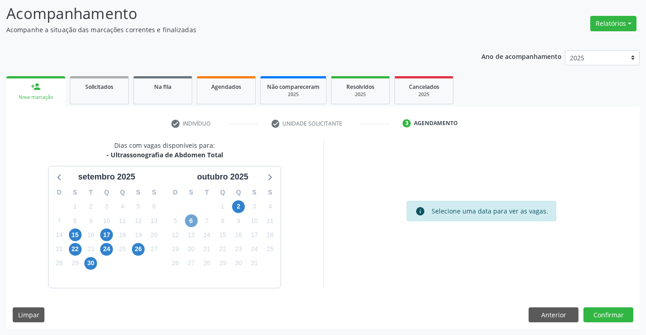
click at [194, 223] on span "6" at bounding box center [191, 221] width 13 height 13
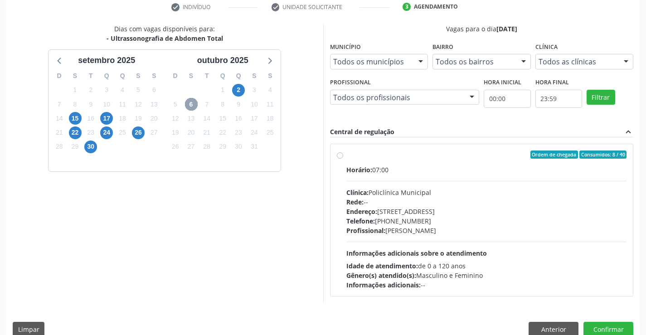
scroll to position [191, 0]
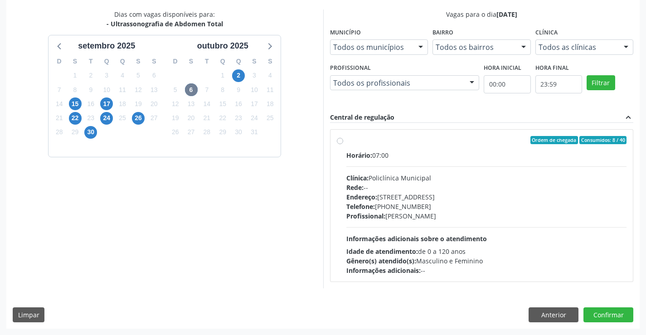
click at [365, 200] on span "Endereço:" at bounding box center [362, 197] width 31 height 9
click at [343, 144] on input "Ordem de chegada Consumidos: 8 / 40 Horário: 07:00 Clínica: Policlínica Municip…" at bounding box center [340, 140] width 6 height 8
radio input "true"
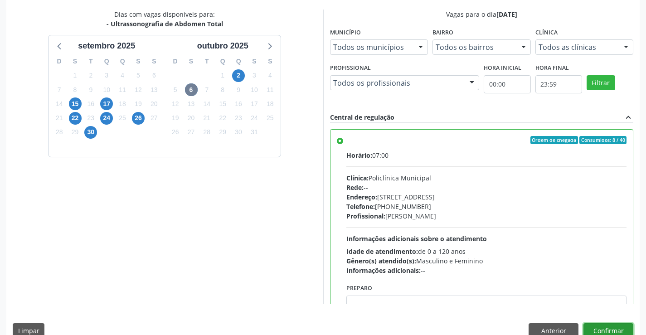
click at [600, 326] on button "Confirmar" at bounding box center [609, 330] width 50 height 15
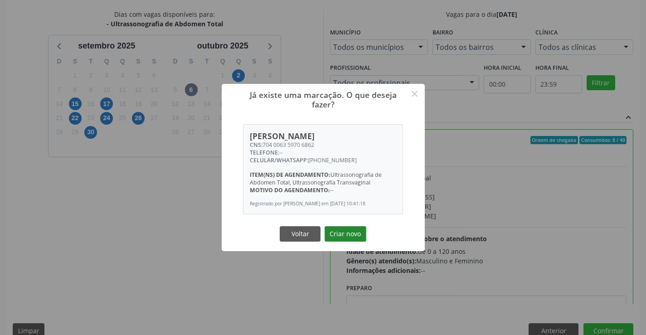
click at [356, 232] on button "Criar novo" at bounding box center [346, 233] width 42 height 15
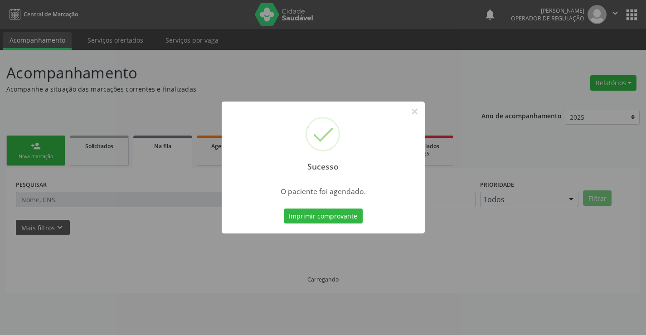
scroll to position [0, 0]
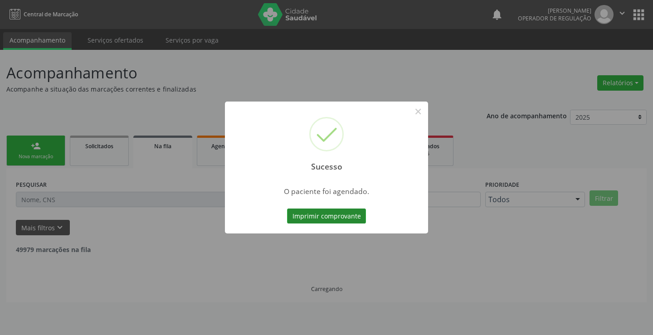
click at [339, 212] on button "Imprimir comprovante" at bounding box center [326, 216] width 79 height 15
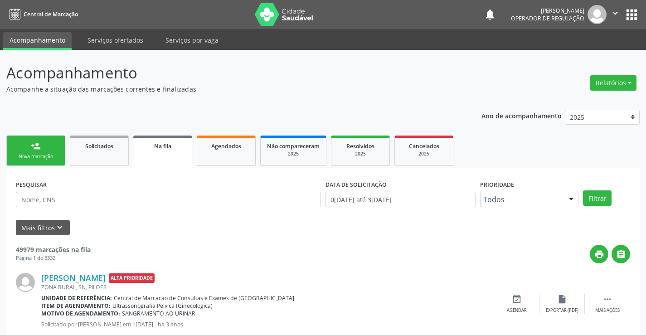
click at [45, 153] on div "Nova marcação" at bounding box center [35, 156] width 45 height 7
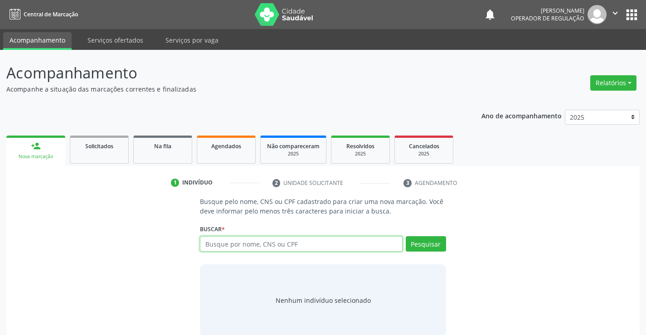
click at [246, 241] on input "text" at bounding box center [301, 243] width 202 height 15
type input "704107242414780"
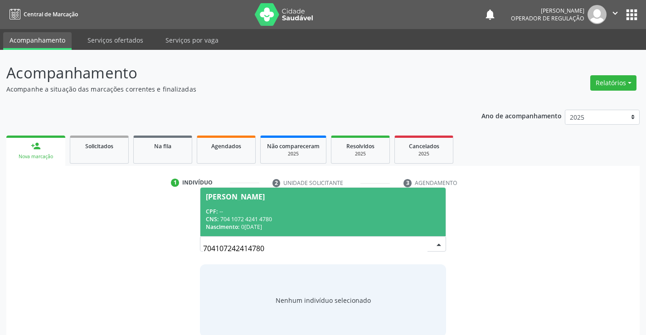
click at [432, 247] on div "704107242414780 Valtenice Barbosa da Silva de Souza CPF: -- CNS: 704 1072 4241 …" at bounding box center [323, 247] width 246 height 22
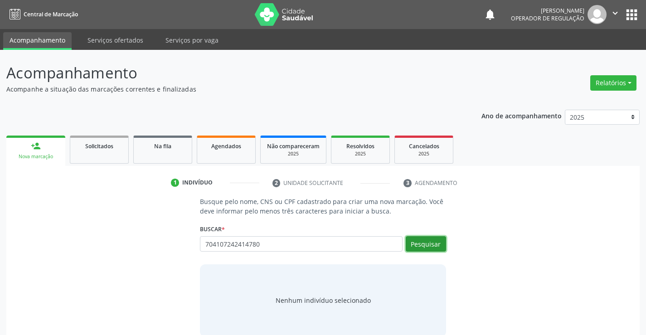
click at [432, 247] on button "Pesquisar" at bounding box center [426, 243] width 40 height 15
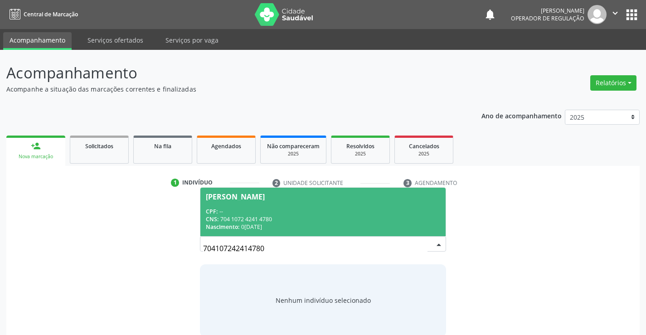
click at [302, 229] on div "Nascimento: 07/04/1974" at bounding box center [323, 227] width 234 height 8
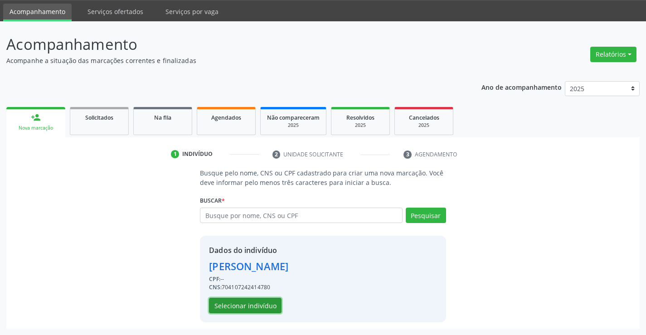
click at [259, 303] on button "Selecionar indivíduo" at bounding box center [245, 305] width 73 height 15
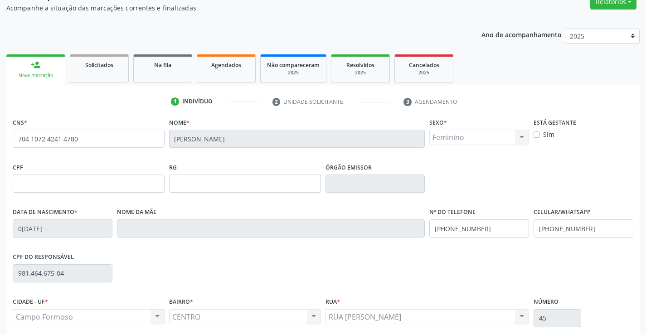
scroll to position [157, 0]
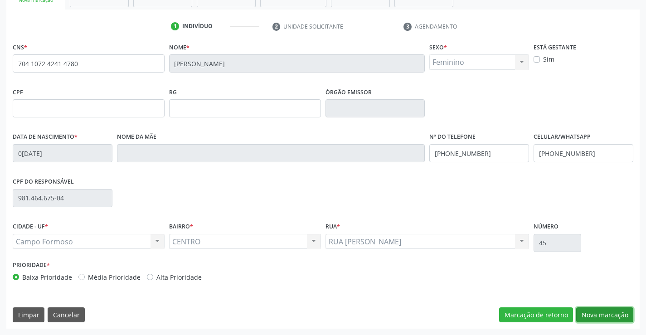
click at [602, 318] on button "Nova marcação" at bounding box center [605, 315] width 57 height 15
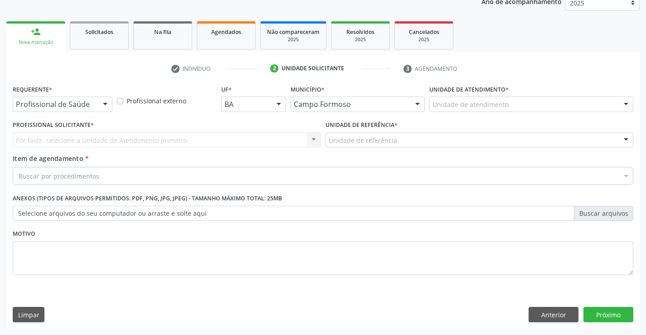
scroll to position [114, 0]
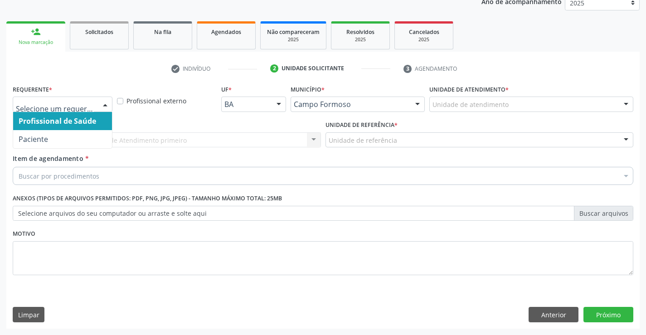
click at [99, 104] on div at bounding box center [105, 104] width 14 height 15
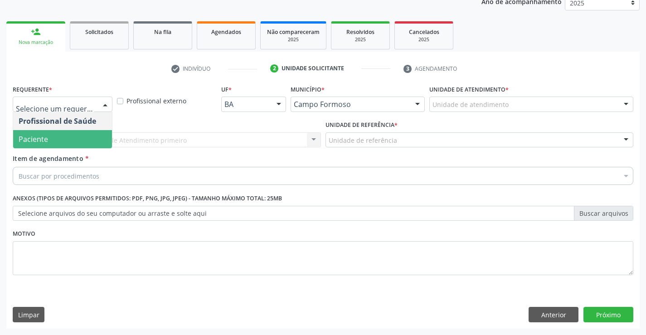
click at [56, 145] on span "Paciente" at bounding box center [62, 139] width 99 height 18
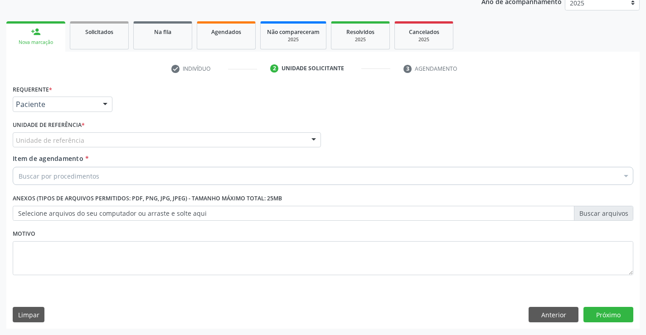
click at [118, 142] on div "Unidade de referência" at bounding box center [167, 139] width 308 height 15
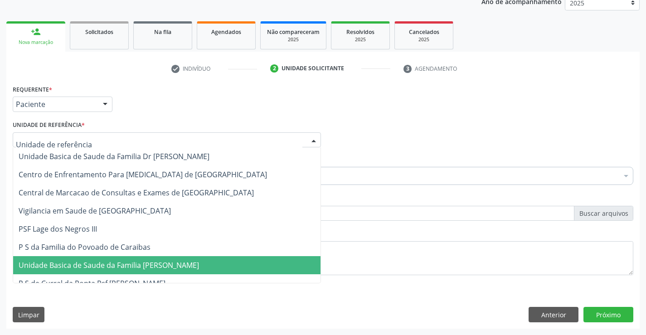
click at [157, 258] on span "Unidade Basica de Saude da Familia [PERSON_NAME]" at bounding box center [167, 265] width 308 height 18
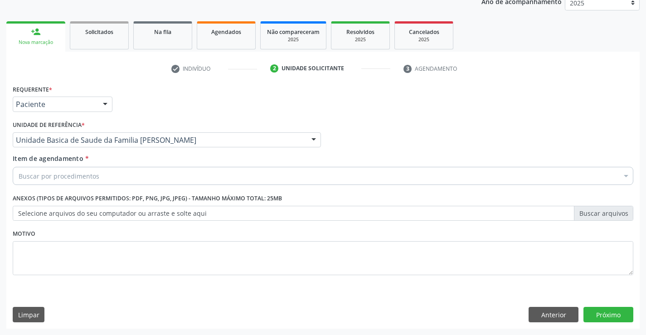
click at [61, 181] on div "Buscar por procedimentos" at bounding box center [323, 176] width 621 height 18
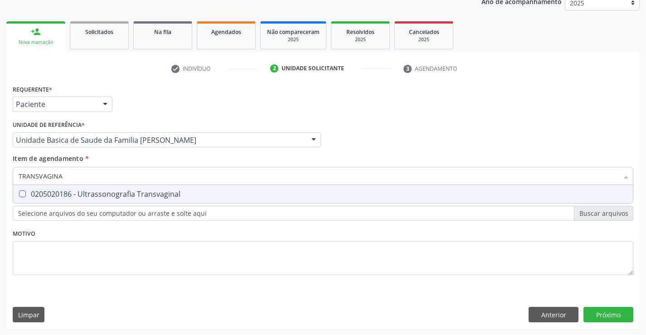
type input "TRANSVAGINAL"
drag, startPoint x: 66, startPoint y: 193, endPoint x: 26, endPoint y: 170, distance: 46.5
click at [65, 193] on div "0205020186 - Ultrassonografia Transvaginal" at bounding box center [323, 194] width 609 height 7
checkbox Transvaginal "true"
click at [608, 313] on div "Requerente * Paciente Profissional de Saúde Paciente Nenhum resultado encontrad…" at bounding box center [323, 206] width 634 height 246
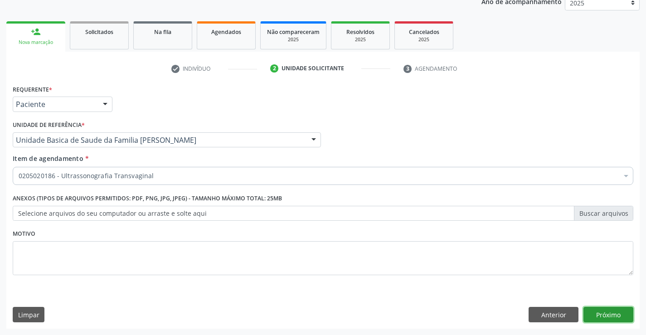
click at [618, 317] on button "Próximo" at bounding box center [609, 314] width 50 height 15
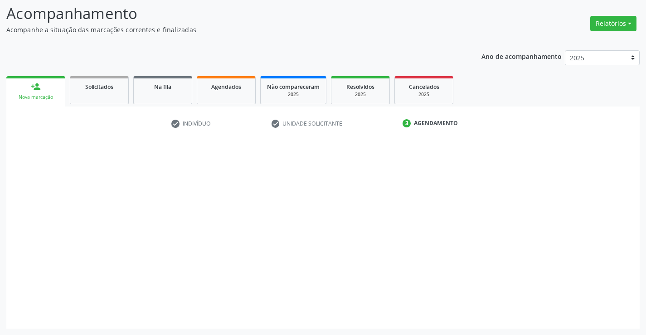
scroll to position [59, 0]
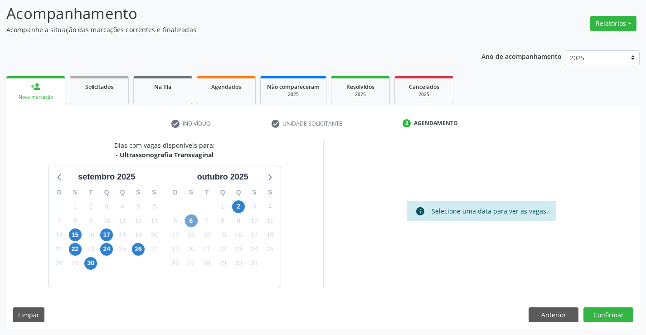
click at [197, 218] on span "6" at bounding box center [191, 221] width 13 height 13
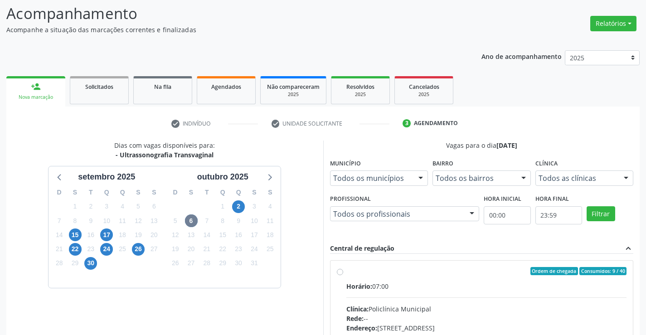
drag, startPoint x: 405, startPoint y: 302, endPoint x: 615, endPoint y: 273, distance: 212.1
click at [343, 275] on input "Ordem de chegada Consumidos: 9 / 40 Horário: 07:00 Clínica: Policlínica Municip…" at bounding box center [340, 271] width 6 height 8
radio input "true"
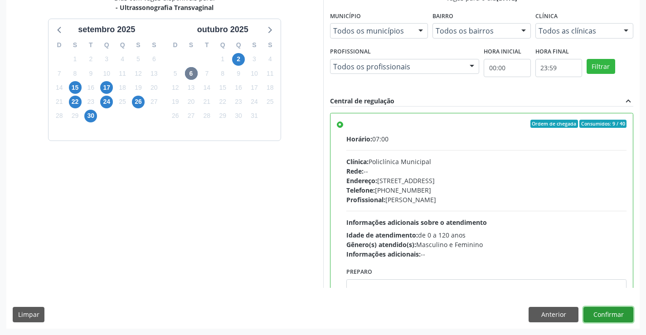
click at [606, 318] on button "Confirmar" at bounding box center [609, 314] width 50 height 15
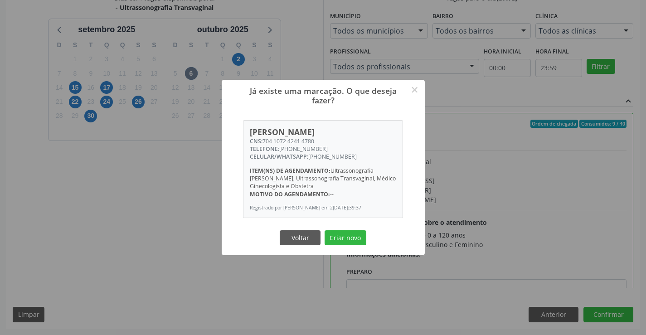
click at [340, 232] on div "Voltar Criar novo" at bounding box center [323, 237] width 91 height 19
click at [345, 240] on button "Criar novo" at bounding box center [346, 237] width 42 height 15
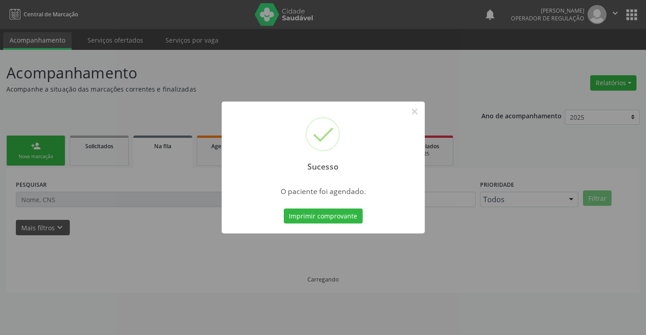
scroll to position [0, 0]
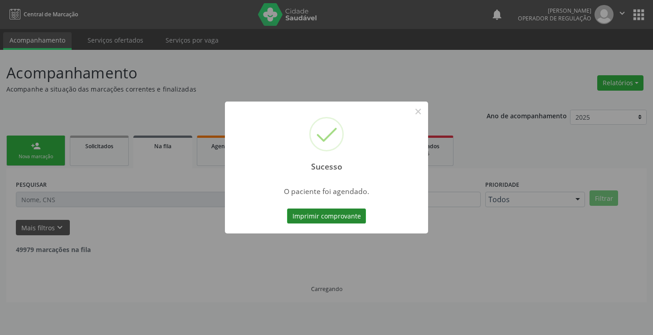
click at [337, 216] on button "Imprimir comprovante" at bounding box center [326, 216] width 79 height 15
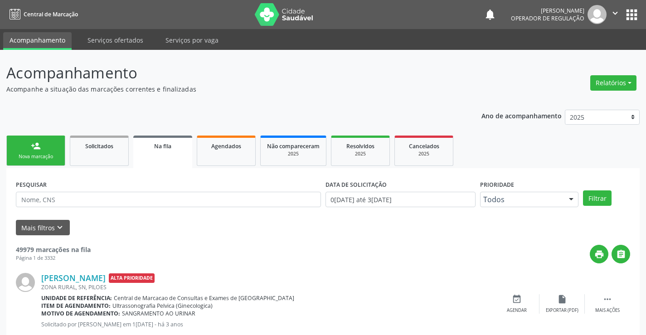
click at [32, 158] on div "Nova marcação" at bounding box center [35, 156] width 45 height 7
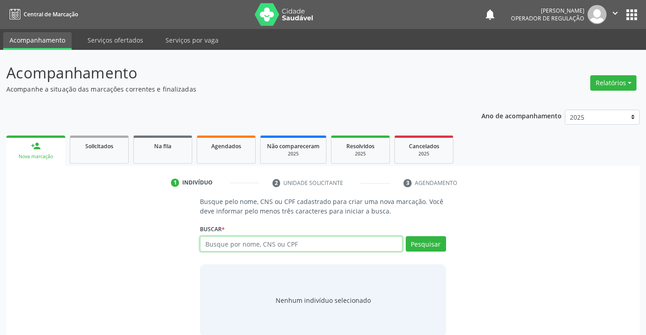
click at [220, 242] on input "text" at bounding box center [301, 243] width 202 height 15
type input "704006359706862"
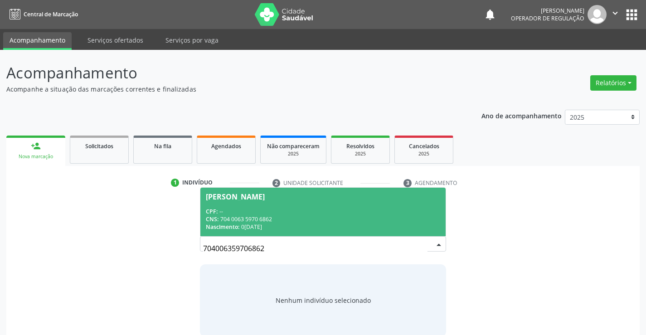
click at [300, 223] on div "CNS: 704 0063 5970 6862" at bounding box center [323, 219] width 234 height 8
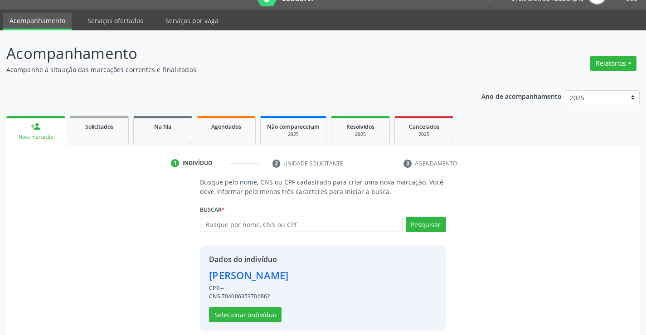
scroll to position [29, 0]
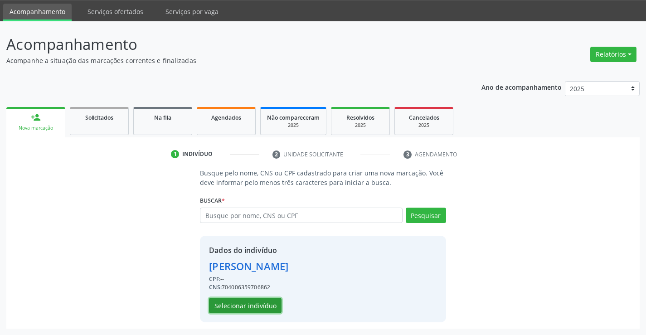
click at [269, 303] on button "Selecionar indivíduo" at bounding box center [245, 305] width 73 height 15
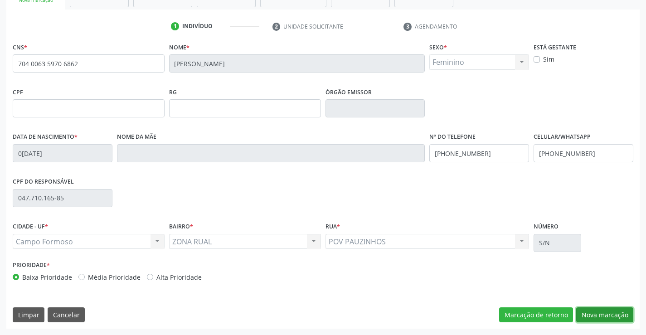
click at [617, 314] on button "Nova marcação" at bounding box center [605, 315] width 57 height 15
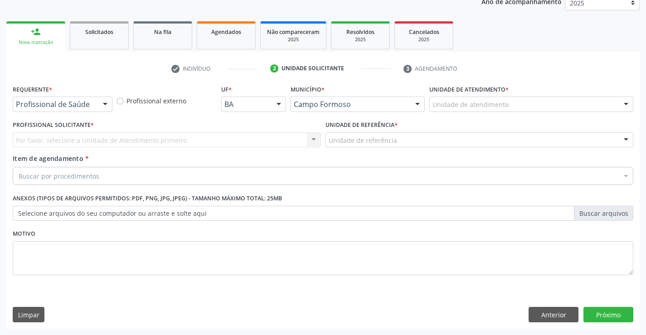
scroll to position [114, 0]
click at [103, 106] on div at bounding box center [105, 104] width 14 height 15
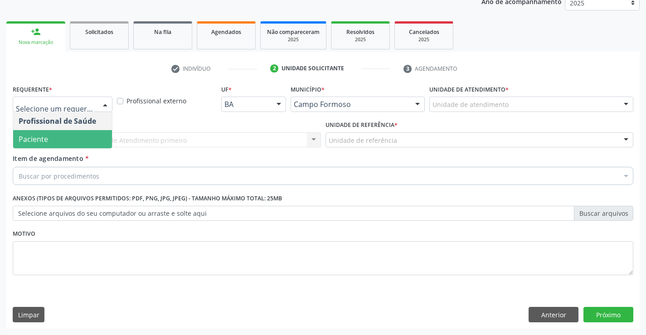
click at [66, 135] on span "Paciente" at bounding box center [62, 139] width 99 height 18
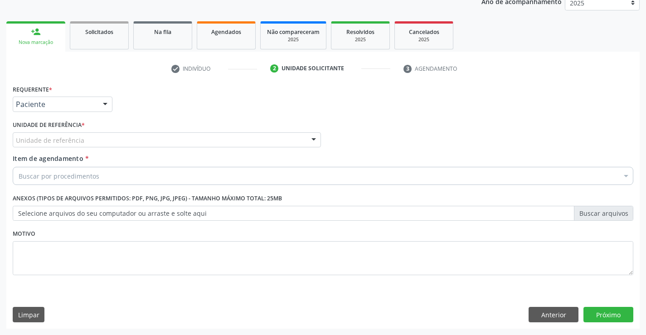
click at [131, 144] on div "Unidade de referência" at bounding box center [167, 139] width 308 height 15
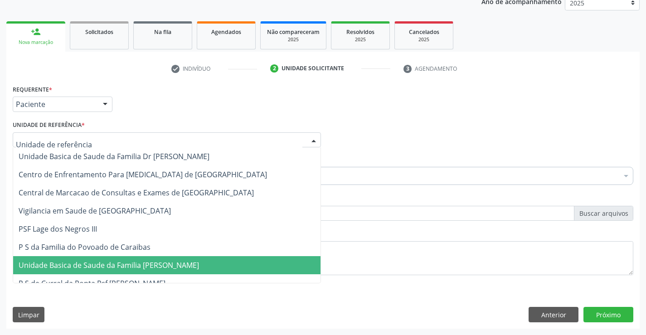
click at [137, 269] on span "Unidade Basica de Saude da Familia [PERSON_NAME]" at bounding box center [109, 265] width 181 height 10
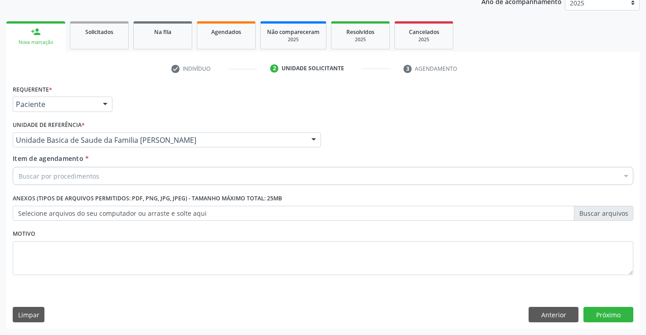
click at [106, 182] on div "Buscar por procedimentos" at bounding box center [323, 176] width 621 height 18
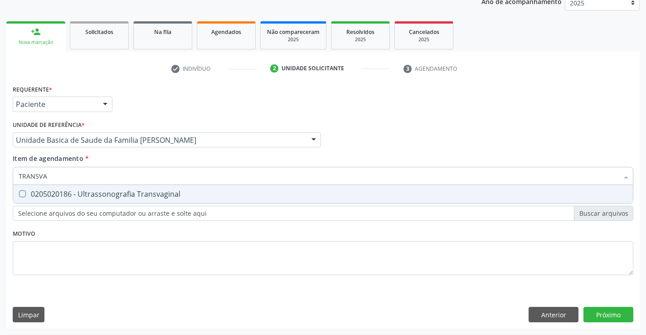
type input "TRANSVAG"
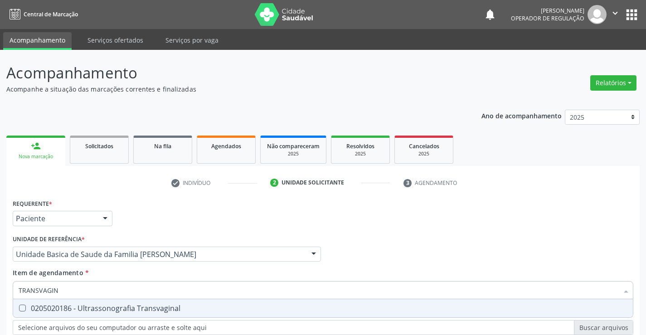
scroll to position [114, 0]
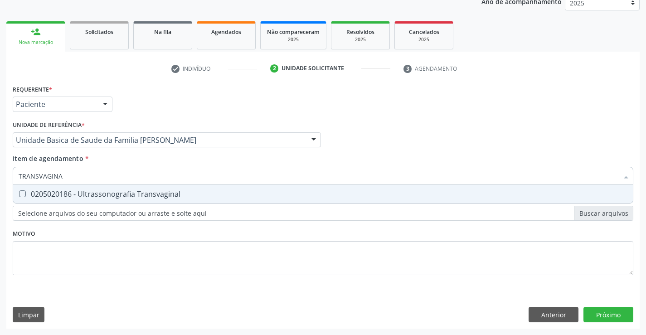
type input "TRANSVAGINAL"
drag, startPoint x: 110, startPoint y: 196, endPoint x: 35, endPoint y: 184, distance: 75.8
click at [109, 197] on div "0205020186 - Ultrassonografia Transvaginal" at bounding box center [323, 194] width 609 height 7
checkbox Transvaginal "true"
click at [602, 318] on div "Requerente * Paciente Profissional de Saúde Paciente Nenhum resultado encontrad…" at bounding box center [323, 206] width 634 height 246
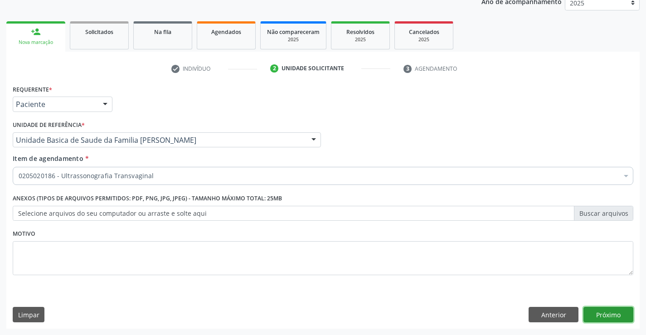
click at [608, 316] on button "Próximo" at bounding box center [609, 314] width 50 height 15
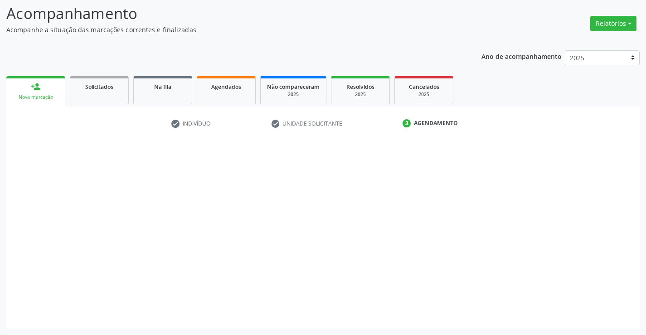
scroll to position [59, 0]
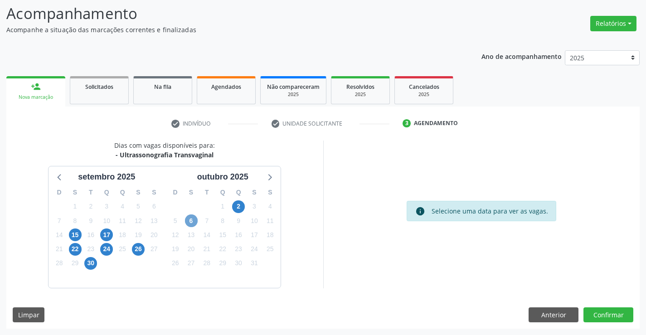
click at [193, 223] on span "6" at bounding box center [191, 221] width 13 height 13
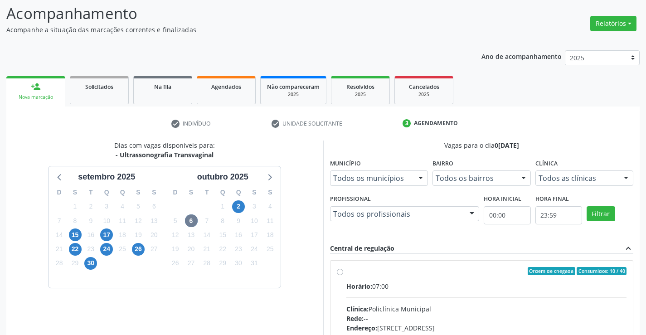
radio input "true"
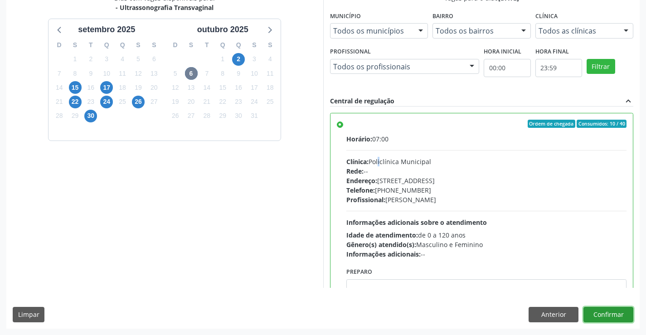
click at [607, 315] on button "Confirmar" at bounding box center [609, 314] width 50 height 15
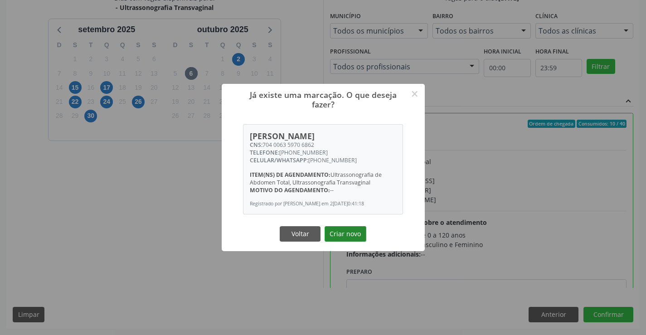
click at [347, 232] on button "Criar novo" at bounding box center [346, 233] width 42 height 15
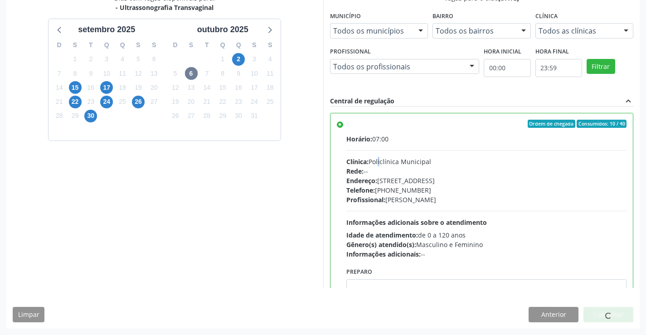
scroll to position [0, 0]
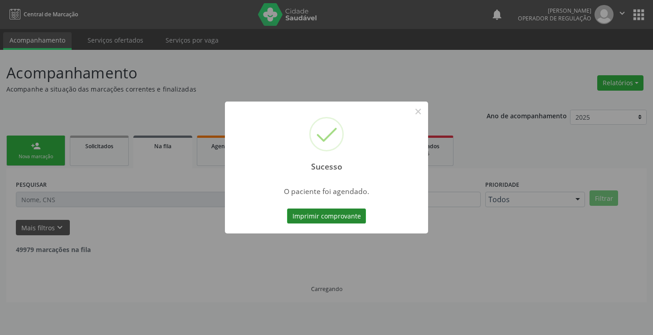
click at [324, 216] on button "Imprimir comprovante" at bounding box center [326, 216] width 79 height 15
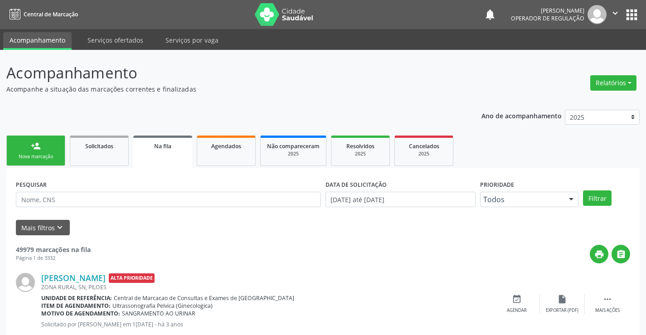
click at [52, 156] on div "Nova marcação" at bounding box center [35, 156] width 45 height 7
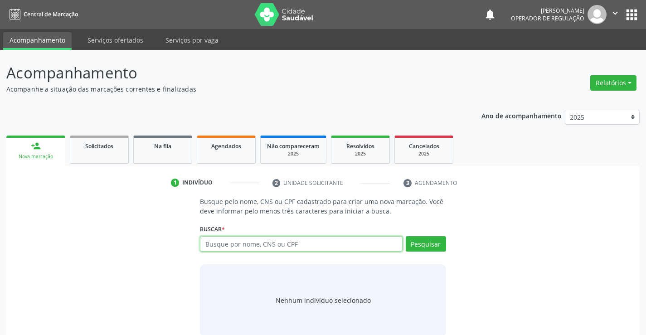
click at [250, 240] on input "text" at bounding box center [301, 243] width 202 height 15
type input "700406443323247"
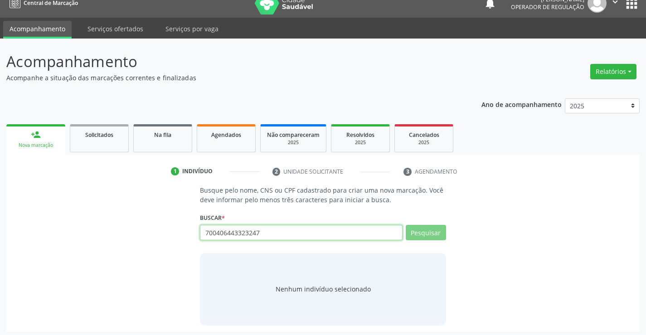
scroll to position [15, 0]
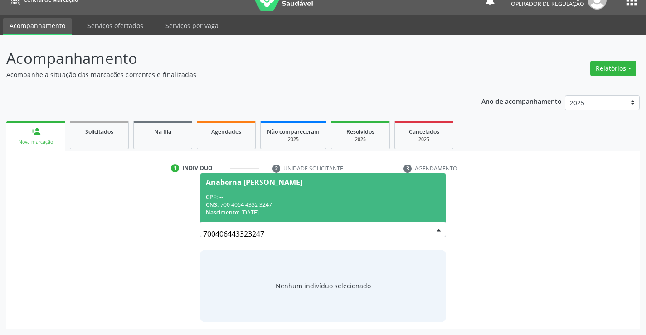
click at [297, 202] on div "CNS: 700 4064 4332 3247" at bounding box center [323, 205] width 234 height 8
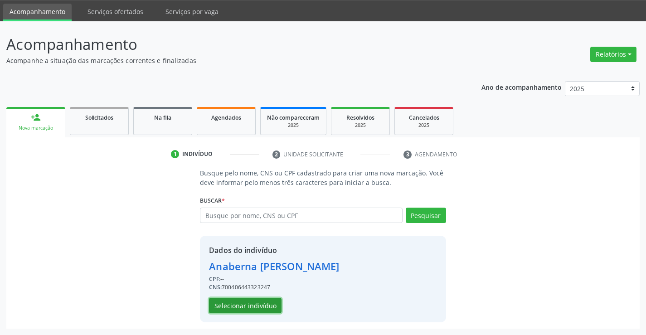
click at [236, 312] on button "Selecionar indivíduo" at bounding box center [245, 305] width 73 height 15
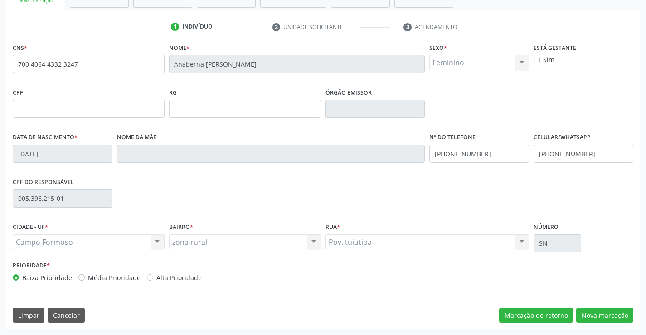
scroll to position [157, 0]
click at [606, 317] on button "Nova marcação" at bounding box center [605, 315] width 57 height 15
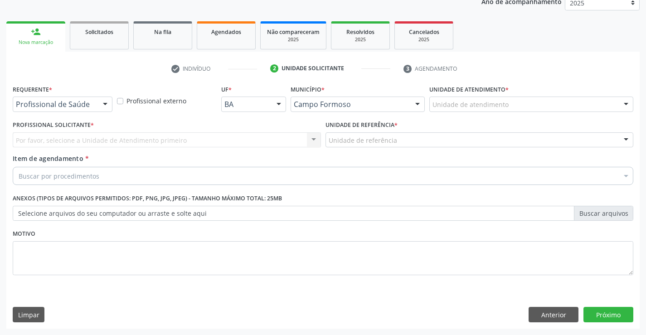
scroll to position [114, 0]
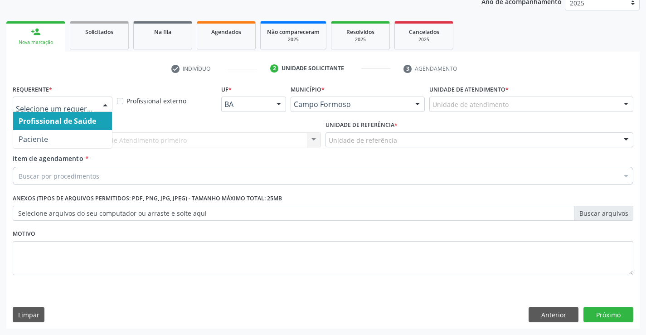
click at [103, 105] on div at bounding box center [105, 104] width 14 height 15
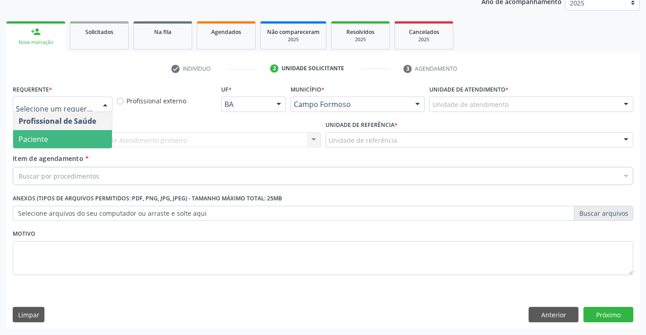
click at [70, 141] on span "Paciente" at bounding box center [62, 139] width 99 height 18
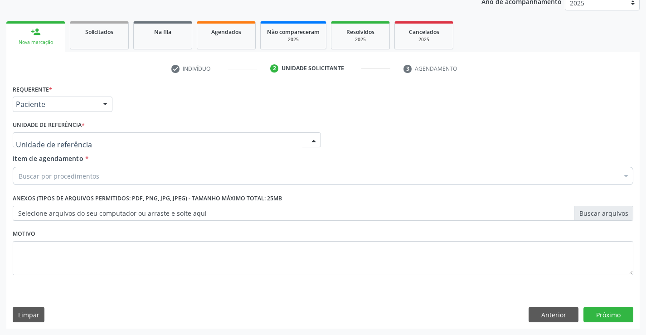
click at [108, 138] on div at bounding box center [167, 139] width 308 height 15
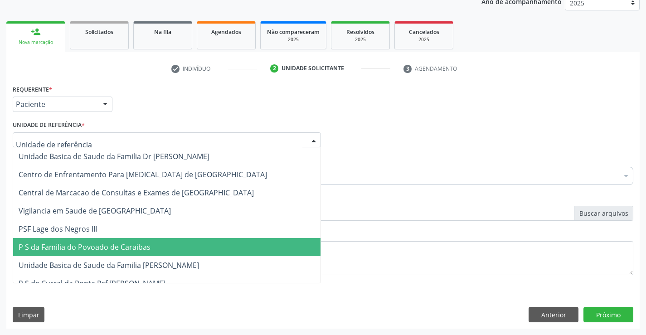
click at [150, 244] on span "P S da Familia do Povoado de Caraibas" at bounding box center [167, 247] width 308 height 18
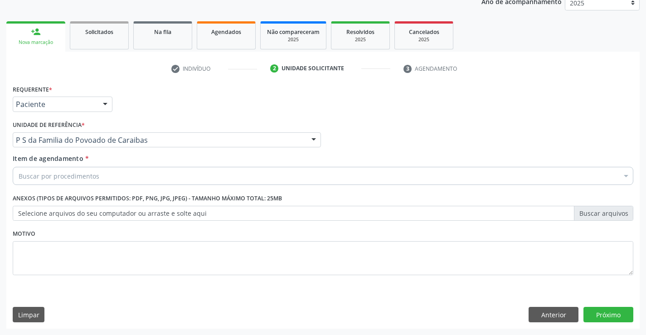
click at [141, 178] on div "Buscar por procedimentos" at bounding box center [323, 176] width 621 height 18
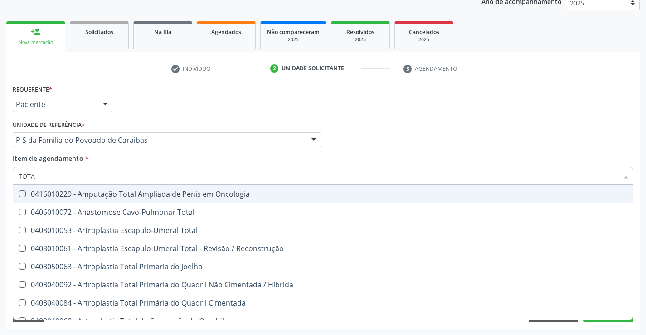
type input "TOTAL"
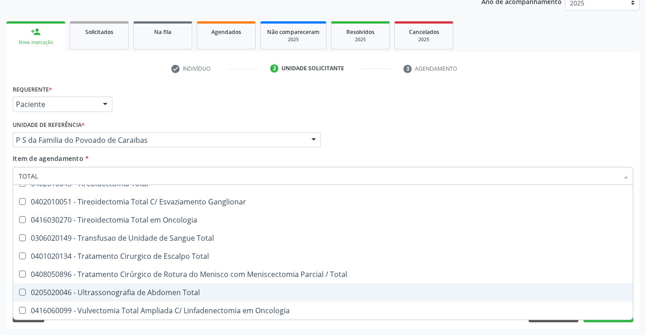
click at [185, 293] on div "0205020046 - Ultrassonografia de Abdomen Total" at bounding box center [323, 292] width 609 height 7
checkbox Total "true"
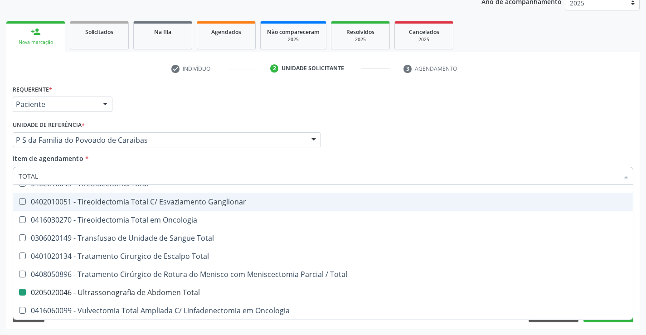
click at [443, 124] on div "Profissional Solicitante Por favor, selecione a Unidade de Atendimento primeiro…" at bounding box center [323, 135] width 626 height 35
checkbox Total "true"
checkbox Total "false"
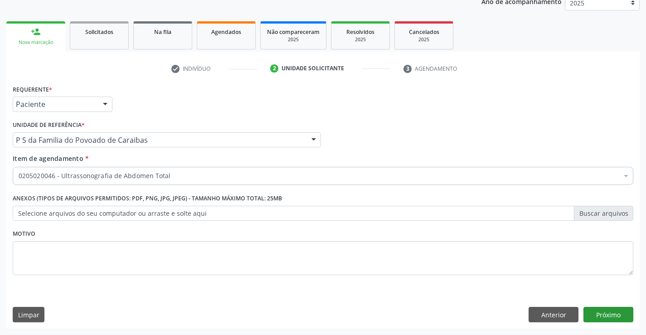
scroll to position [0, 0]
click at [605, 307] on button "Próximo" at bounding box center [609, 314] width 50 height 15
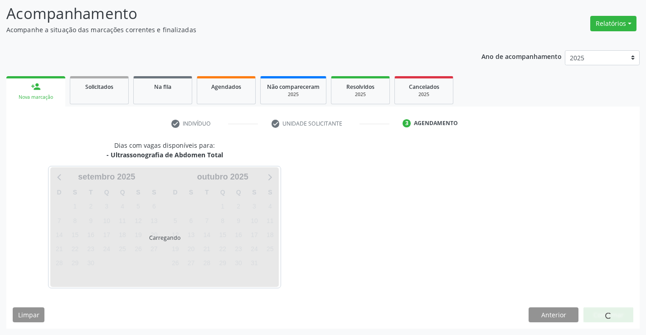
scroll to position [59, 0]
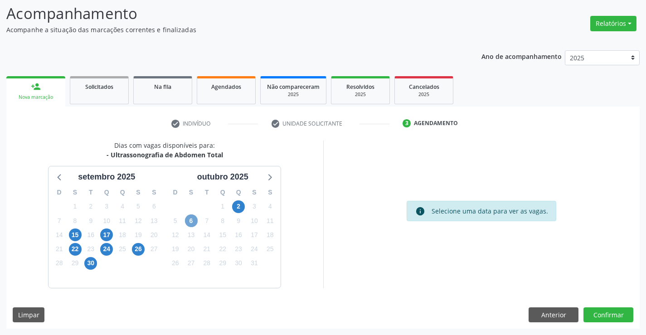
click at [189, 225] on span "6" at bounding box center [191, 221] width 13 height 13
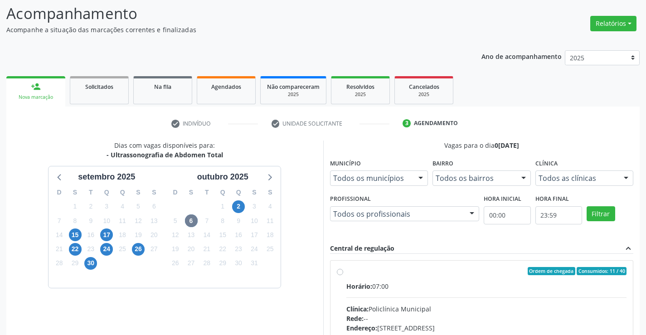
drag, startPoint x: 431, startPoint y: 289, endPoint x: 649, endPoint y: 285, distance: 217.3
click at [431, 290] on div "Horário: 07:00" at bounding box center [487, 287] width 281 height 10
click at [343, 275] on input "Ordem de chegada Consumidos: 11 / 40 Horário: 07:00 Clínica: Policlínica Munici…" at bounding box center [340, 271] width 6 height 8
radio input "true"
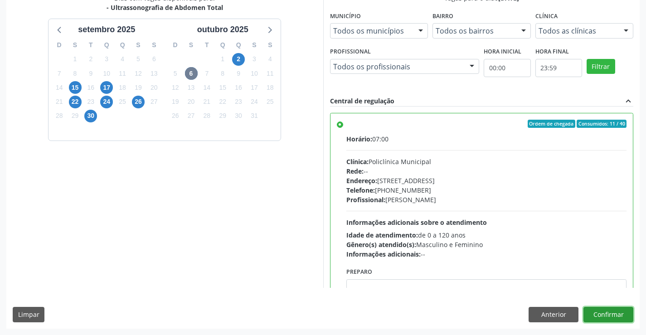
click at [606, 316] on button "Confirmar" at bounding box center [609, 314] width 50 height 15
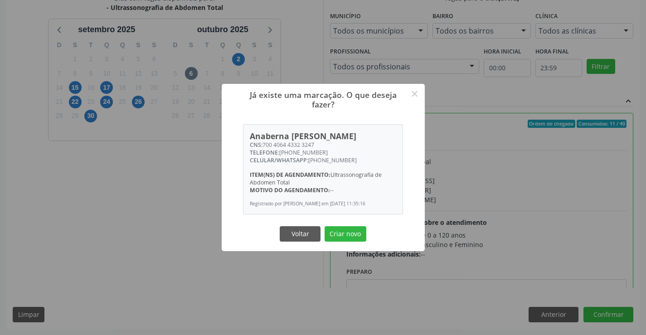
drag, startPoint x: 363, startPoint y: 238, endPoint x: 352, endPoint y: 276, distance: 39.6
click at [363, 240] on button "Criar novo" at bounding box center [346, 233] width 42 height 15
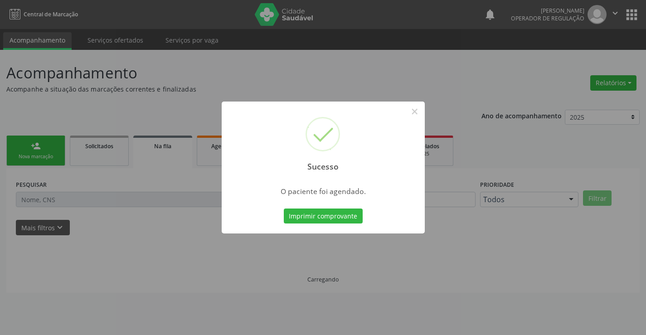
scroll to position [0, 0]
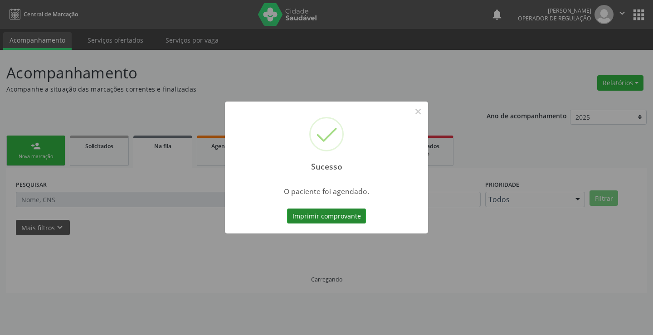
click at [309, 214] on button "Imprimir comprovante" at bounding box center [326, 216] width 79 height 15
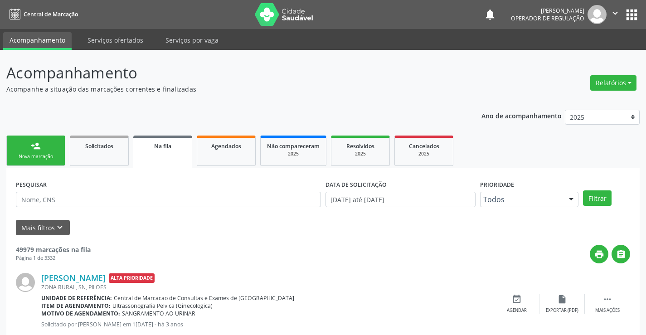
click at [46, 154] on div "Nova marcação" at bounding box center [35, 156] width 45 height 7
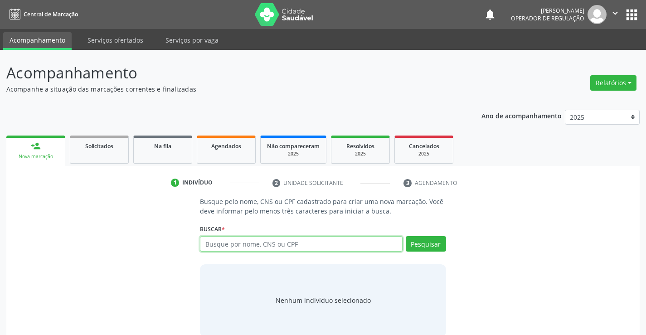
click at [230, 247] on input "text" at bounding box center [301, 243] width 202 height 15
type input "70500583743753"
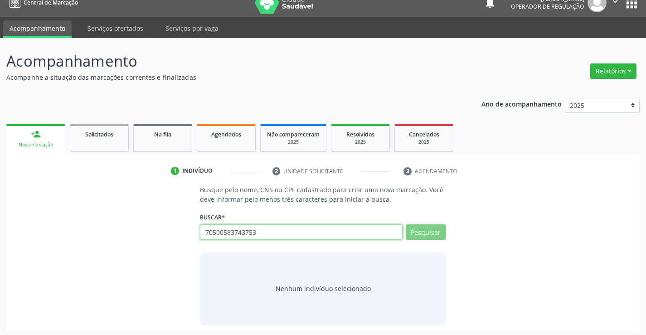
scroll to position [15, 0]
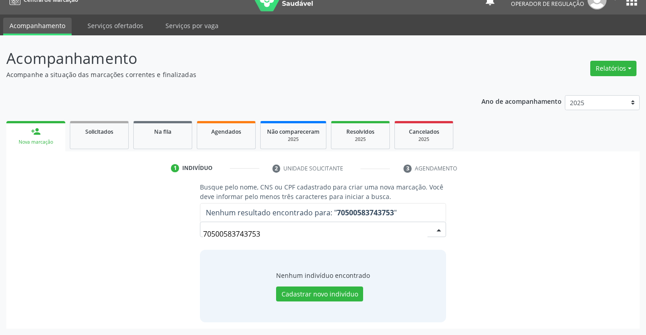
drag, startPoint x: 217, startPoint y: 238, endPoint x: 188, endPoint y: 238, distance: 28.6
click at [188, 238] on div "Busque pelo nome, CNS ou CPF cadastrado para criar uma nova marcação. Você deve…" at bounding box center [323, 252] width 621 height 140
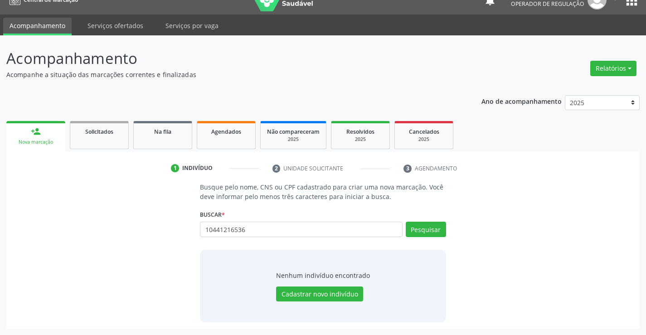
type input "10441216536"
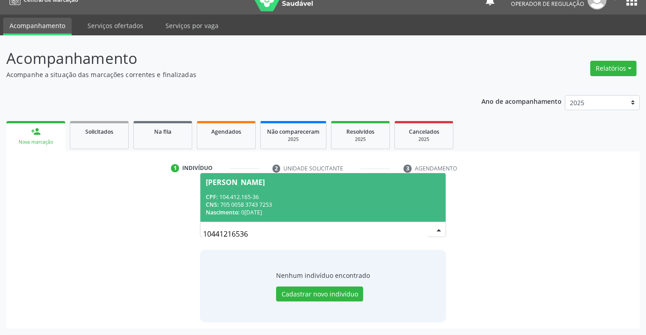
click at [265, 194] on div "CPF: 104.412.165-36" at bounding box center [323, 197] width 234 height 8
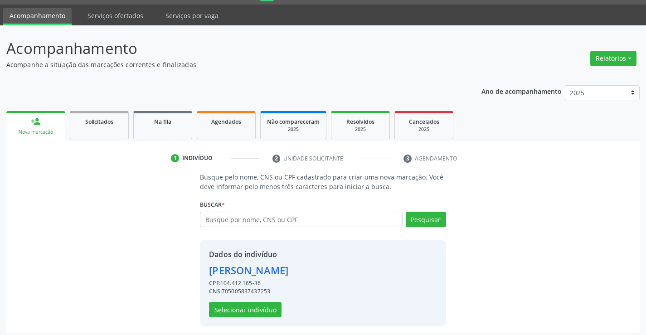
scroll to position [29, 0]
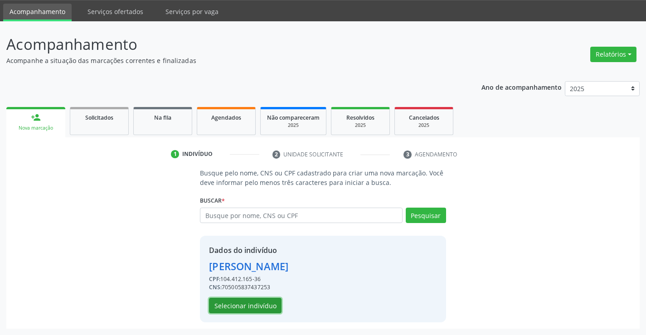
click at [270, 304] on button "Selecionar indivíduo" at bounding box center [245, 305] width 73 height 15
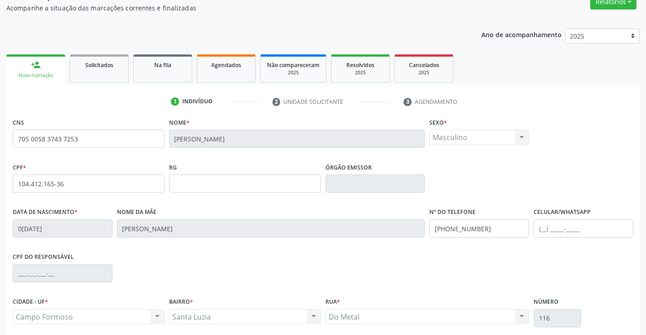
scroll to position [157, 0]
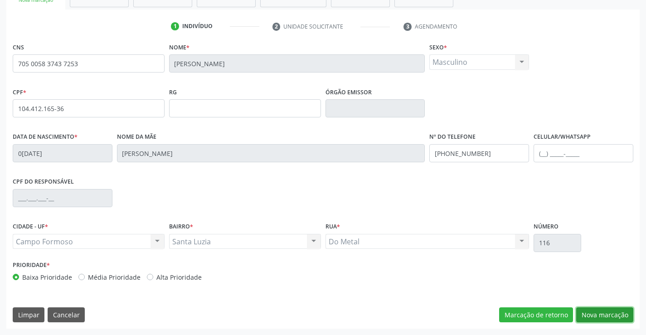
click at [607, 318] on button "Nova marcação" at bounding box center [605, 315] width 57 height 15
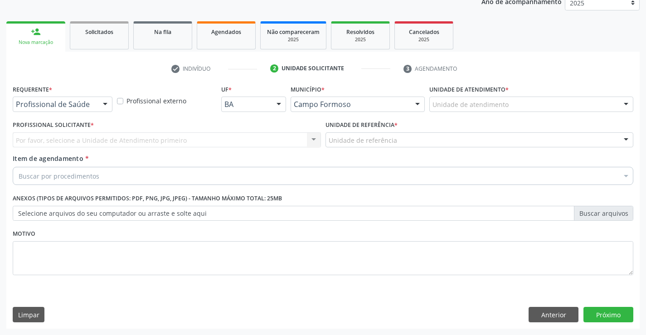
click at [104, 108] on div at bounding box center [105, 104] width 14 height 15
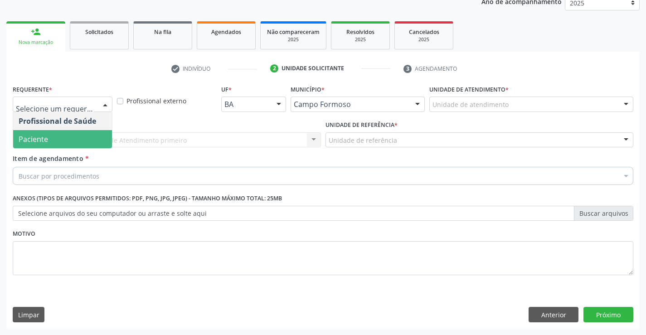
click at [70, 145] on span "Paciente" at bounding box center [62, 139] width 99 height 18
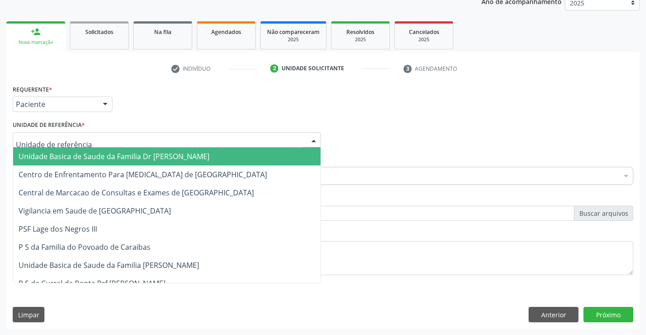
drag, startPoint x: 155, startPoint y: 140, endPoint x: 150, endPoint y: 170, distance: 29.9
click at [154, 141] on div at bounding box center [167, 139] width 308 height 15
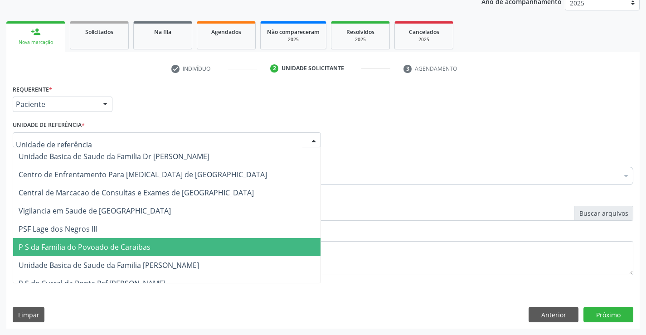
click at [154, 245] on span "P S da Familia do Povoado de Caraibas" at bounding box center [167, 247] width 308 height 18
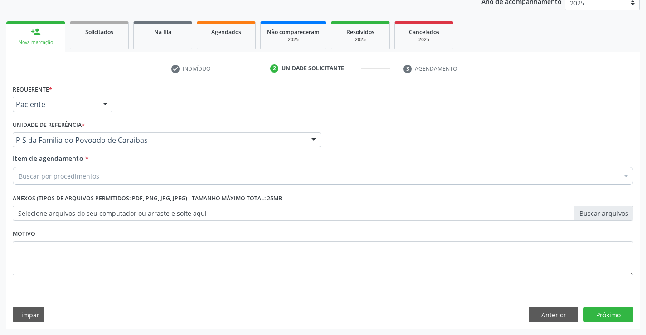
click at [124, 179] on div "Buscar por procedimentos" at bounding box center [323, 176] width 621 height 18
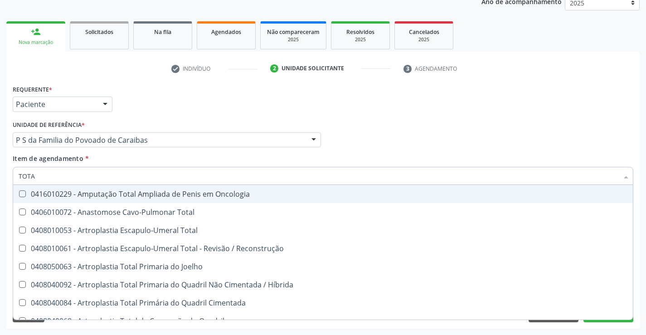
type input "TOTAL"
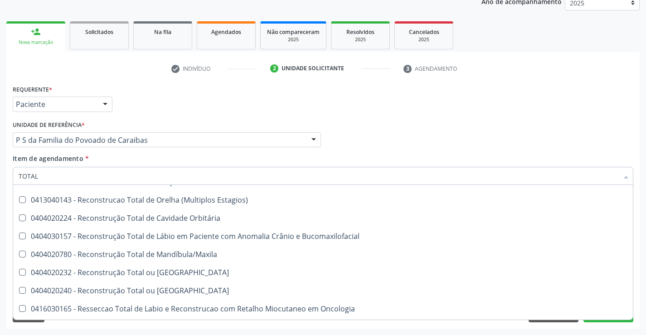
scroll to position [1480, 0]
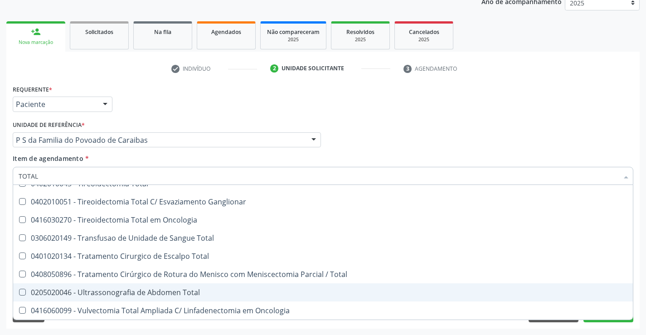
drag, startPoint x: 163, startPoint y: 294, endPoint x: 99, endPoint y: 285, distance: 64.6
click at [163, 294] on div "0205020046 - Ultrassonografia de Abdomen Total" at bounding box center [323, 292] width 609 height 7
checkbox Total "true"
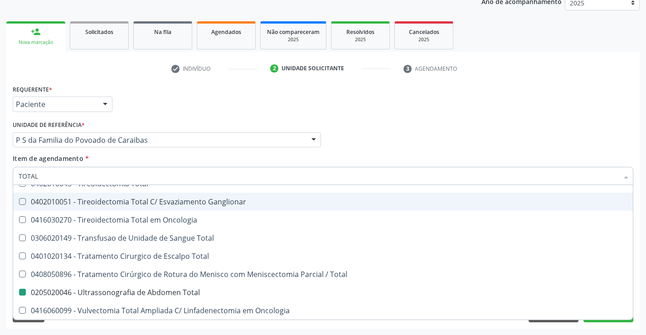
click at [520, 113] on div "Requerente * Paciente Profissional de Saúde Paciente Nenhum resultado encontrad…" at bounding box center [323, 100] width 626 height 35
checkbox Total "true"
checkbox Total "false"
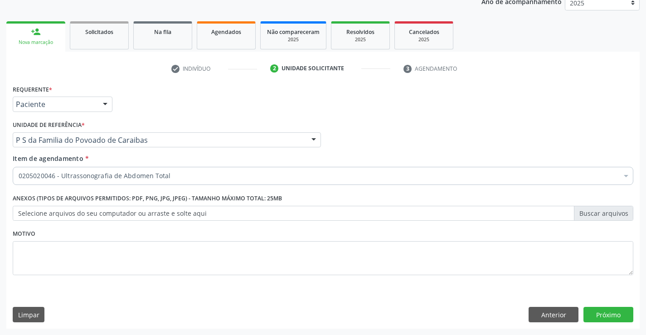
scroll to position [0, 0]
click at [597, 316] on button "Próximo" at bounding box center [609, 314] width 50 height 15
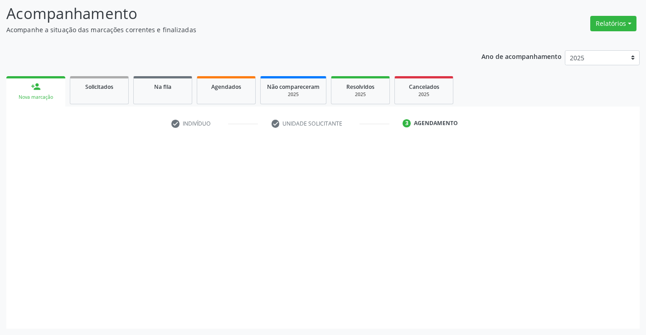
scroll to position [59, 0]
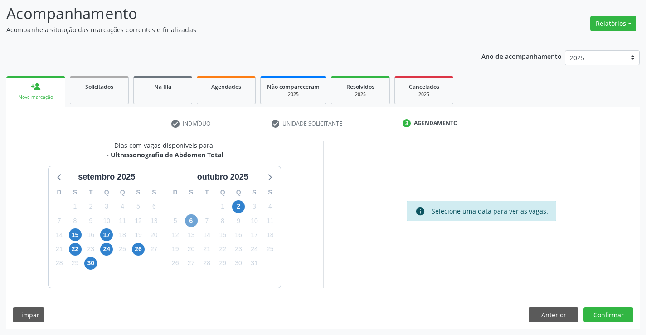
click at [194, 219] on span "6" at bounding box center [191, 221] width 13 height 13
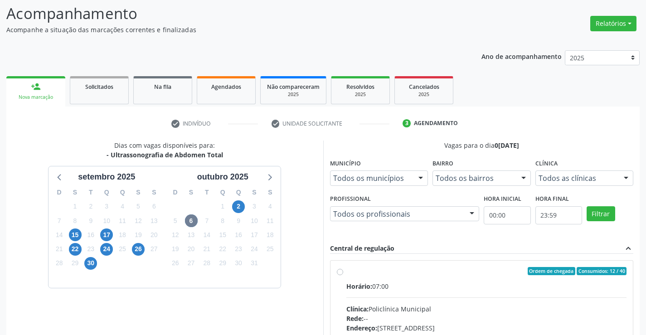
drag, startPoint x: 416, startPoint y: 311, endPoint x: 439, endPoint y: 304, distance: 23.2
click at [417, 310] on div "Clínica: Policlínica Municipal" at bounding box center [487, 309] width 281 height 10
click at [343, 275] on input "Ordem de chegada Consumidos: 12 / 40 Horário: 07:00 Clínica: Policlínica Munici…" at bounding box center [340, 271] width 6 height 8
radio input "true"
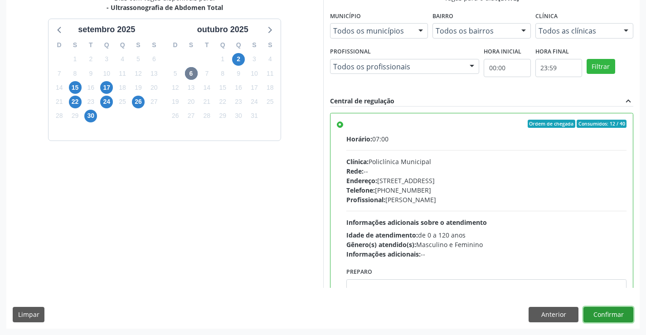
click at [608, 319] on button "Confirmar" at bounding box center [609, 314] width 50 height 15
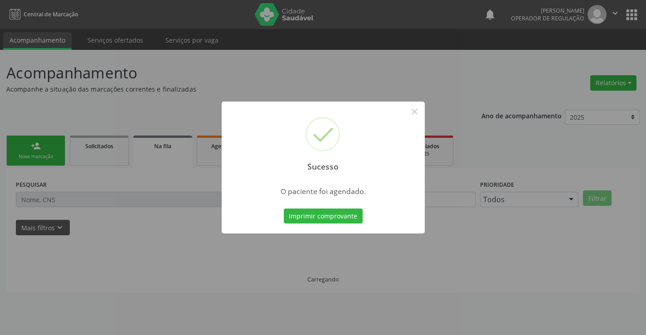
scroll to position [0, 0]
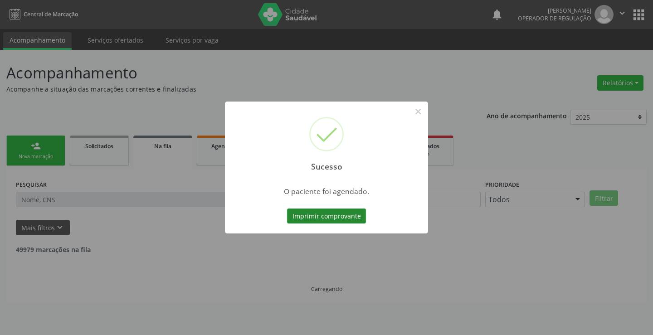
click at [336, 215] on button "Imprimir comprovante" at bounding box center [326, 216] width 79 height 15
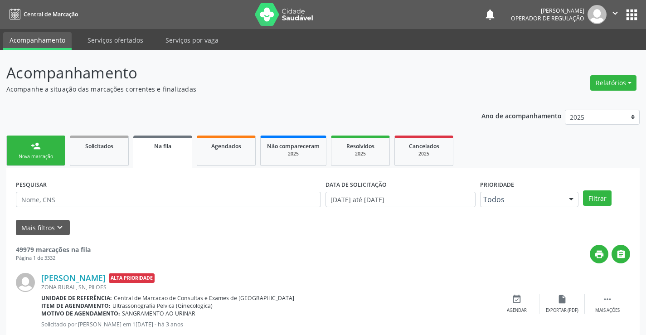
click at [48, 147] on link "person_add Nova marcação" at bounding box center [35, 151] width 59 height 30
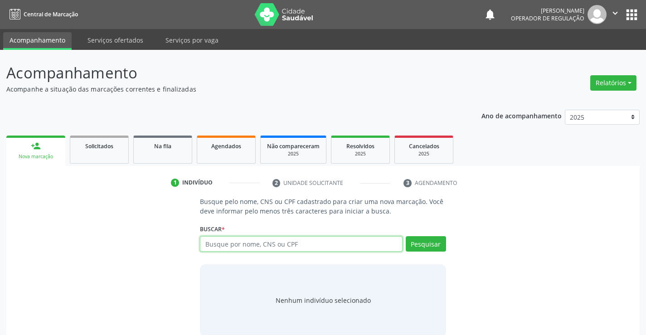
click at [276, 248] on input "text" at bounding box center [301, 243] width 202 height 15
type input "702905535644776"
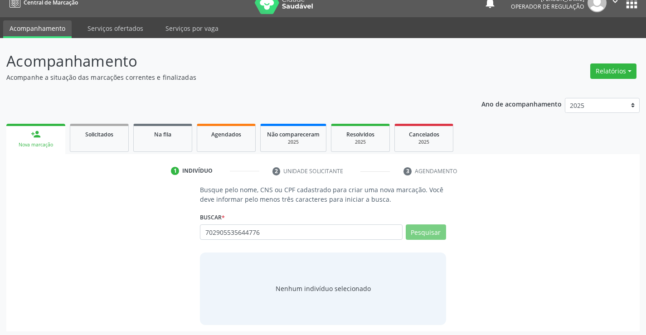
scroll to position [15, 0]
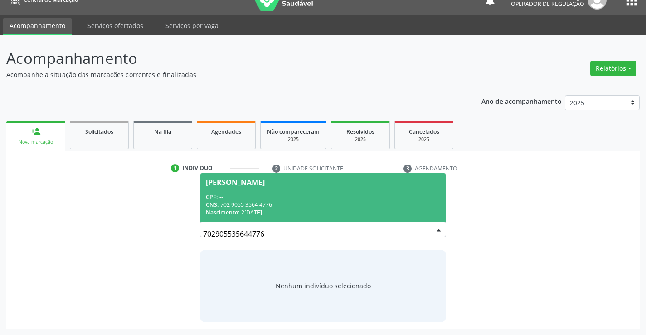
click at [243, 210] on div "Nascimento: 20/04/2002" at bounding box center [323, 213] width 234 height 8
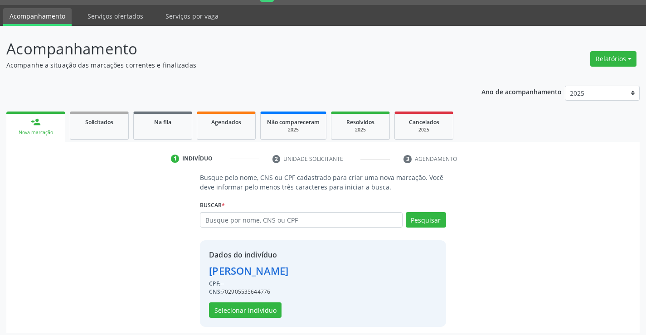
scroll to position [29, 0]
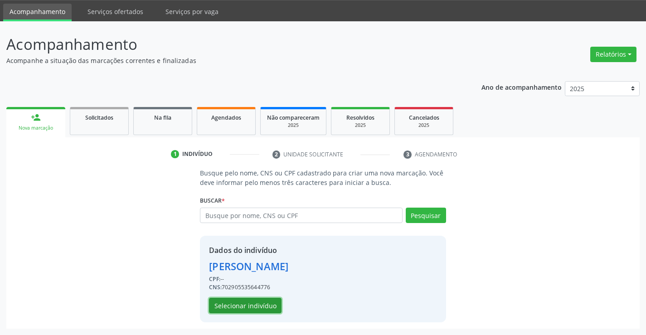
click at [248, 310] on button "Selecionar indivíduo" at bounding box center [245, 305] width 73 height 15
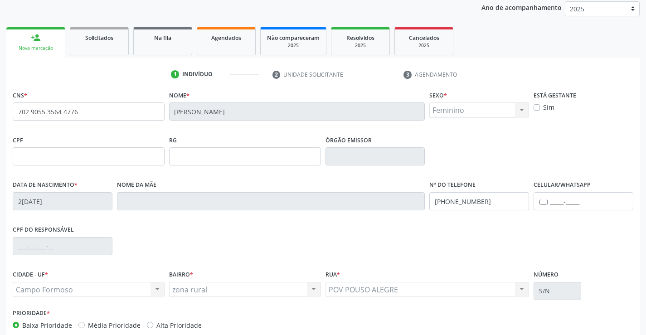
scroll to position [157, 0]
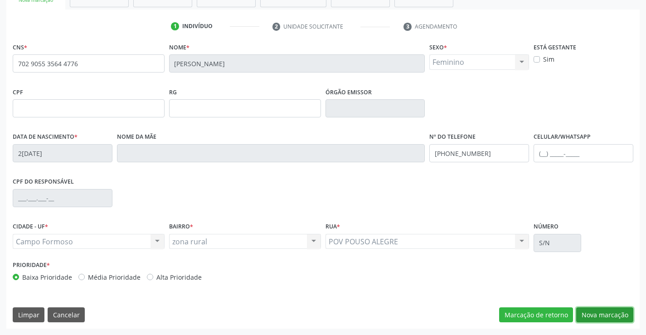
click at [601, 320] on button "Nova marcação" at bounding box center [605, 315] width 57 height 15
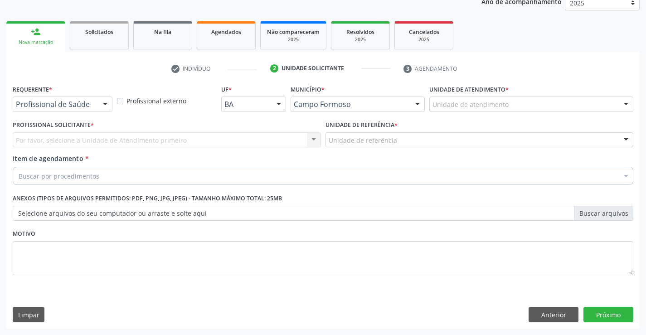
scroll to position [114, 0]
drag, startPoint x: 88, startPoint y: 103, endPoint x: 83, endPoint y: 105, distance: 4.7
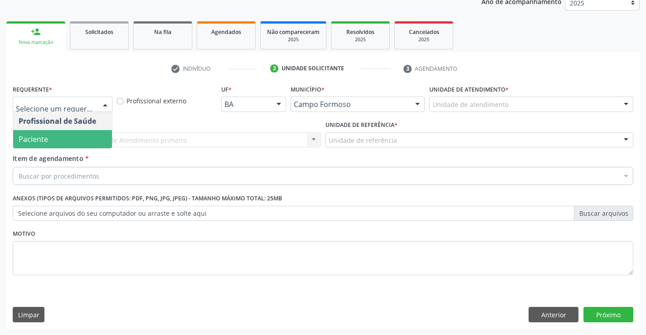
click at [38, 139] on span "Paciente" at bounding box center [33, 139] width 29 height 10
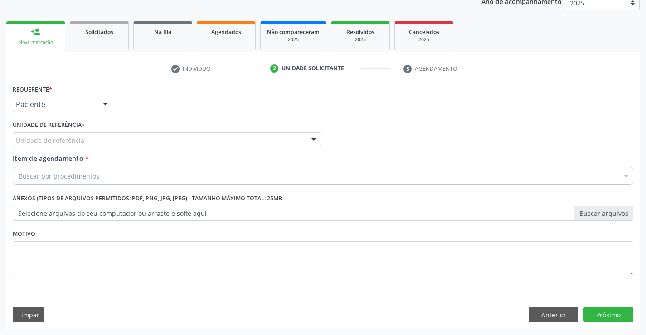
click at [117, 138] on div "Unidade de referência" at bounding box center [167, 139] width 308 height 15
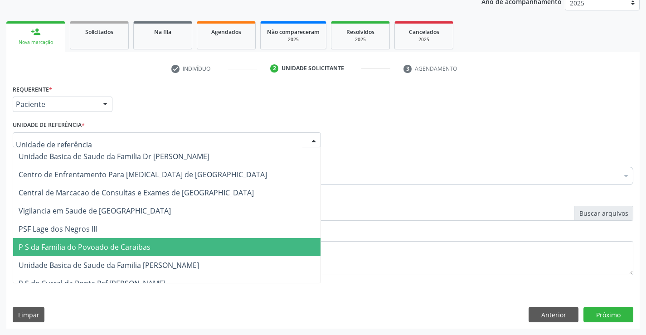
click at [131, 245] on span "P S da Familia do Povoado de Caraibas" at bounding box center [85, 247] width 132 height 10
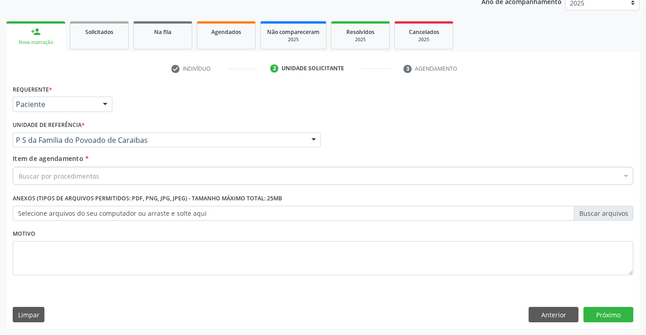
click at [98, 177] on div "Buscar por procedimentos" at bounding box center [323, 176] width 621 height 18
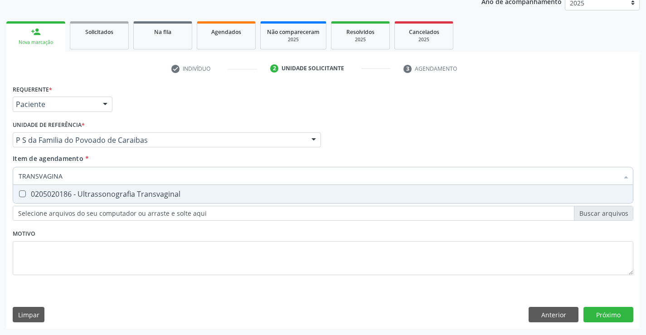
type input "TRANSVAGINAL"
click at [108, 195] on div "0205020186 - Ultrassonografia Transvaginal" at bounding box center [323, 194] width 609 height 7
checkbox Transvaginal "true"
click at [605, 316] on div "Requerente * Paciente Profissional de Saúde Paciente Nenhum resultado encontrad…" at bounding box center [323, 206] width 634 height 246
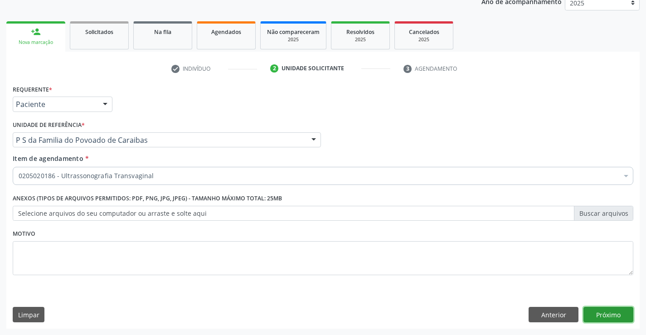
drag, startPoint x: 620, startPoint y: 318, endPoint x: 653, endPoint y: 313, distance: 33.0
click at [621, 317] on button "Próximo" at bounding box center [609, 314] width 50 height 15
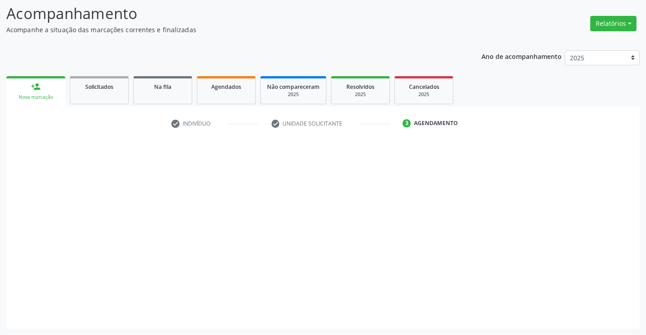
scroll to position [59, 0]
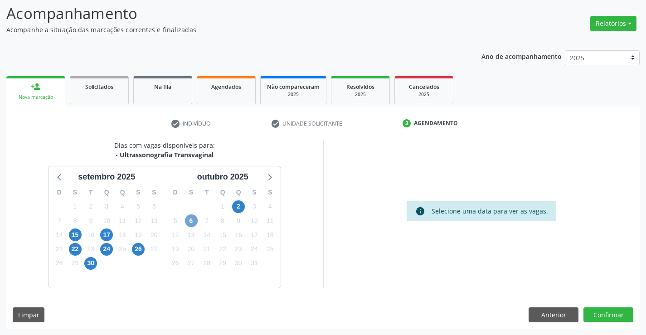
click at [187, 223] on span "6" at bounding box center [191, 221] width 13 height 13
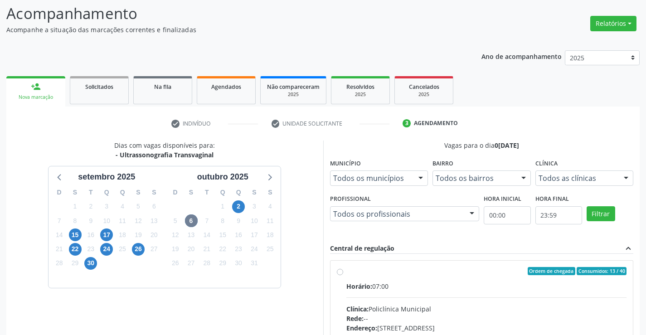
click at [428, 285] on div "Horário: 07:00" at bounding box center [487, 287] width 281 height 10
click at [343, 275] on input "Ordem de chegada Consumidos: 13 / 40 Horário: 07:00 Clínica: Policlínica Munici…" at bounding box center [340, 271] width 6 height 8
radio input "true"
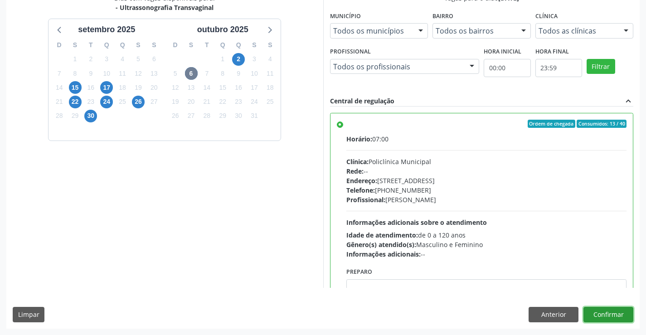
click at [605, 315] on button "Confirmar" at bounding box center [609, 314] width 50 height 15
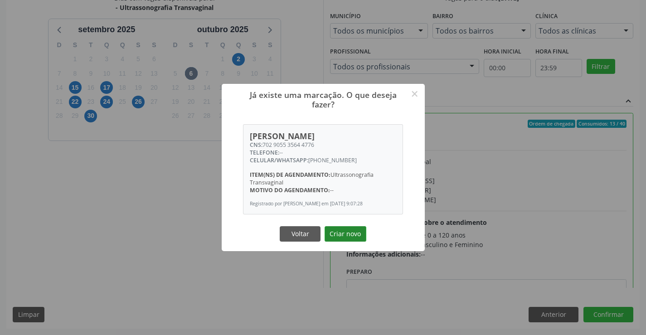
click at [343, 235] on button "Criar novo" at bounding box center [346, 233] width 42 height 15
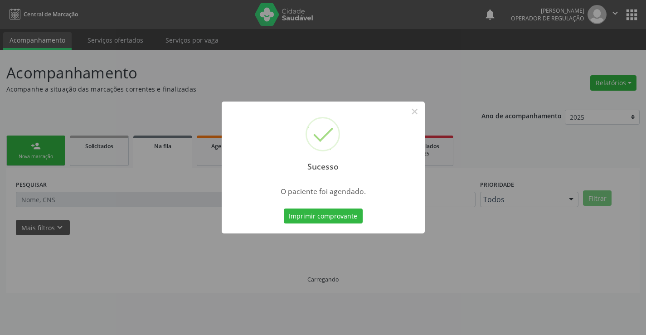
scroll to position [0, 0]
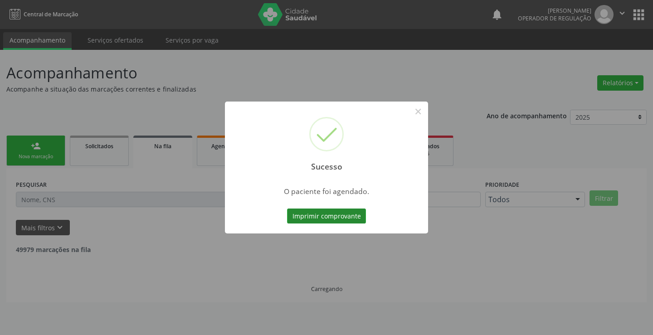
click at [348, 218] on button "Imprimir comprovante" at bounding box center [326, 216] width 79 height 15
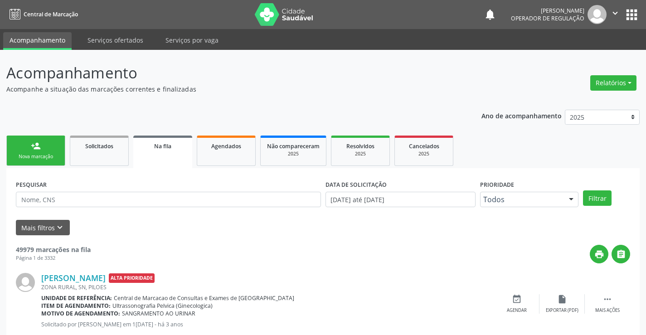
click at [38, 152] on link "person_add Nova marcação" at bounding box center [35, 151] width 59 height 30
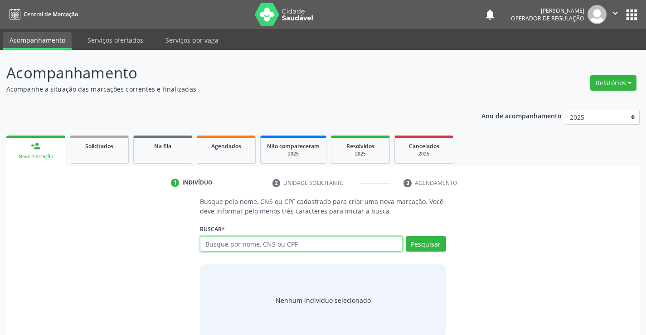
click at [261, 243] on input "text" at bounding box center [301, 243] width 202 height 15
type input "706909178522930"
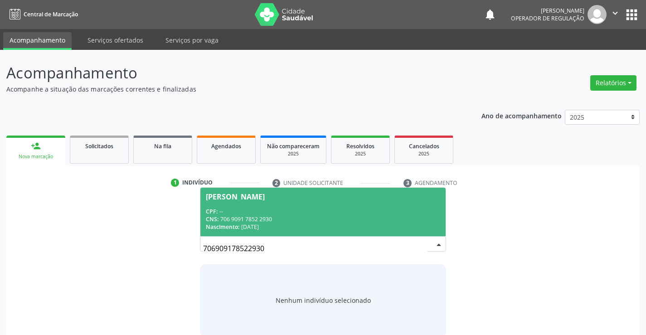
drag, startPoint x: 573, startPoint y: 161, endPoint x: 621, endPoint y: 108, distance: 71.3
click at [575, 159] on ul "person_add Nova marcação Solicitados Na fila Agendados Não compareceram 2025 Re…" at bounding box center [323, 149] width 634 height 33
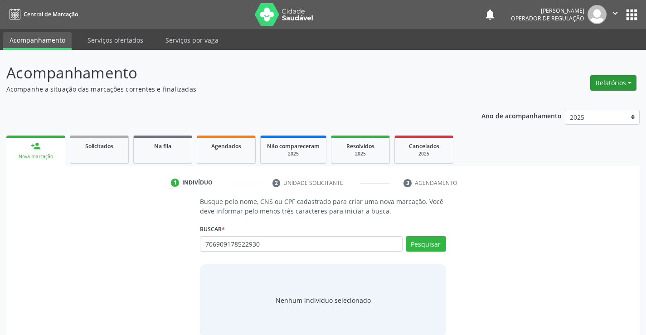
click at [626, 84] on button "Relatórios" at bounding box center [614, 82] width 46 height 15
click at [231, 146] on span "Agendados" at bounding box center [226, 146] width 30 height 8
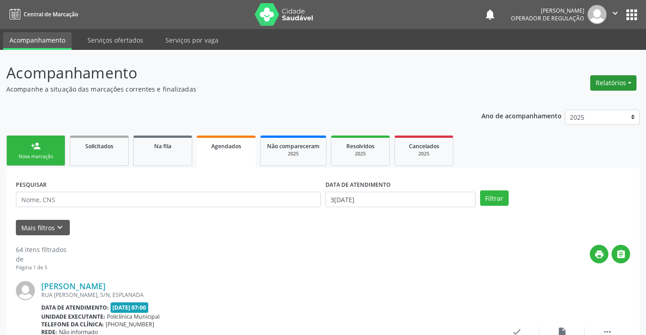
click at [629, 82] on button "Relatórios" at bounding box center [614, 82] width 46 height 15
click at [597, 103] on link "Acompanhamento" at bounding box center [589, 102] width 98 height 13
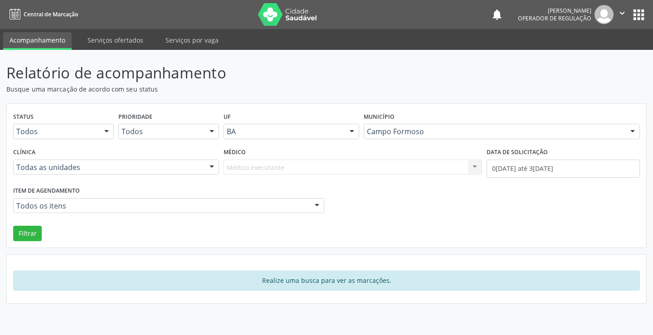
click at [106, 129] on div at bounding box center [107, 131] width 14 height 15
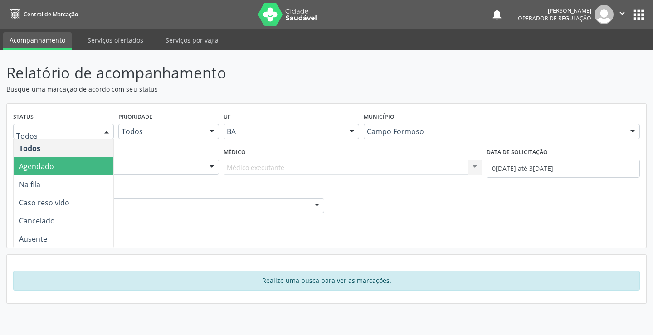
click at [56, 166] on span "Agendado" at bounding box center [64, 166] width 100 height 18
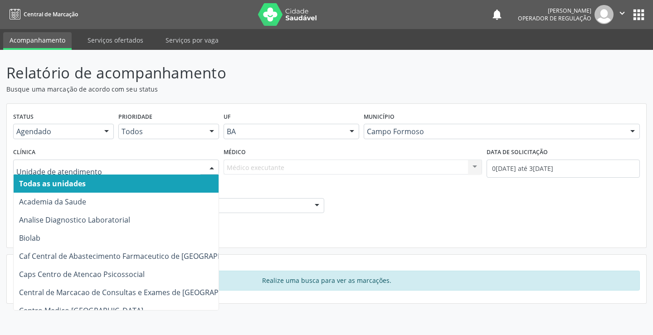
click at [203, 166] on div at bounding box center [116, 167] width 206 height 15
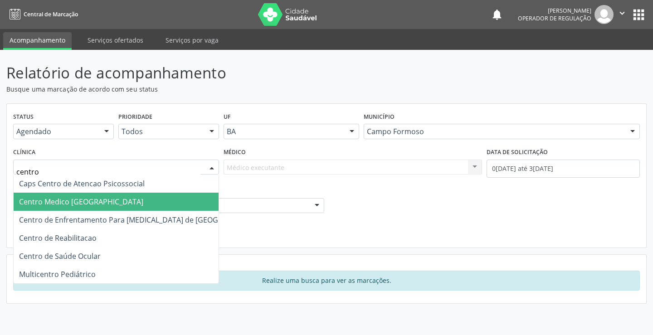
type input "centro"
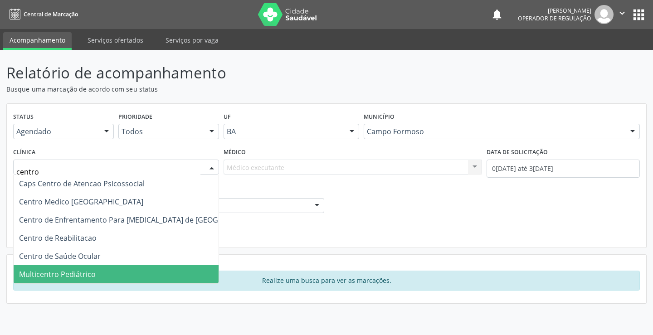
click at [90, 277] on span "Multicentro Pediátrico" at bounding box center [57, 274] width 77 height 10
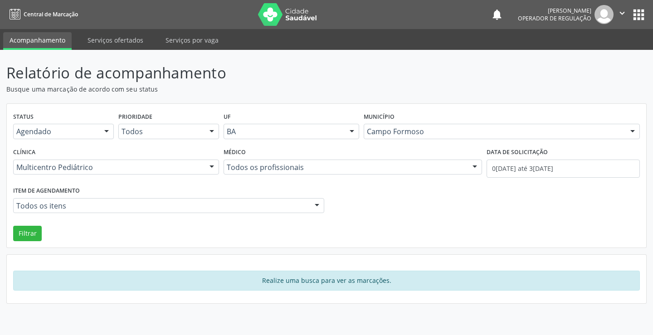
click at [474, 164] on div at bounding box center [475, 167] width 14 height 15
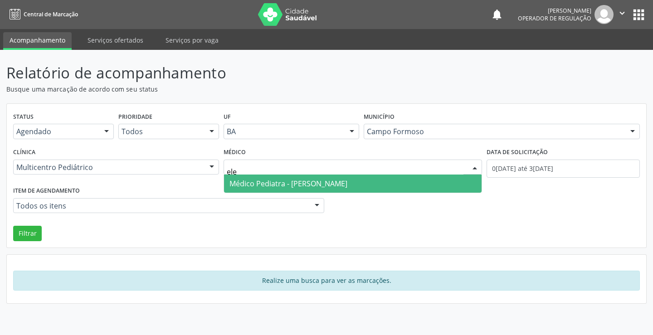
type input "elen"
click at [345, 192] on span "Médico Pediatra - Maria Eleny Goncalves de Oliveira Porto" at bounding box center [353, 184] width 258 height 18
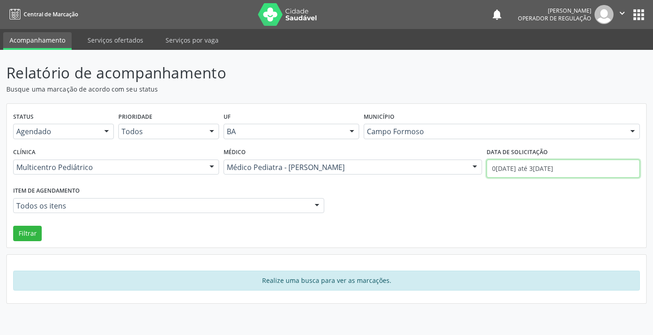
click at [574, 167] on input "01/09/2025 até 30/09/2025" at bounding box center [563, 169] width 153 height 18
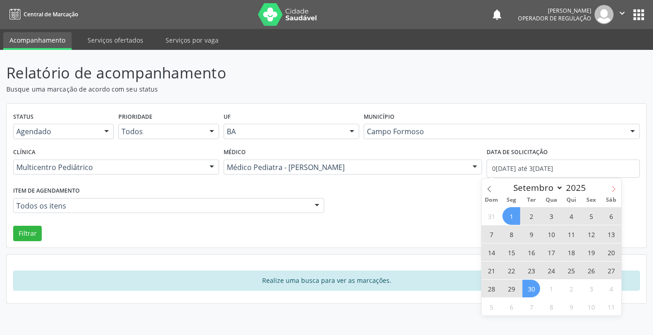
click at [615, 188] on icon at bounding box center [614, 189] width 6 height 6
select select "9"
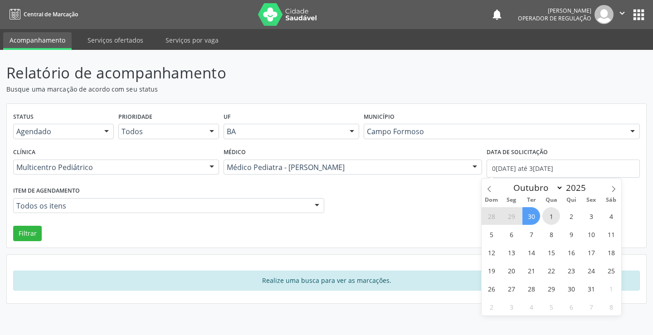
click at [554, 215] on span "1" at bounding box center [552, 216] width 18 height 18
type input "01/10/2025"
click at [554, 215] on span "1" at bounding box center [552, 216] width 18 height 18
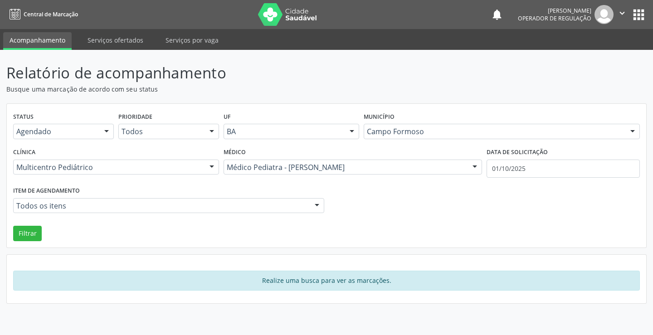
click at [314, 206] on div at bounding box center [317, 206] width 14 height 15
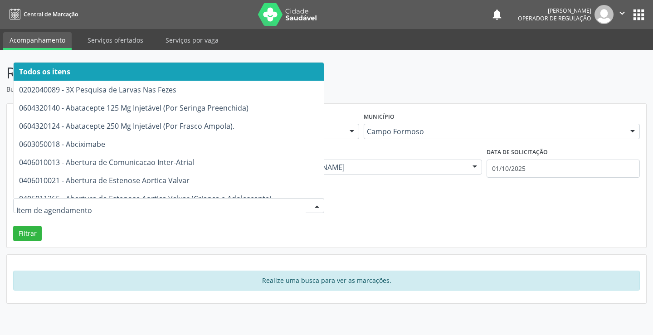
click at [420, 206] on div "Item de agendamento Todos os itens 0202040089 - 3X Pesquisa de Larvas Nas Fezes…" at bounding box center [326, 201] width 631 height 35
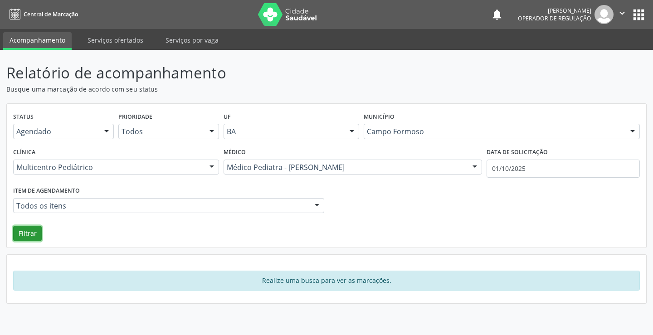
click at [25, 235] on button "Filtrar" at bounding box center [27, 233] width 29 height 15
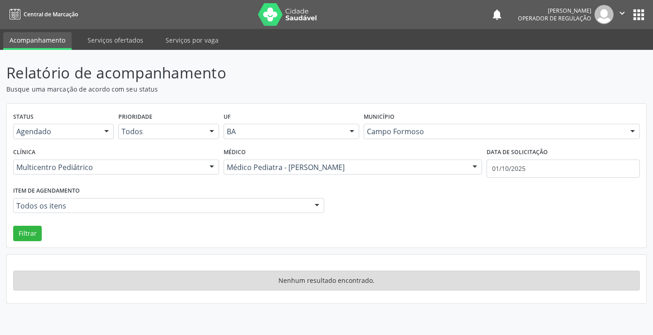
click at [110, 129] on div at bounding box center [107, 131] width 14 height 15
click at [456, 93] on header "Relatório de acompanhamento Busque uma marcação de acordo com seu status" at bounding box center [326, 78] width 641 height 32
click at [129, 46] on link "Serviços ofertados" at bounding box center [115, 40] width 69 height 16
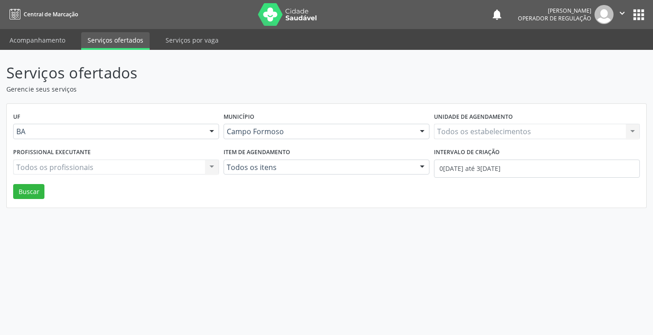
click at [142, 40] on link "Serviços ofertados" at bounding box center [115, 41] width 69 height 18
click at [179, 39] on link "Serviços por vaga" at bounding box center [192, 40] width 66 height 16
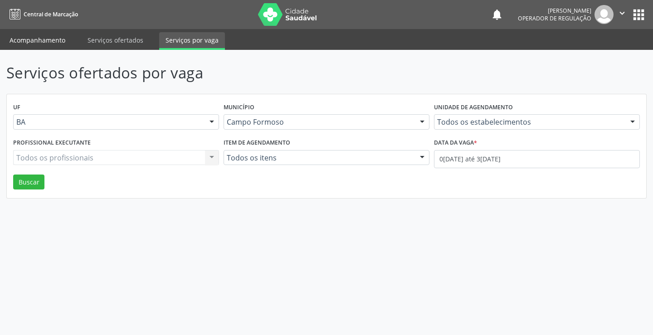
click at [56, 40] on link "Acompanhamento" at bounding box center [37, 40] width 69 height 16
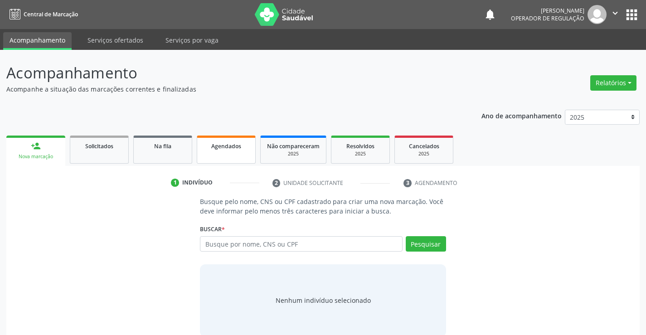
click at [232, 150] on span "Agendados" at bounding box center [226, 146] width 30 height 8
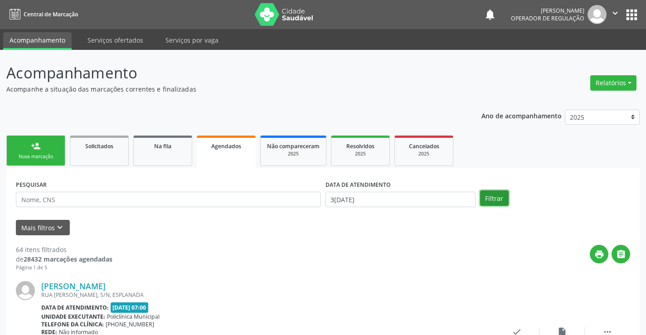
click at [500, 201] on button "Filtrar" at bounding box center [494, 198] width 29 height 15
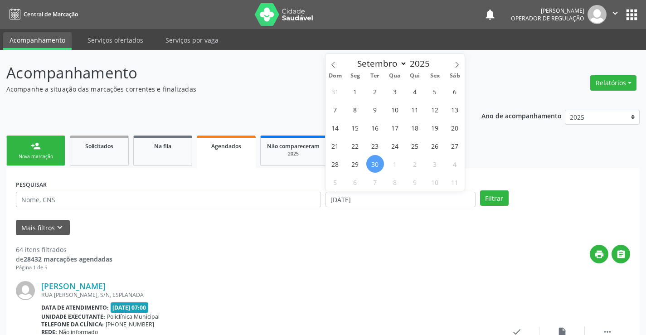
select select "8"
click at [314, 201] on div "PESQUISAR DATA DE ATENDIMENTO [DATE] Filtrar" at bounding box center [323, 195] width 619 height 35
click at [484, 201] on button "Filtrar" at bounding box center [494, 198] width 29 height 15
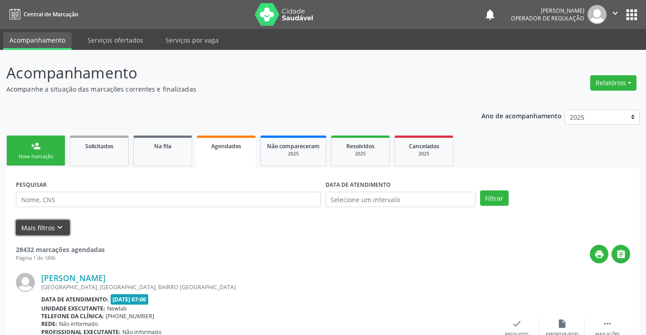
click at [50, 225] on button "Mais filtros keyboard_arrow_down" at bounding box center [43, 228] width 54 height 16
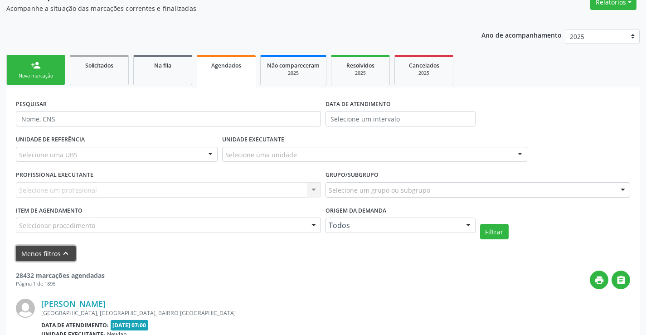
scroll to position [91, 0]
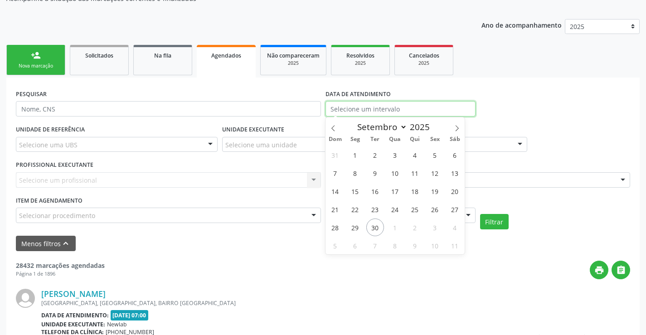
click at [385, 108] on input "text" at bounding box center [401, 108] width 150 height 15
click at [452, 125] on span at bounding box center [457, 124] width 15 height 15
select select "9"
click at [397, 157] on span "1" at bounding box center [396, 155] width 18 height 18
type input "01/10/2025"
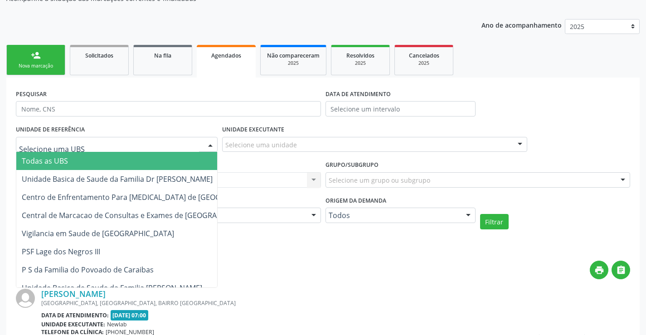
click at [137, 145] on div at bounding box center [117, 144] width 202 height 15
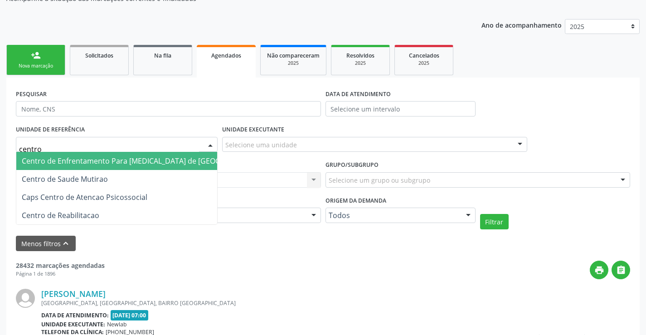
type input "centro"
drag, startPoint x: 53, startPoint y: 149, endPoint x: 1, endPoint y: 150, distance: 51.3
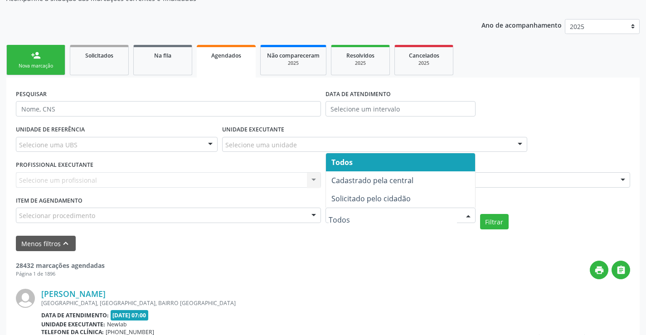
click at [463, 215] on div at bounding box center [469, 215] width 14 height 15
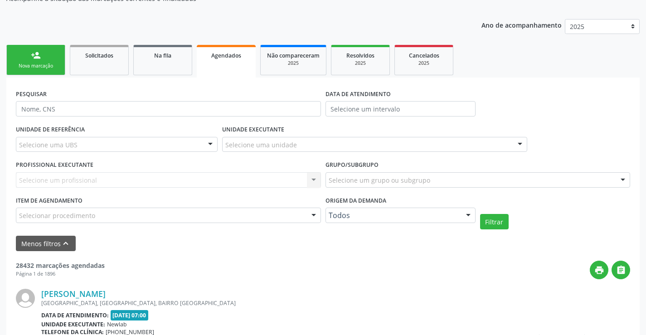
click at [417, 267] on div "print " at bounding box center [368, 270] width 526 height 19
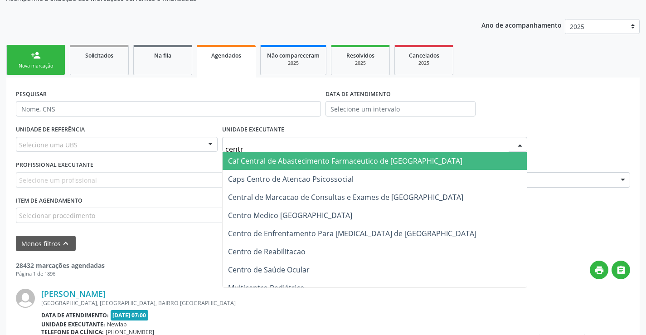
type input "centro"
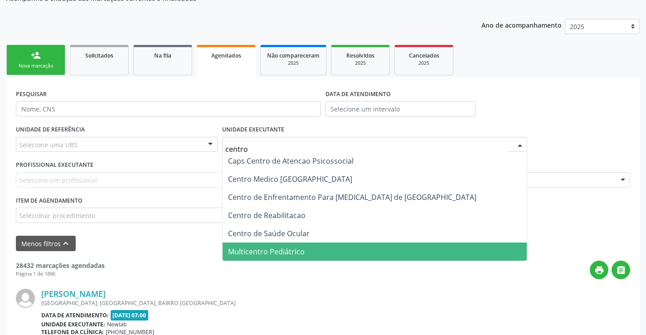
click at [311, 250] on span "Multicentro Pediátrico" at bounding box center [375, 252] width 304 height 18
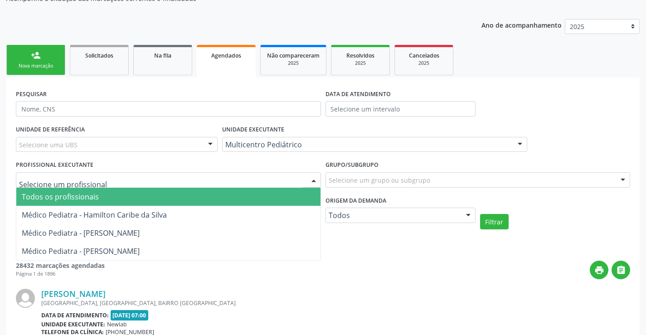
click at [162, 180] on div at bounding box center [168, 179] width 305 height 15
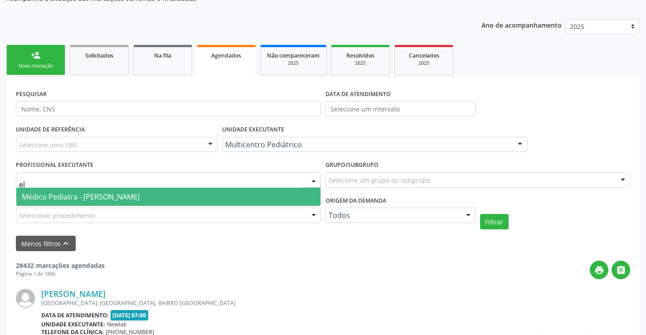
type input "ele"
click at [140, 196] on span "Médico Pediatra - [PERSON_NAME]" at bounding box center [81, 197] width 118 height 10
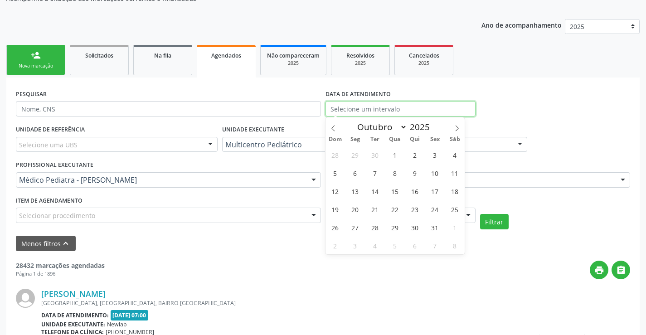
click at [397, 108] on input "text" at bounding box center [401, 108] width 150 height 15
click at [394, 152] on span "1" at bounding box center [396, 155] width 18 height 18
type input "01/10/2025"
click at [394, 152] on span "1" at bounding box center [396, 155] width 18 height 18
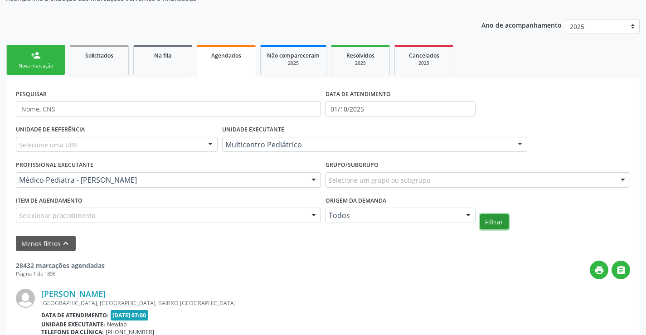
click at [489, 225] on button "Filtrar" at bounding box center [494, 221] width 29 height 15
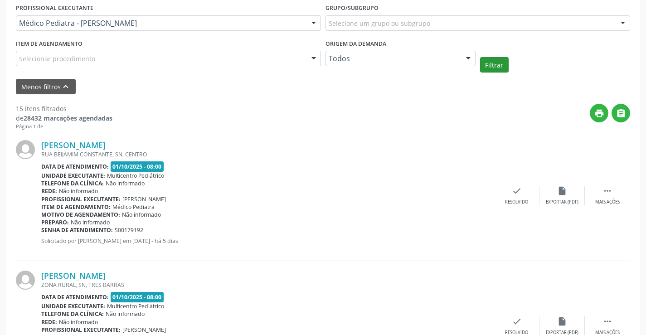
scroll to position [272, 0]
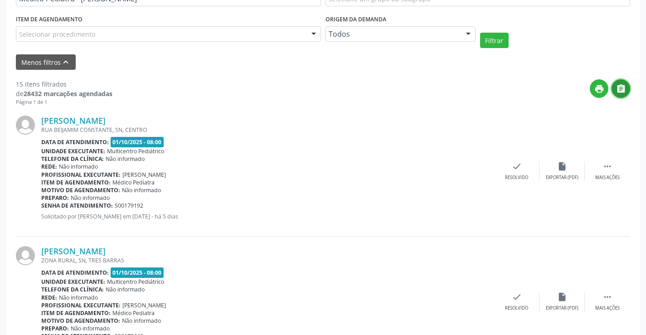
click at [622, 86] on icon "" at bounding box center [622, 89] width 10 height 10
click at [599, 89] on icon "print" at bounding box center [600, 89] width 10 height 10
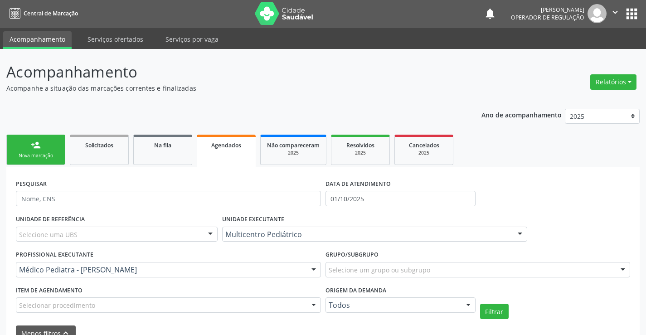
scroll to position [0, 0]
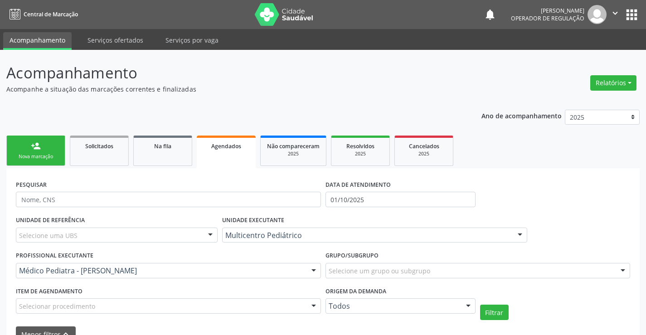
click at [49, 153] on link "person_add Nova marcação" at bounding box center [35, 151] width 59 height 30
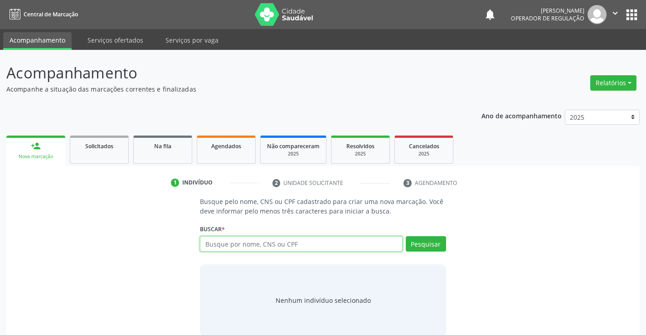
click at [272, 241] on input "text" at bounding box center [301, 243] width 202 height 15
click at [255, 242] on input "text" at bounding box center [301, 243] width 202 height 15
type input "702007856791889"
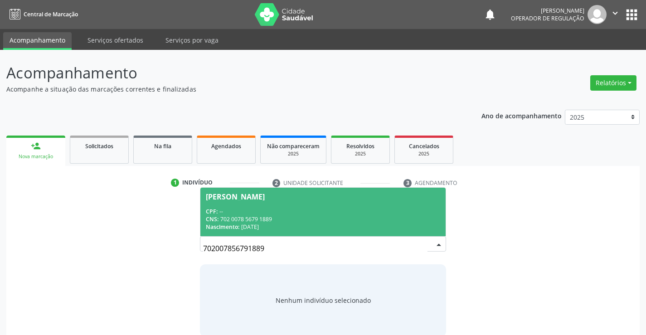
click at [256, 224] on div "Nascimento: [DATE]" at bounding box center [323, 227] width 234 height 8
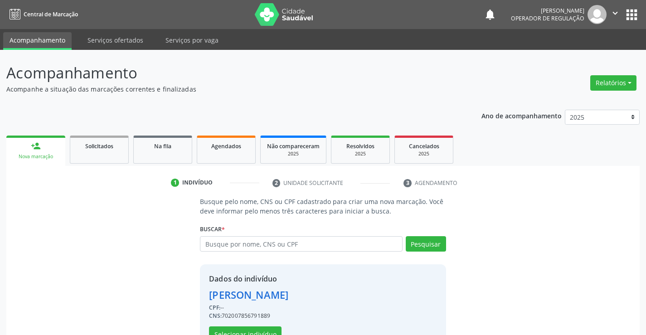
scroll to position [29, 0]
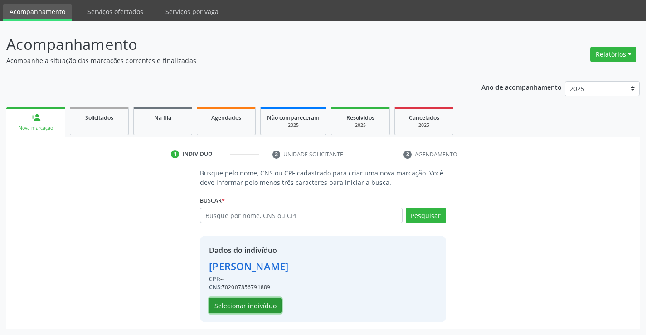
click at [252, 307] on button "Selecionar indivíduo" at bounding box center [245, 305] width 73 height 15
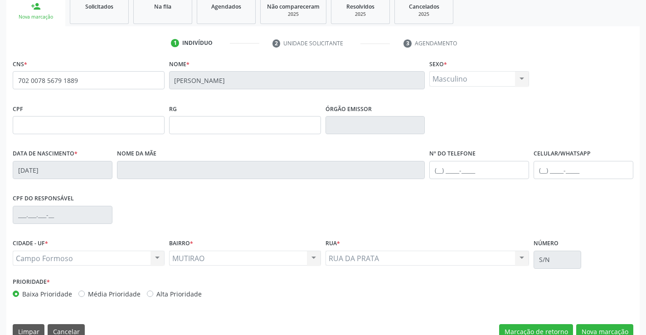
scroll to position [157, 0]
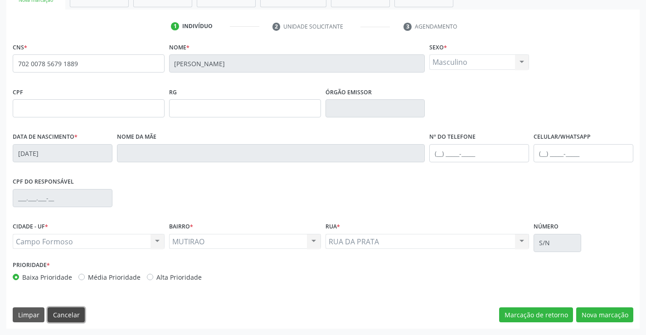
click at [60, 311] on button "Cancelar" at bounding box center [66, 315] width 37 height 15
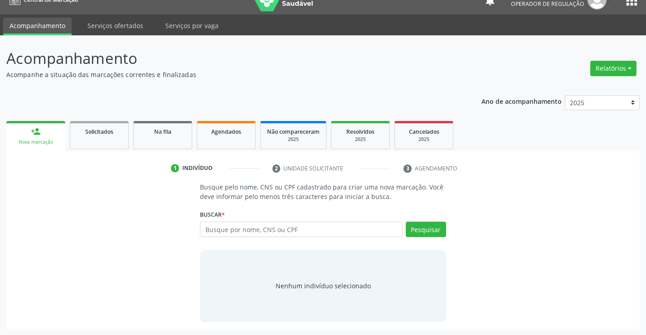
scroll to position [15, 0]
click at [226, 230] on input "text" at bounding box center [301, 229] width 202 height 15
type input "70460661418522"
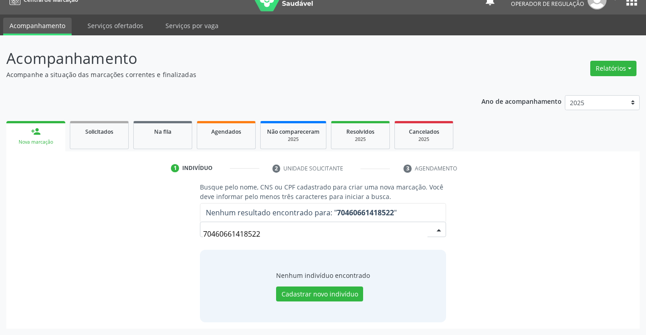
drag, startPoint x: 269, startPoint y: 236, endPoint x: 141, endPoint y: 236, distance: 128.8
click at [141, 236] on div "Busque pelo nome, CNS ou CPF cadastrado para criar uma nova marcação. Você deve…" at bounding box center [323, 252] width 621 height 140
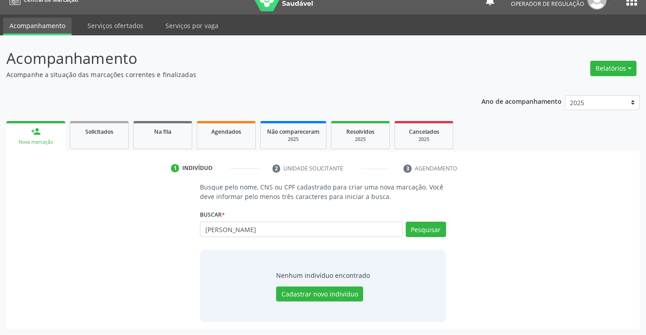
type input "[PERSON_NAME]"
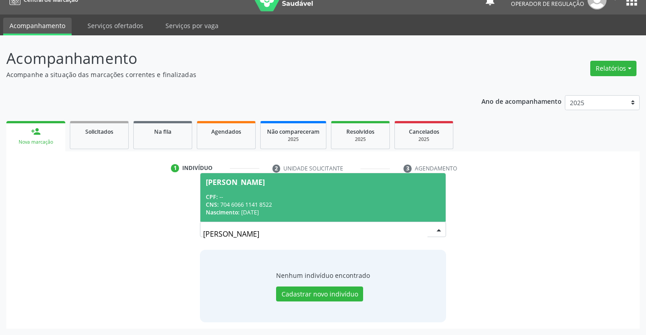
click at [283, 192] on span "[PERSON_NAME] CPF: -- CNS: 704 6066 1141 8522 Nascimento: [DATE]" at bounding box center [323, 197] width 245 height 49
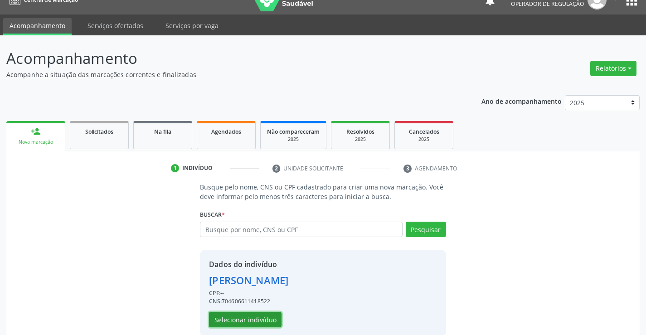
click at [254, 318] on button "Selecionar indivíduo" at bounding box center [245, 319] width 73 height 15
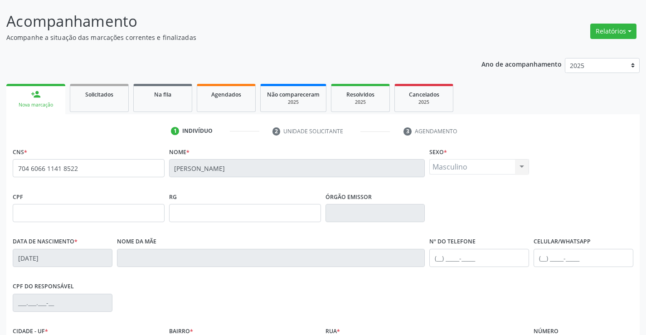
scroll to position [157, 0]
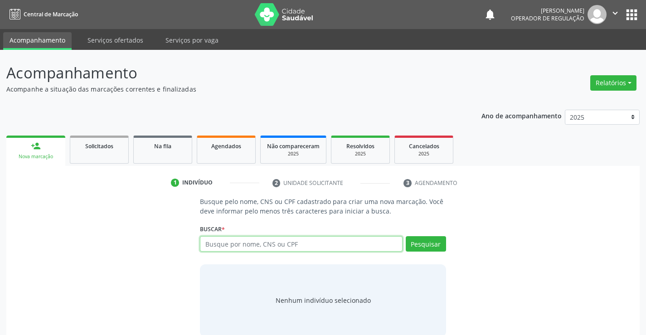
click at [614, 13] on icon "" at bounding box center [616, 13] width 10 height 10
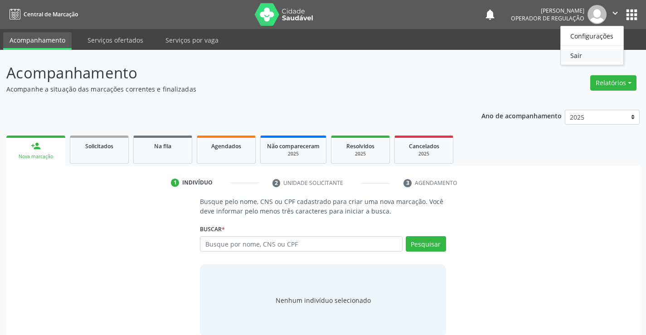
click at [582, 54] on link "Sair" at bounding box center [592, 55] width 63 height 13
